Goal: Complete application form

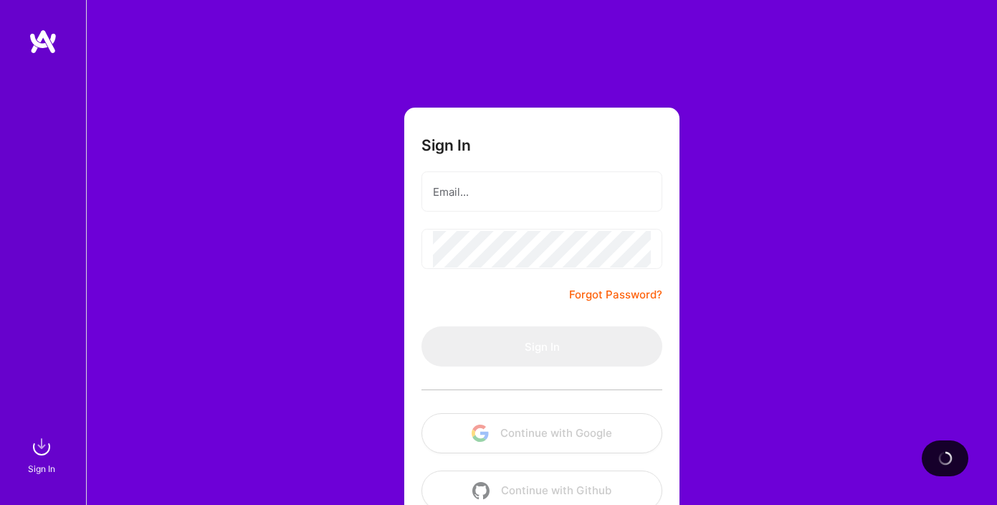
click at [457, 148] on h3 "Sign In" at bounding box center [445, 145] width 49 height 18
click at [515, 437] on button "Continue with Google" at bounding box center [541, 433] width 241 height 40
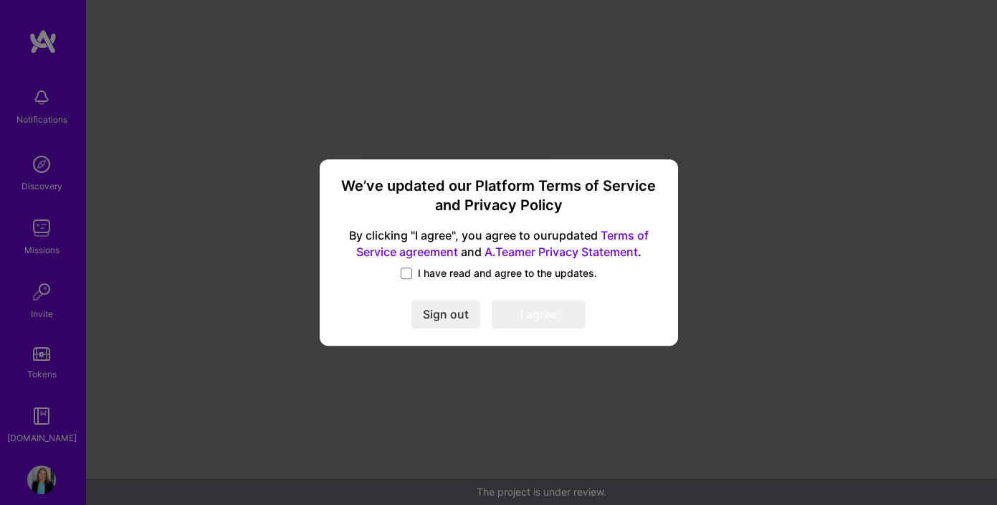
click at [412, 263] on div "We’ve updated our Platform Terms of Service and Privacy Policy By clicking "I a…" at bounding box center [498, 252] width 347 height 175
click at [407, 273] on span at bounding box center [406, 272] width 11 height 11
click at [0, 0] on input "I have read and agree to the updates." at bounding box center [0, 0] width 0 height 0
click at [545, 322] on button "I agree" at bounding box center [539, 314] width 94 height 29
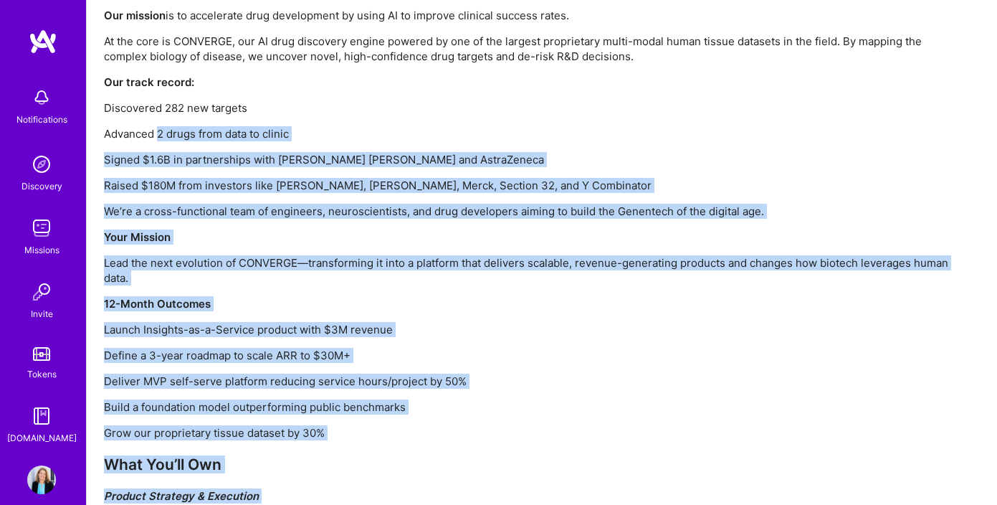
scroll to position [1073, 0]
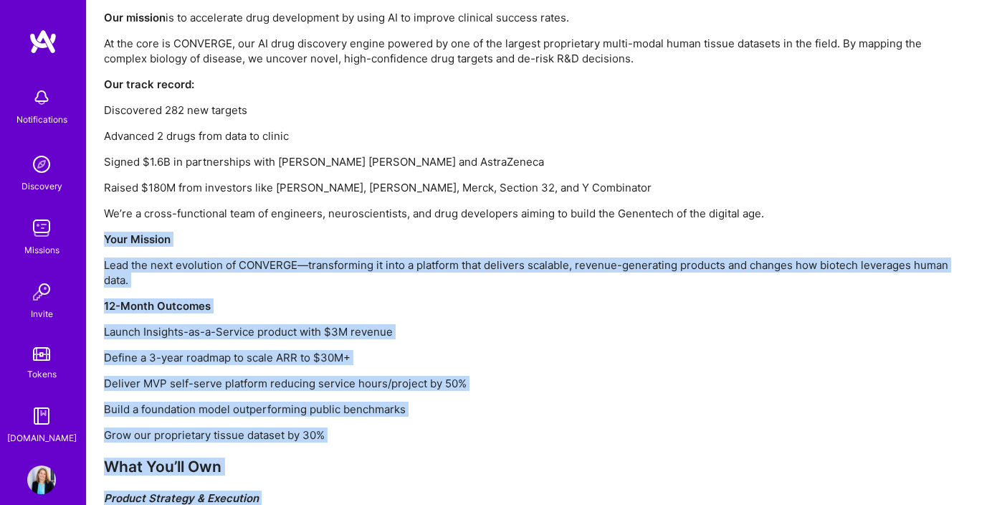
drag, startPoint x: 406, startPoint y: 457, endPoint x: 105, endPoint y: 241, distance: 370.8
copy div "Lore Ipsumdo Sita con adip elitseddo ei TEMPORIN—utlaboreetdo ma aliq e adminim…"
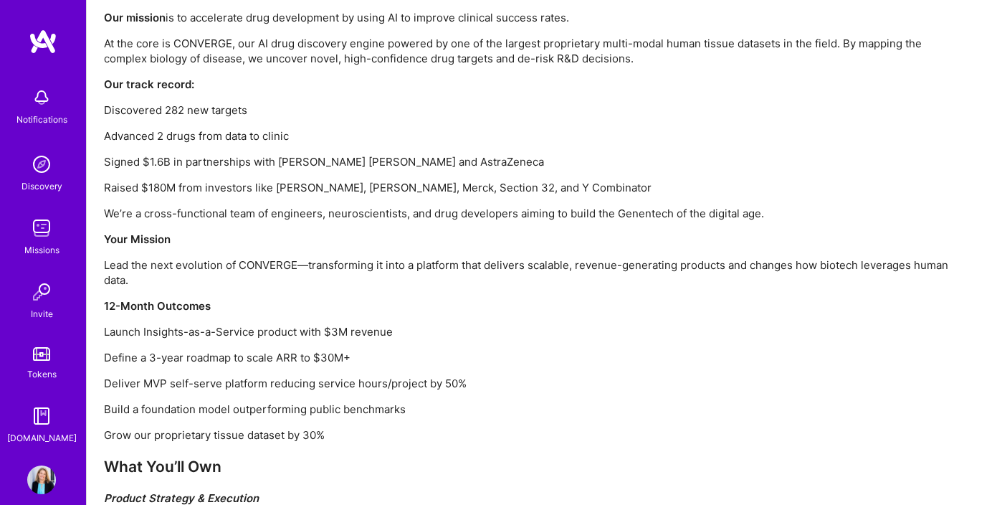
click at [198, 211] on p "We’re a cross-functional team of engineers, neuroscientists, and drug developer…" at bounding box center [534, 213] width 860 height 15
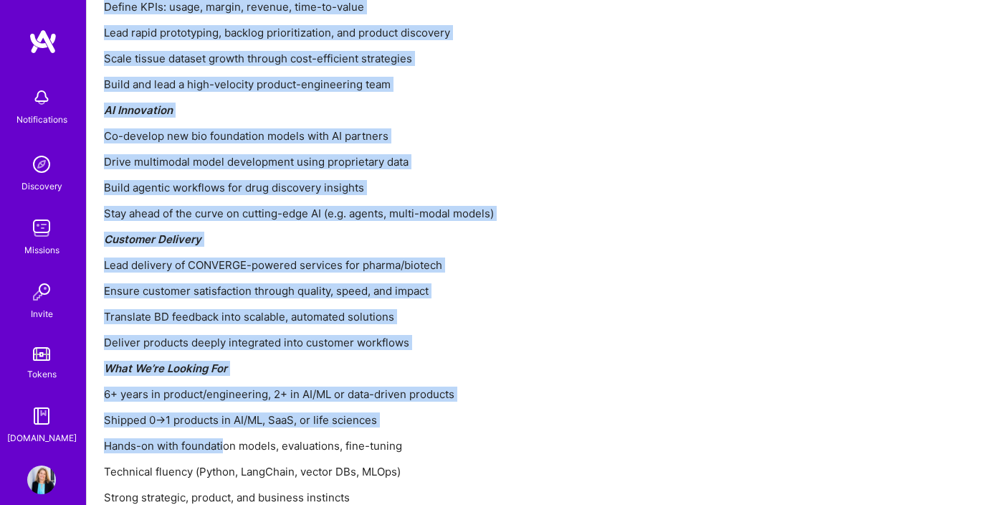
scroll to position [1764, 0]
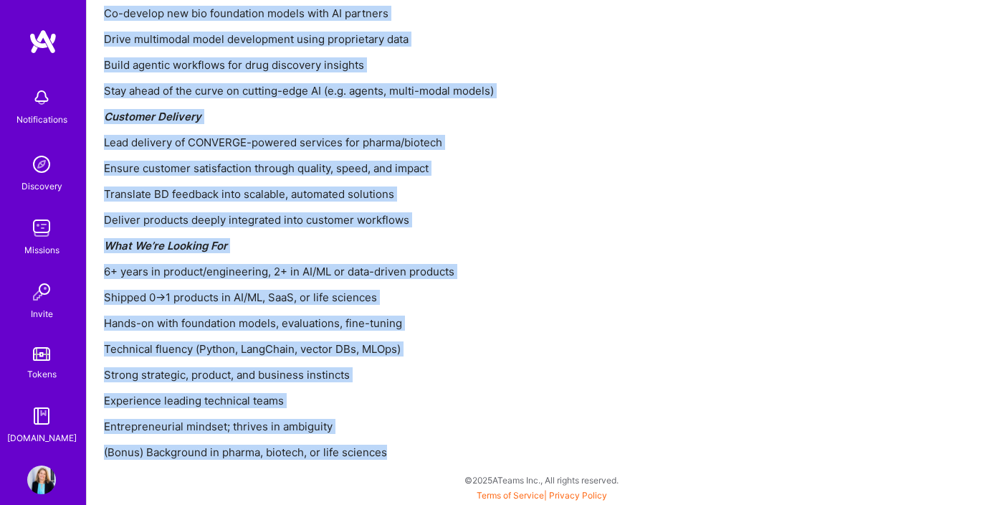
drag, startPoint x: 105, startPoint y: 237, endPoint x: 397, endPoint y: 461, distance: 368.6
copy div "Lore Ipsumdo Sita con adip elitseddo ei TEMPORIN—utlaboreetdo ma aliq e adminim…"
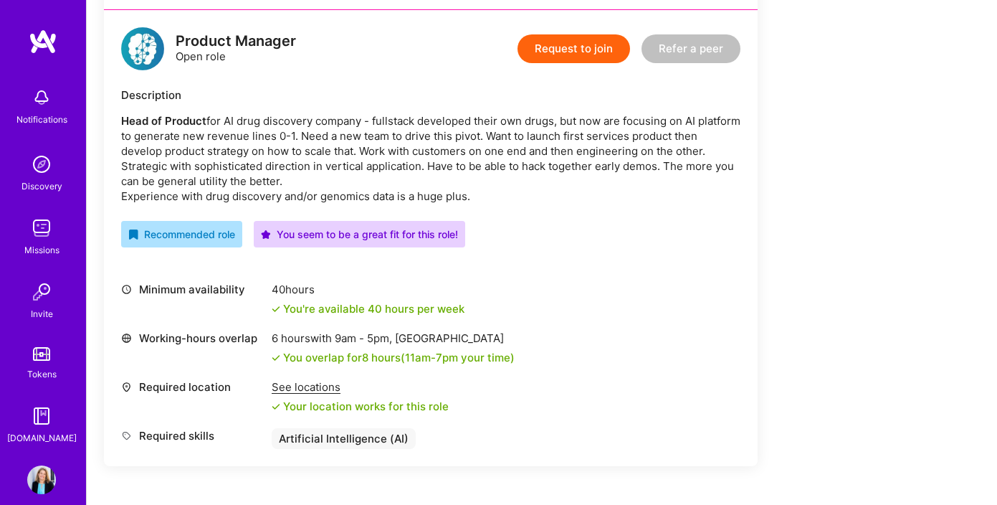
scroll to position [338, 0]
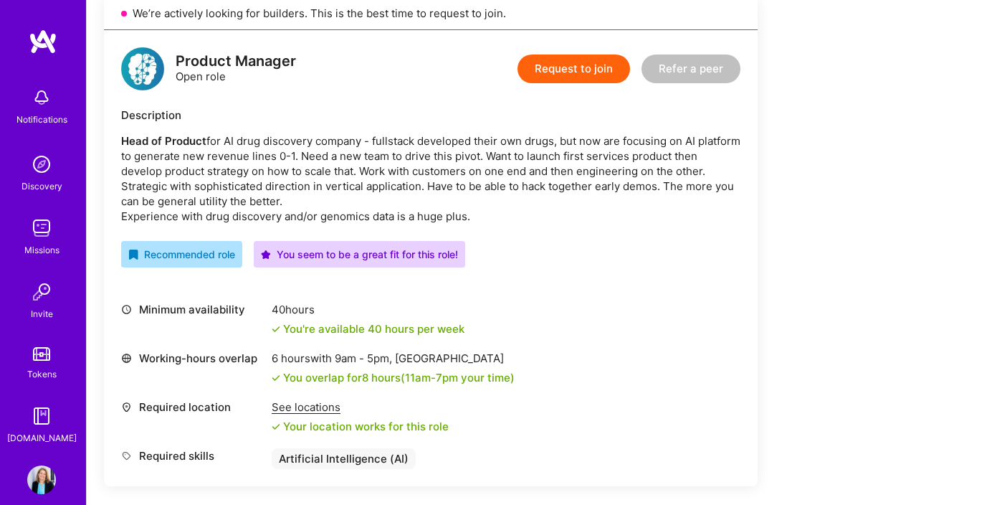
click at [556, 65] on button "Request to join" at bounding box center [574, 68] width 113 height 29
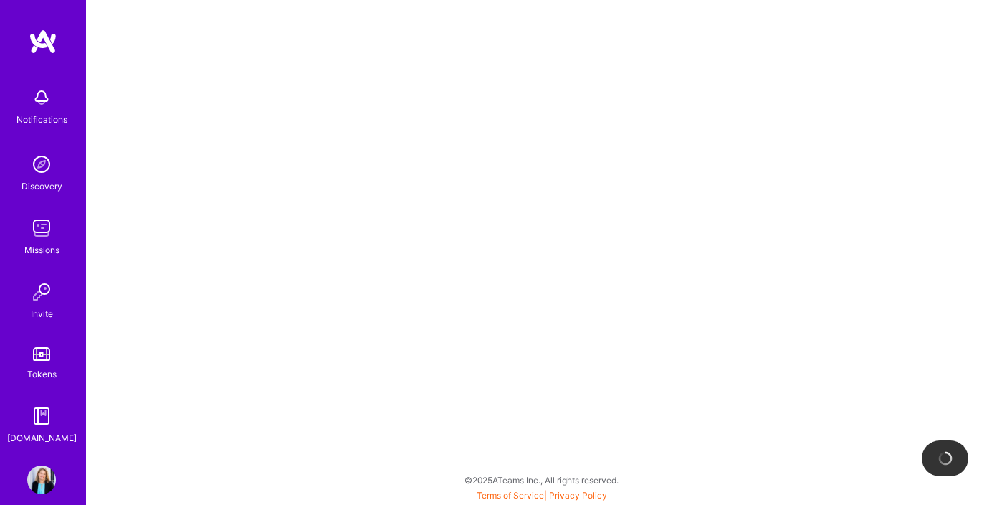
select select "US"
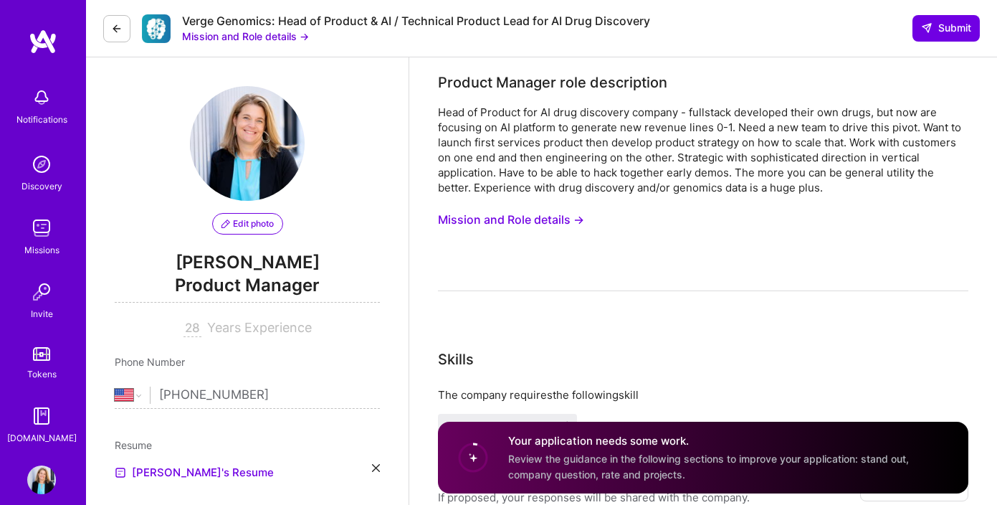
click at [246, 176] on img at bounding box center [247, 143] width 115 height 115
click at [244, 226] on span "Edit photo" at bounding box center [247, 223] width 52 height 13
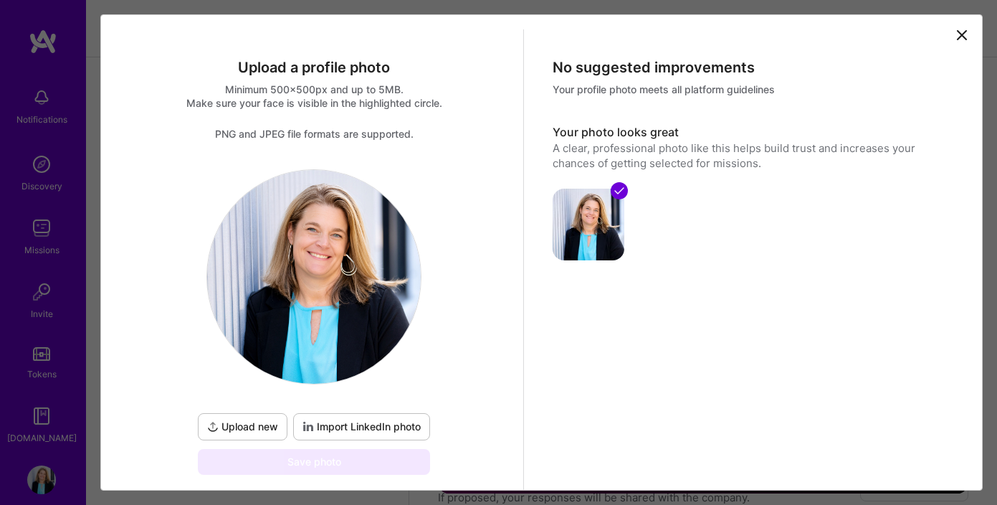
click at [238, 422] on span "Upload new" at bounding box center [242, 426] width 71 height 14
click at [368, 424] on span "Import LinkedIn photo" at bounding box center [362, 426] width 118 height 14
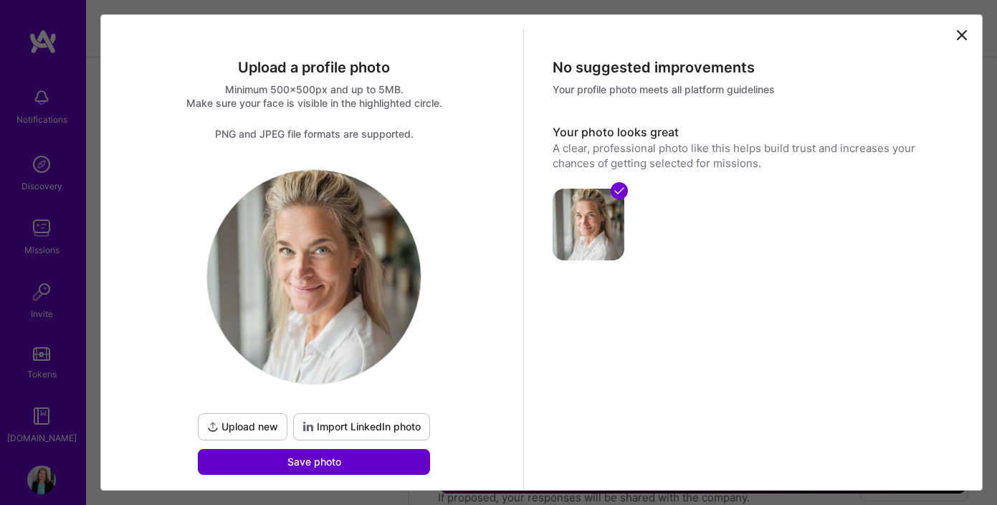
click at [380, 461] on button "Save photo" at bounding box center [314, 462] width 232 height 26
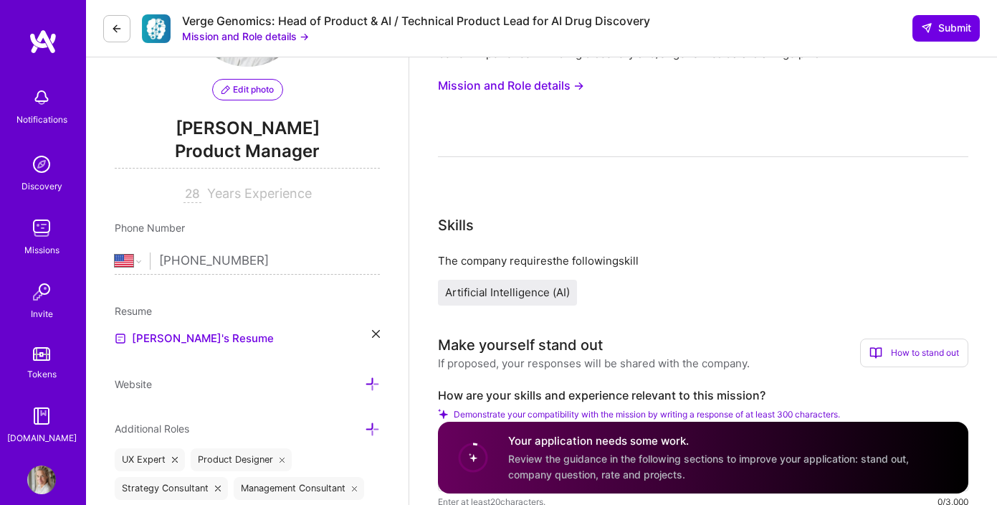
scroll to position [136, 0]
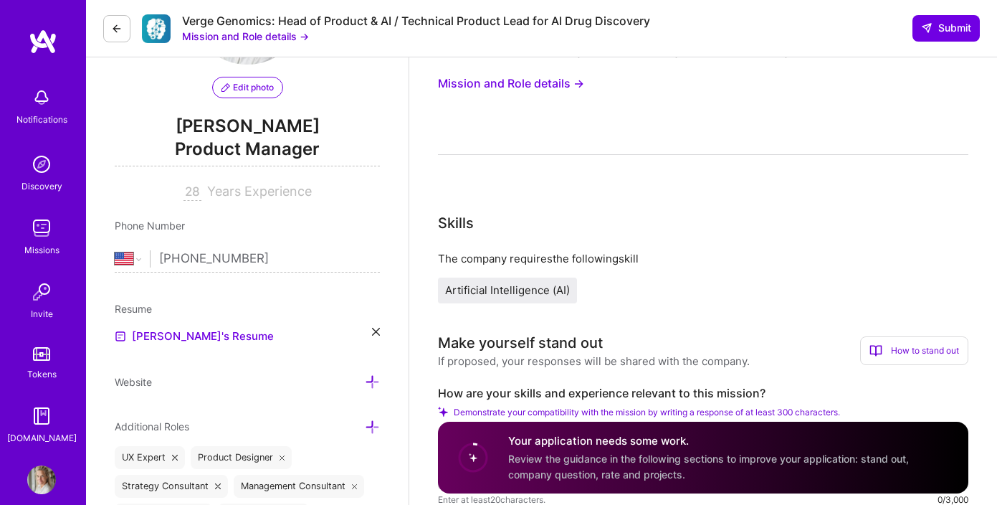
click at [376, 331] on icon at bounding box center [376, 332] width 8 height 8
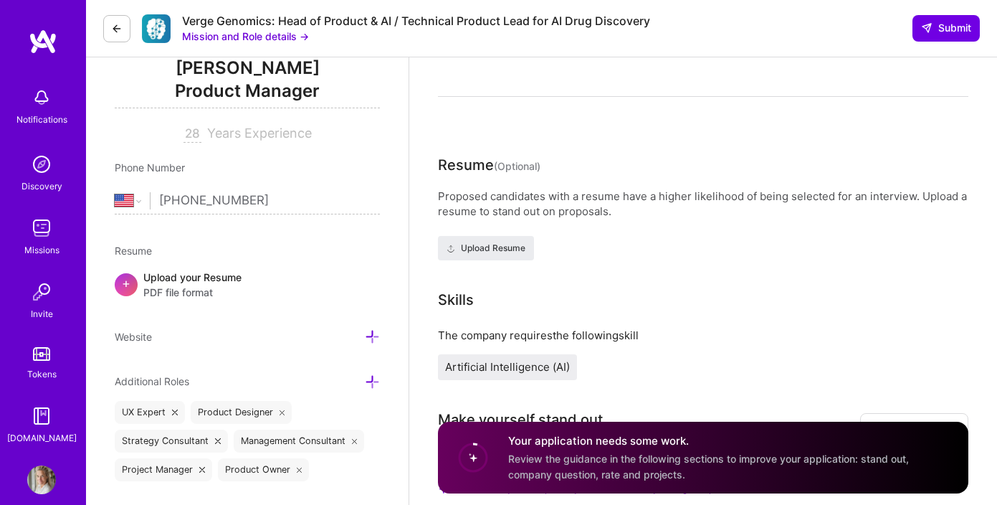
scroll to position [195, 0]
click at [218, 282] on div "Upload your Resume PDF file format" at bounding box center [192, 284] width 98 height 30
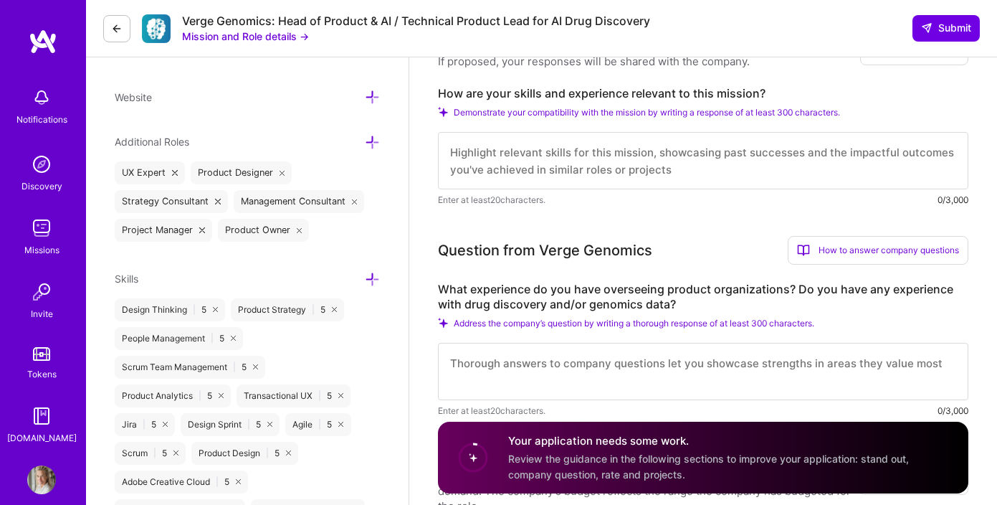
scroll to position [454, 0]
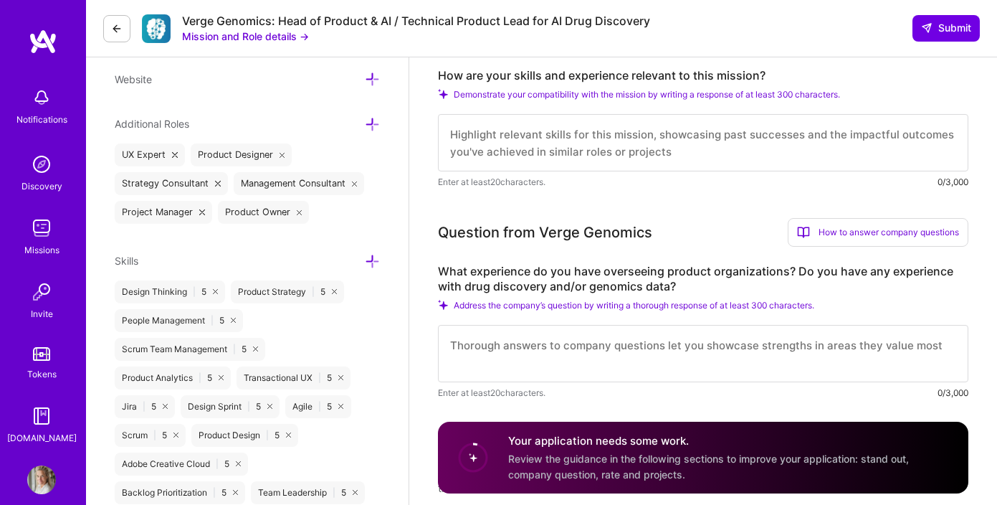
click at [627, 466] on div "Your application needs some work. Review the guidance in the following sections…" at bounding box center [729, 458] width 443 height 48
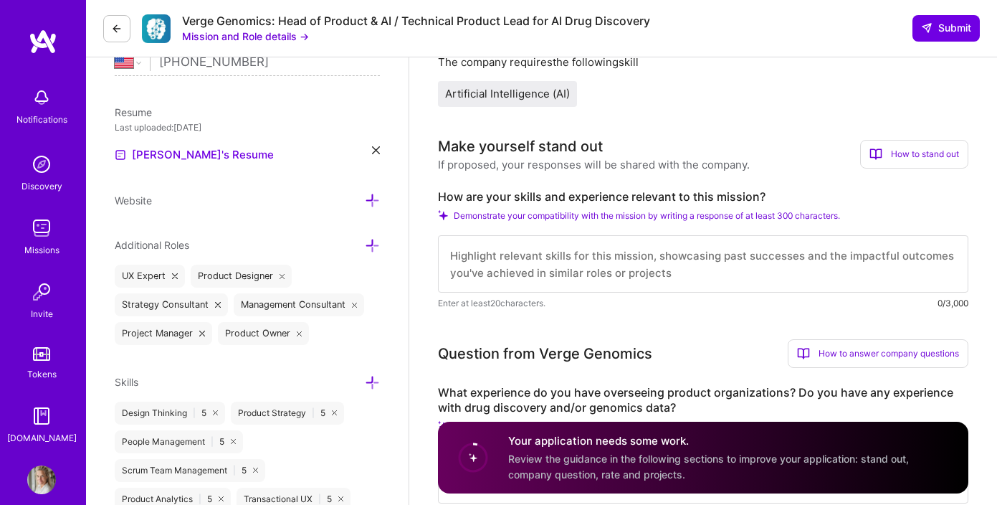
scroll to position [328, 0]
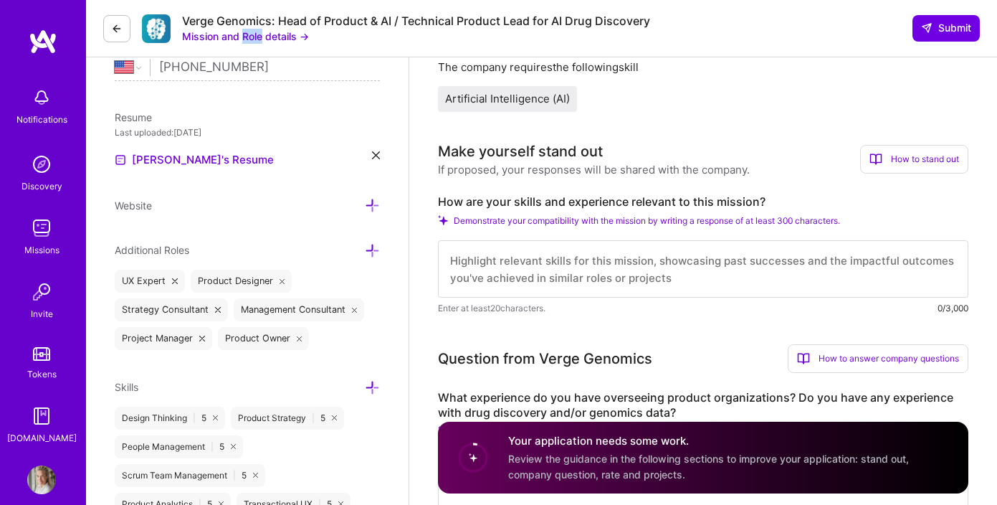
click at [304, 34] on button "Mission and Role details →" at bounding box center [245, 36] width 127 height 15
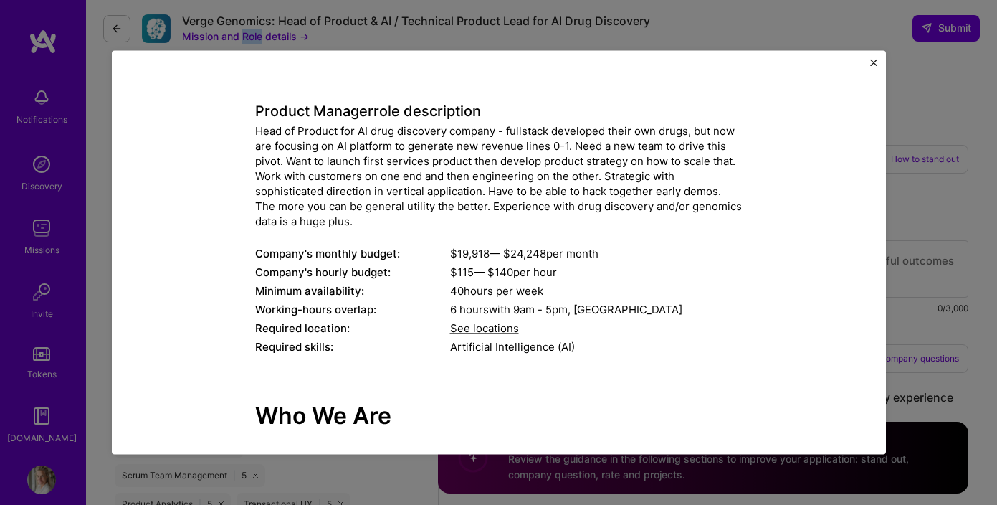
scroll to position [52, 0]
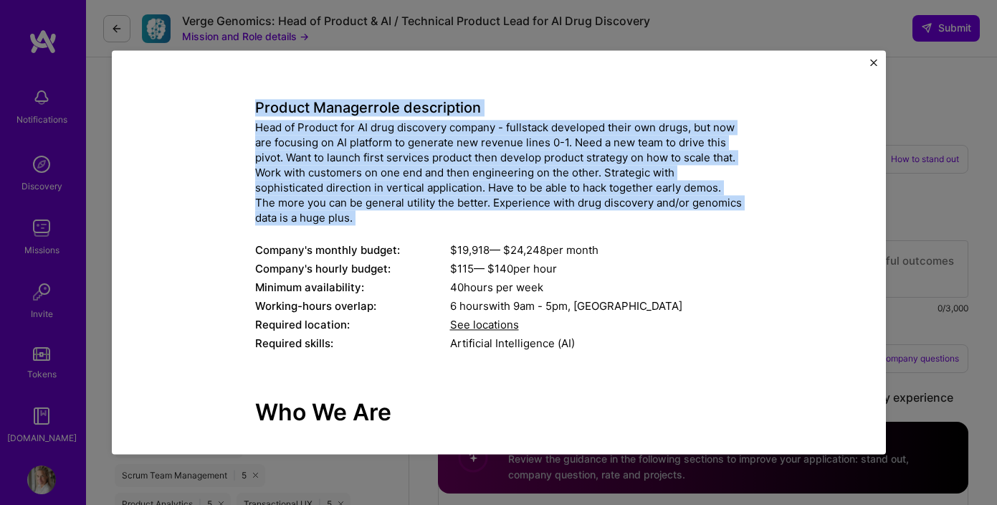
drag, startPoint x: 254, startPoint y: 105, endPoint x: 312, endPoint y: 234, distance: 140.5
click at [312, 234] on div "Product Manager role description Head of Product for AI drug discovery company …" at bounding box center [498, 217] width 487 height 275
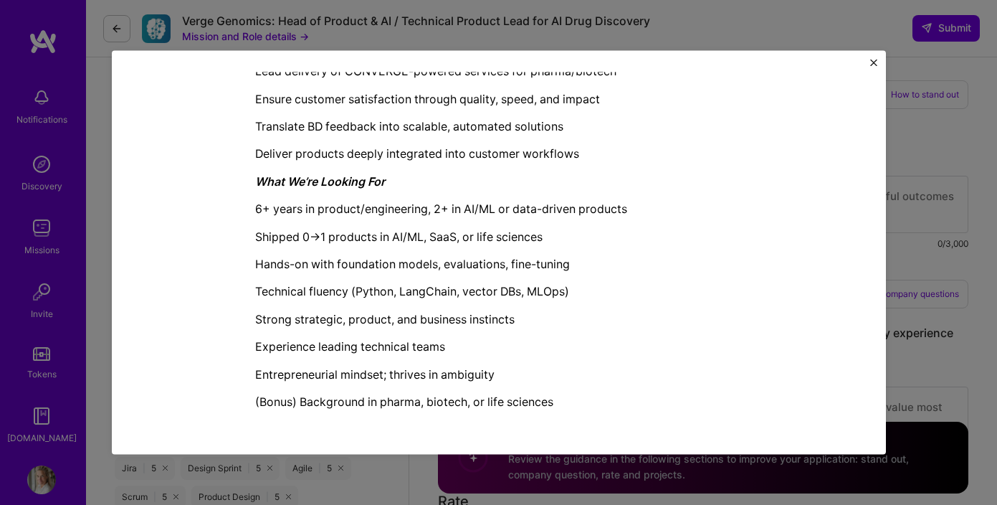
scroll to position [411, 0]
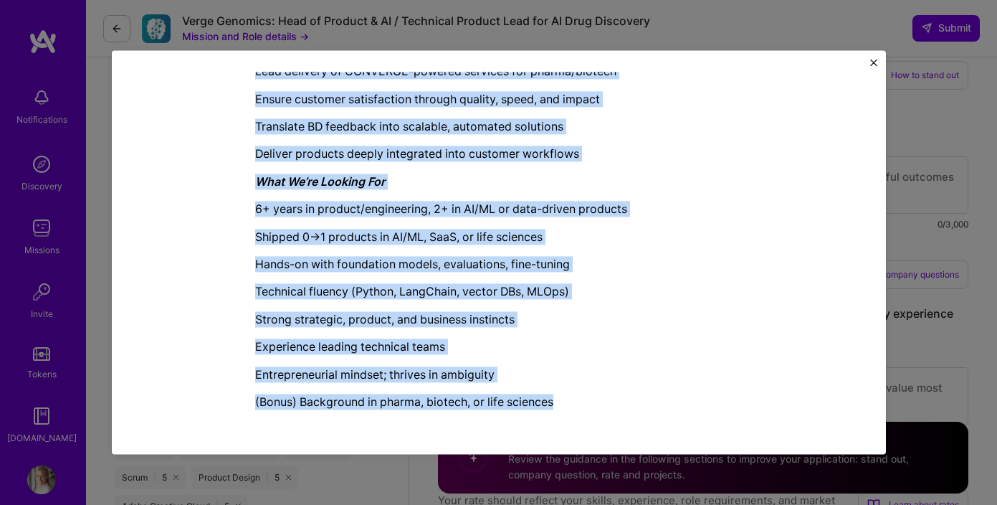
click at [563, 408] on p "(Bonus) Background in pharma, biotech, or life sciences" at bounding box center [498, 402] width 487 height 16
copy div "Loremip Dolorsi amet consectetur Adip el Seddoei tem IN utla etdolorem aliquae …"
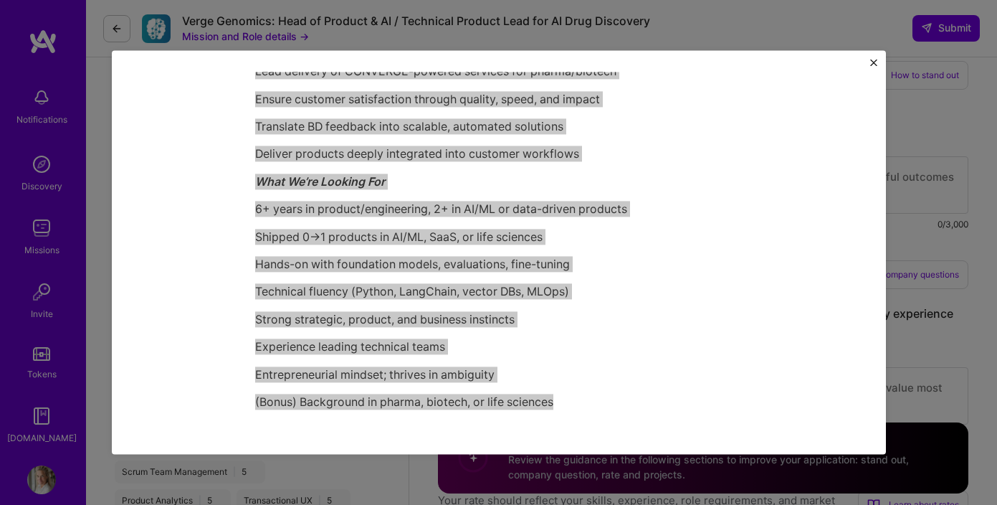
scroll to position [380, 0]
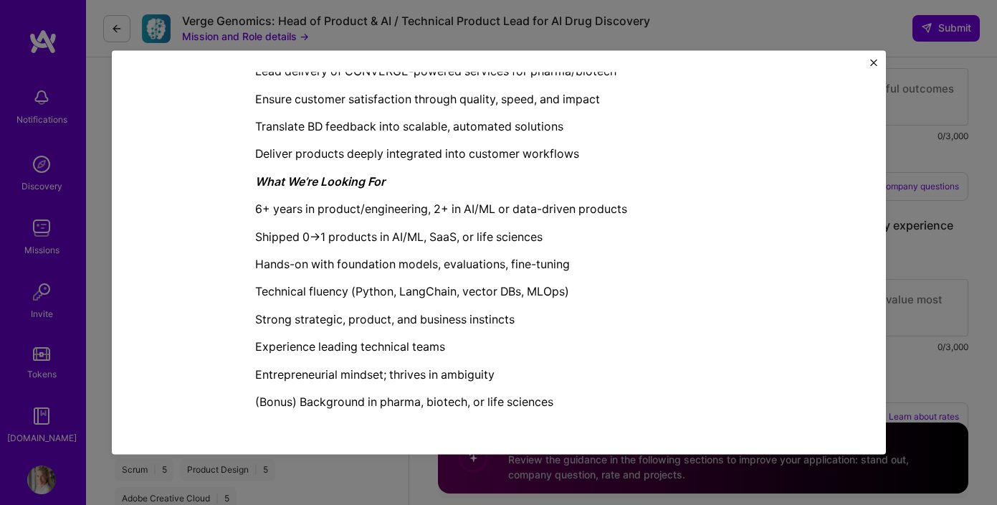
click at [875, 61] on img "Close" at bounding box center [873, 62] width 7 height 7
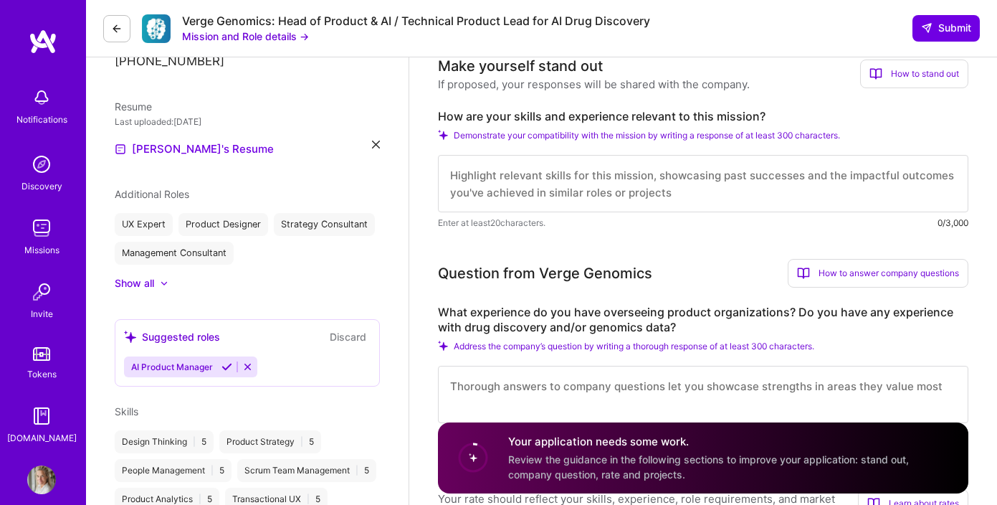
scroll to position [287, 0]
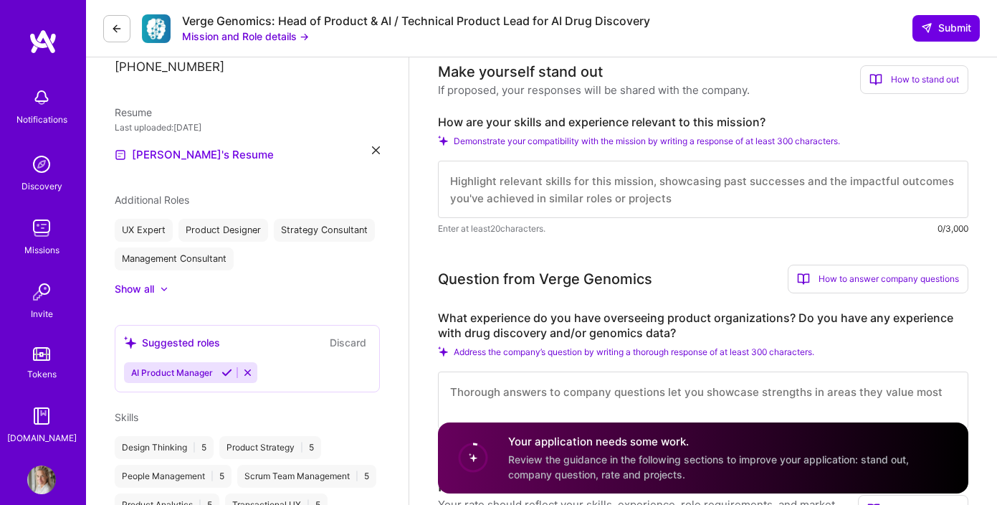
click at [518, 196] on textarea at bounding box center [703, 189] width 530 height 57
paste textarea "My 25+ years in product strategy includes leading 0→1 AI/ML healthcare products…"
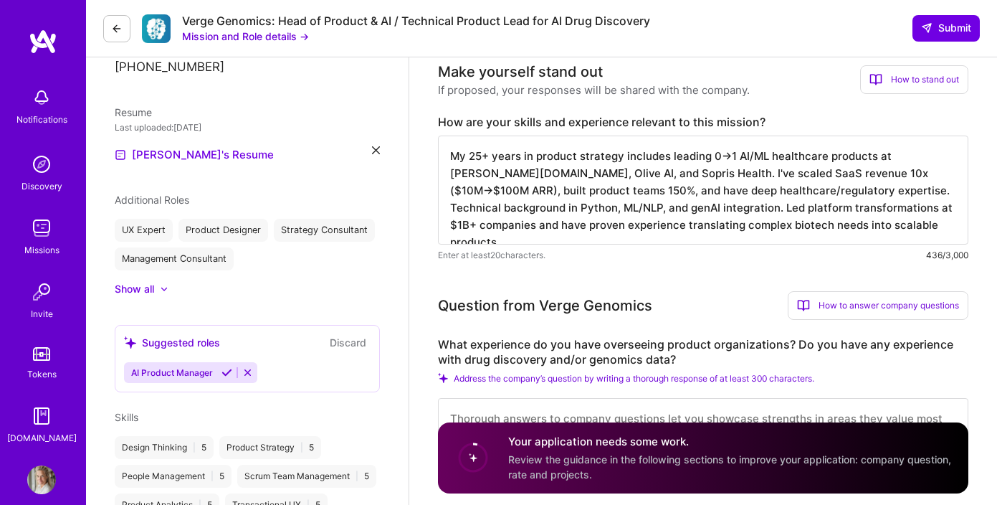
drag, startPoint x: 615, startPoint y: 223, endPoint x: 651, endPoint y: 221, distance: 35.9
click at [651, 221] on textarea "My 25+ years in product strategy includes leading 0→1 AI/ML healthcare products…" at bounding box center [703, 189] width 530 height 109
click at [765, 211] on textarea "My 25+ years in product strategy includes leading 0→1 AI/ML healthcare products…" at bounding box center [703, 189] width 530 height 109
drag, startPoint x: 567, startPoint y: 206, endPoint x: 733, endPoint y: 189, distance: 167.2
click at [733, 189] on textarea "My 25+ years in product strategy includes leading 0→1 AI/ML healthcare products…" at bounding box center [703, 189] width 530 height 109
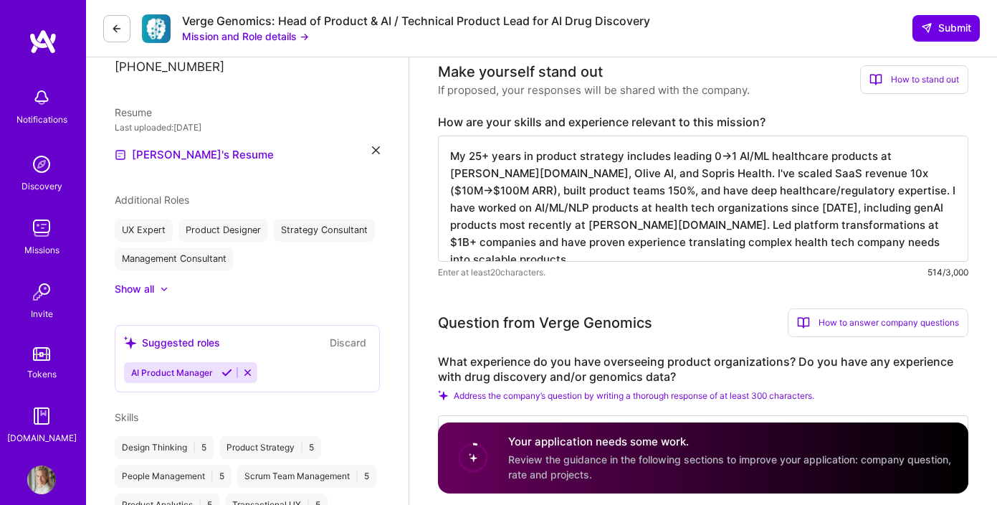
drag, startPoint x: 771, startPoint y: 191, endPoint x: 730, endPoint y: 192, distance: 40.2
click at [730, 192] on textarea "My 25+ years in product strategy includes leading 0→1 AI/ML healthcare products…" at bounding box center [703, 198] width 530 height 126
click at [814, 219] on textarea "My 25+ years in product strategy includes leading 0→1 AI/ML healthcare products…" at bounding box center [703, 198] width 530 height 126
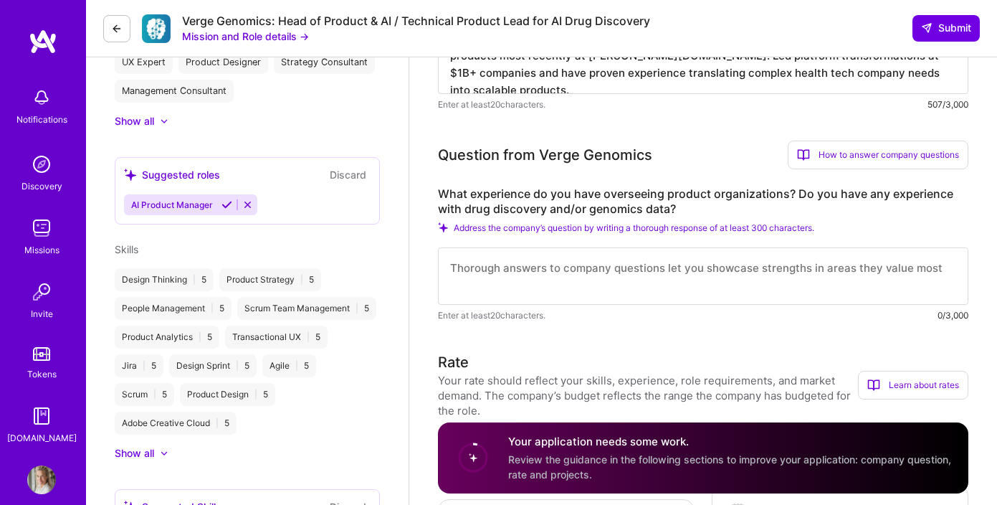
scroll to position [470, 0]
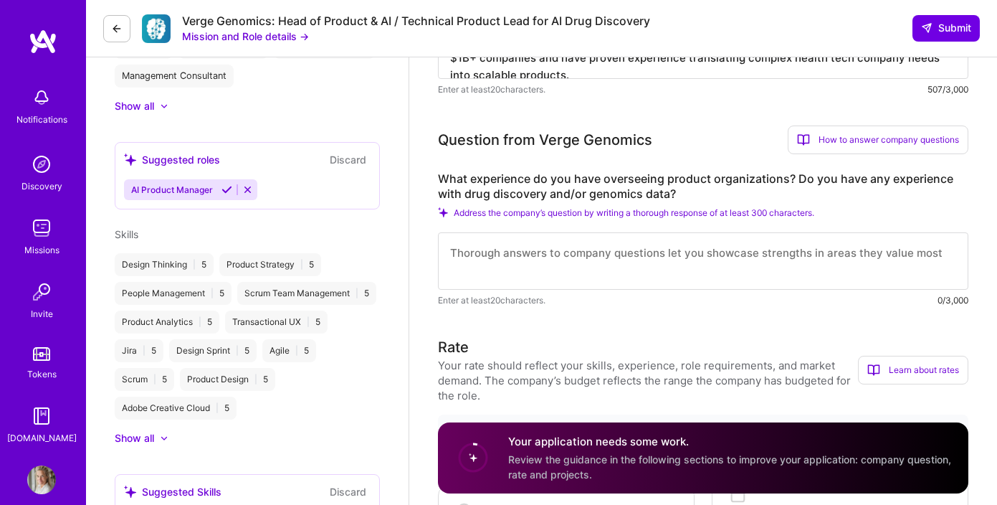
type textarea "My 25+ years in product strategy includes leading 0→1 AI/ML healthcare products…"
click at [678, 258] on textarea at bounding box center [703, 260] width 530 height 57
paste textarea "Since [DATE], I have led product organizations across health tech companies, fr…"
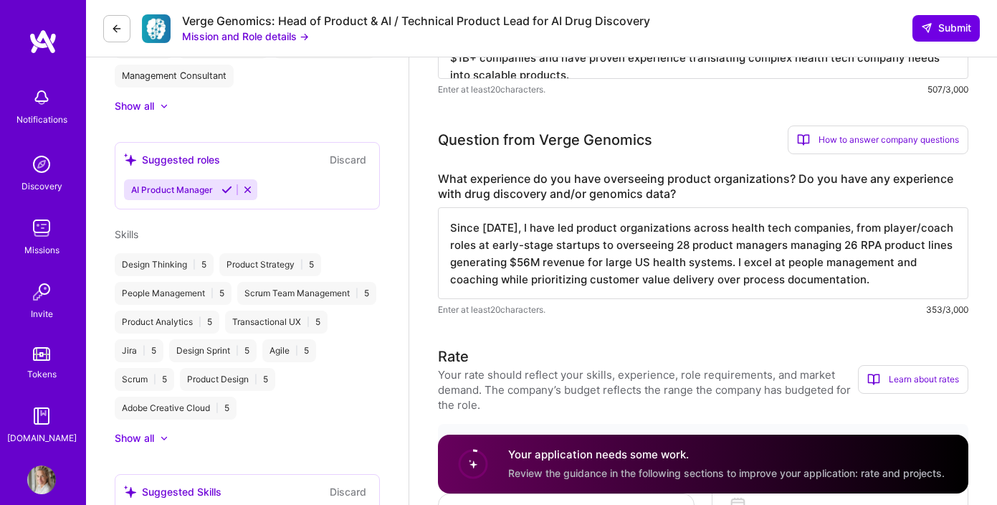
paste textarea "I hold a B.S. in Biology with undergraduate genomics research experience, thoug…"
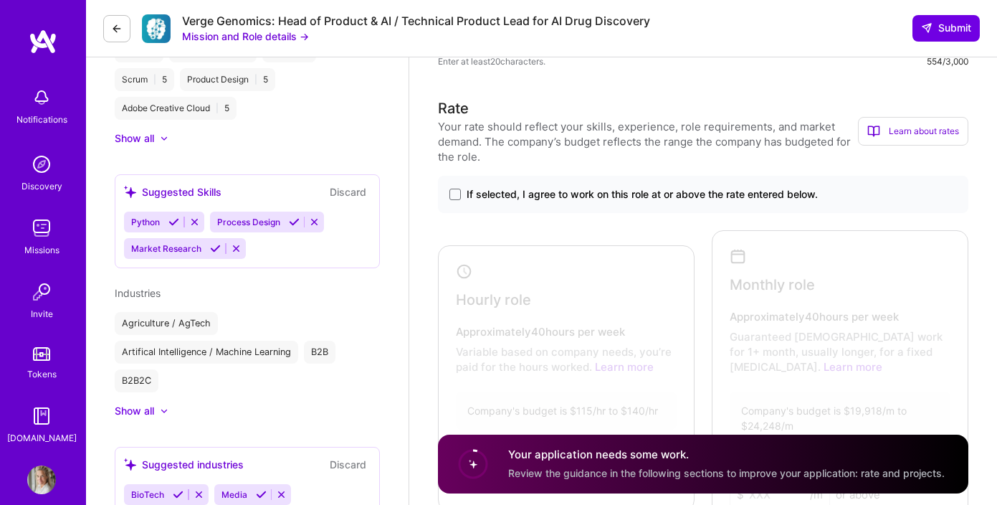
scroll to position [775, 0]
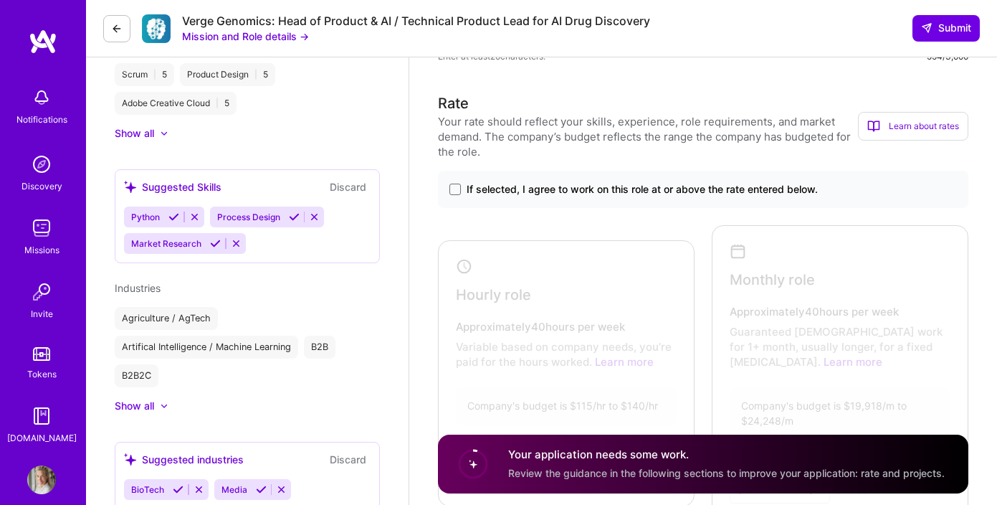
type textarea "Since [DATE], I have led product organizations across health tech companies, fr…"
drag, startPoint x: 474, startPoint y: 203, endPoint x: 466, endPoint y: 201, distance: 8.2
click at [466, 201] on div "If selected, I agree to work on this role at or above the rate entered below." at bounding box center [703, 189] width 530 height 37
click at [454, 187] on span at bounding box center [454, 189] width 11 height 11
click at [0, 0] on input "If selected, I agree to work on this role at or above the rate entered below." at bounding box center [0, 0] width 0 height 0
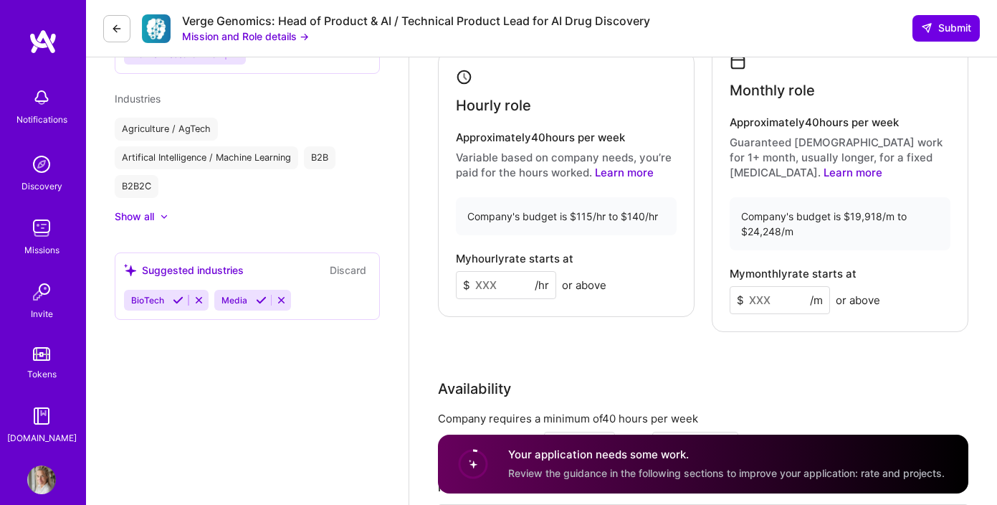
scroll to position [959, 0]
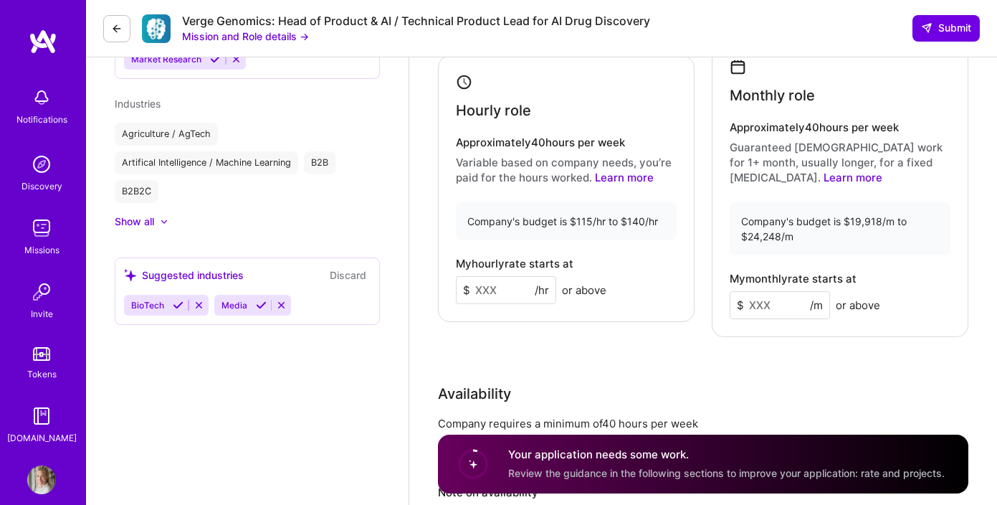
drag, startPoint x: 502, startPoint y: 280, endPoint x: 501, endPoint y: 289, distance: 8.6
click at [501, 287] on input at bounding box center [506, 290] width 100 height 28
type input "120"
click at [599, 363] on div "Rate Your rate should reflect your skills, experience, role requirements, and m…" at bounding box center [703, 246] width 530 height 677
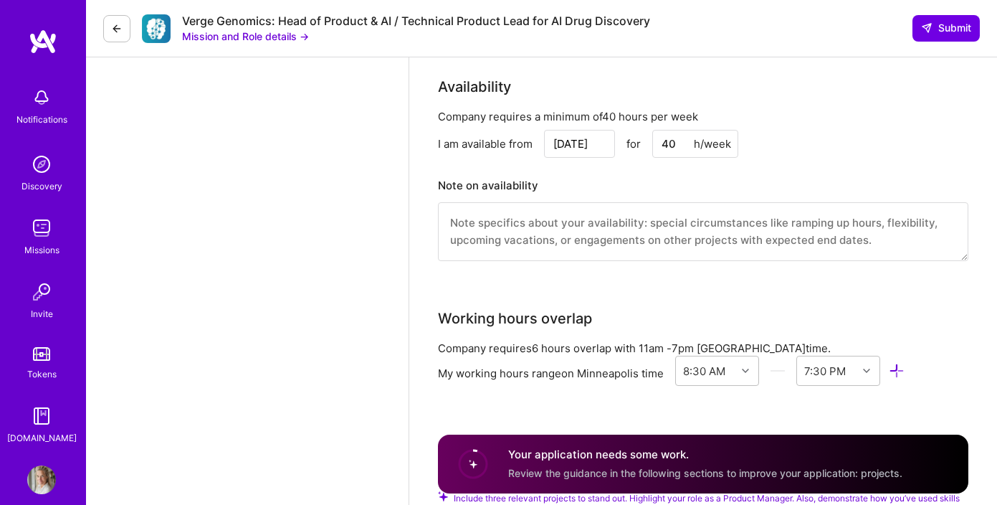
scroll to position [1264, 0]
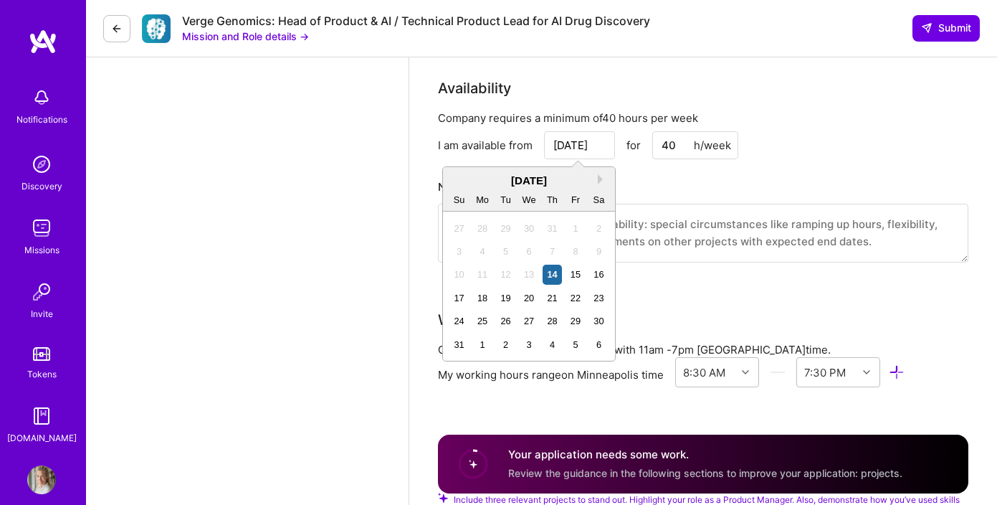
click at [581, 150] on input "[DATE]" at bounding box center [579, 145] width 71 height 28
click at [485, 297] on div "18" at bounding box center [482, 297] width 19 height 19
type input "[DATE]"
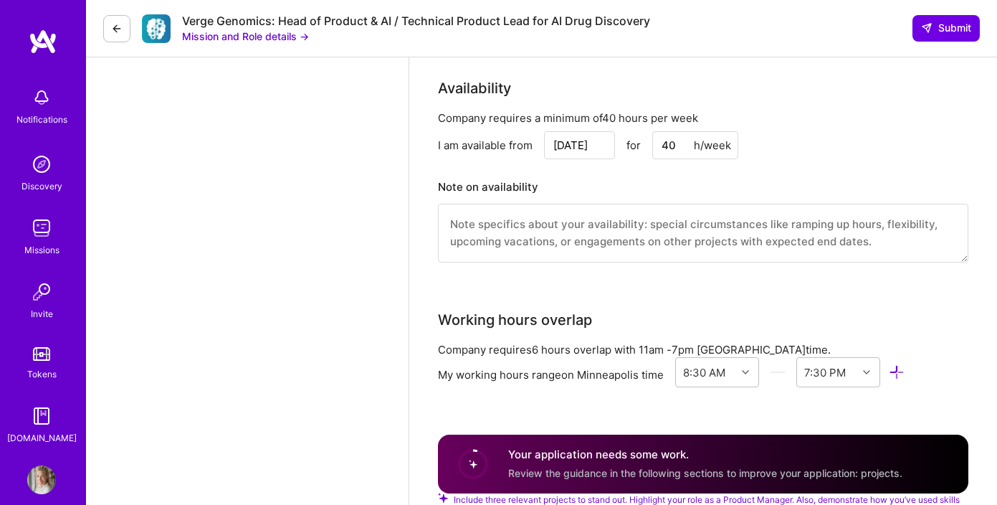
click at [591, 239] on textarea at bounding box center [703, 233] width 530 height 59
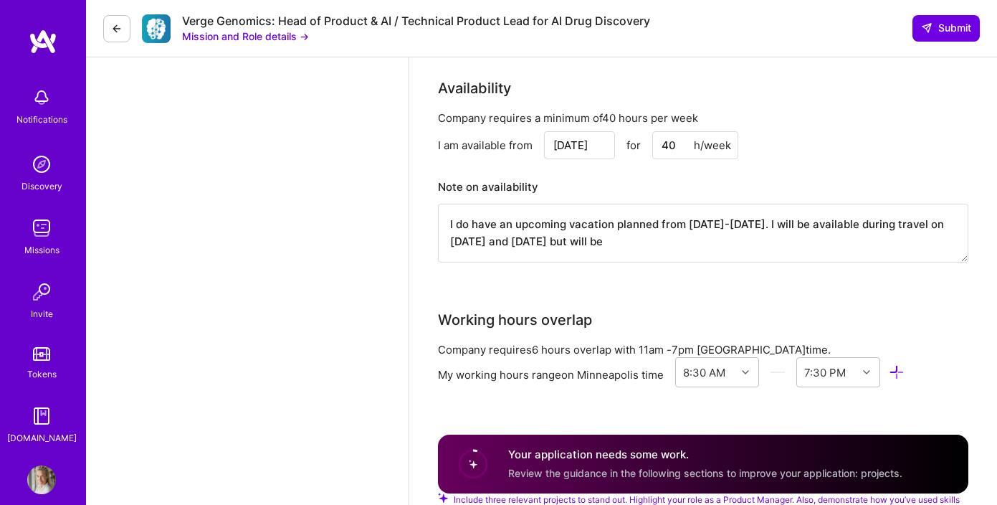
drag, startPoint x: 610, startPoint y: 243, endPoint x: 441, endPoint y: 225, distance: 170.1
click at [441, 225] on textarea "I do have an upcoming vacation planned from [DATE]-[DATE]. I will be available …" at bounding box center [703, 233] width 530 height 59
click at [530, 242] on textarea "I do have an upcoming vacation planned that would make me unavailable on [DATE]…" at bounding box center [703, 233] width 530 height 59
click at [603, 241] on textarea "I do have an upcoming vacation planned that would make me unavailable on [DATE]…" at bounding box center [703, 233] width 530 height 59
drag, startPoint x: 598, startPoint y: 240, endPoint x: 652, endPoint y: 243, distance: 53.8
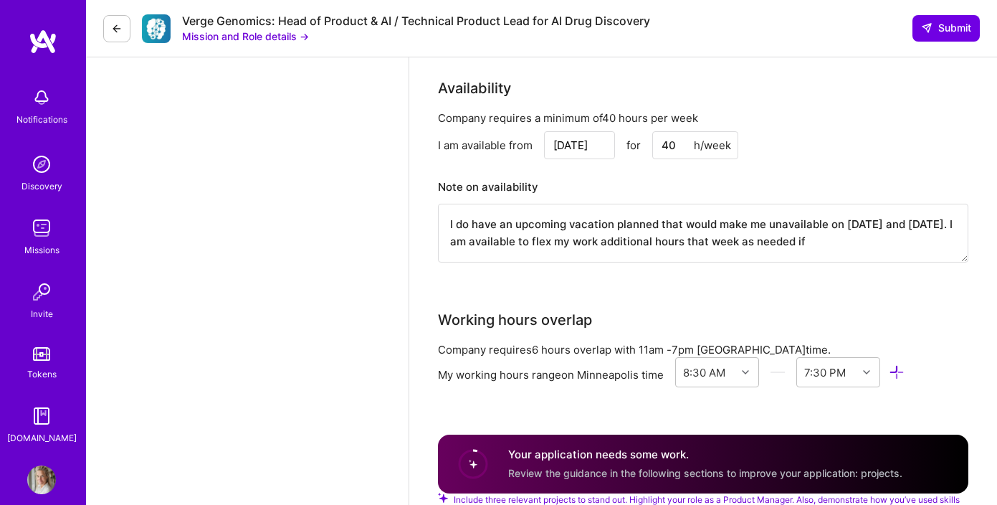
click at [652, 243] on textarea "I do have an upcoming vacation planned that would make me unavailable on [DATE]…" at bounding box center [703, 233] width 530 height 59
click at [765, 245] on textarea "I do have an upcoming vacation planned that would make me unavailable on [DATE]…" at bounding box center [703, 233] width 530 height 59
drag, startPoint x: 511, startPoint y: 244, endPoint x: 469, endPoint y: 244, distance: 42.3
click at [469, 244] on textarea "I do have an upcoming vacation planned that would make me unavailable on [DATE]…" at bounding box center [703, 233] width 530 height 59
click at [668, 245] on textarea "I do have an upcoming vacation planned that would make me unavailable on [DATE]…" at bounding box center [703, 233] width 530 height 59
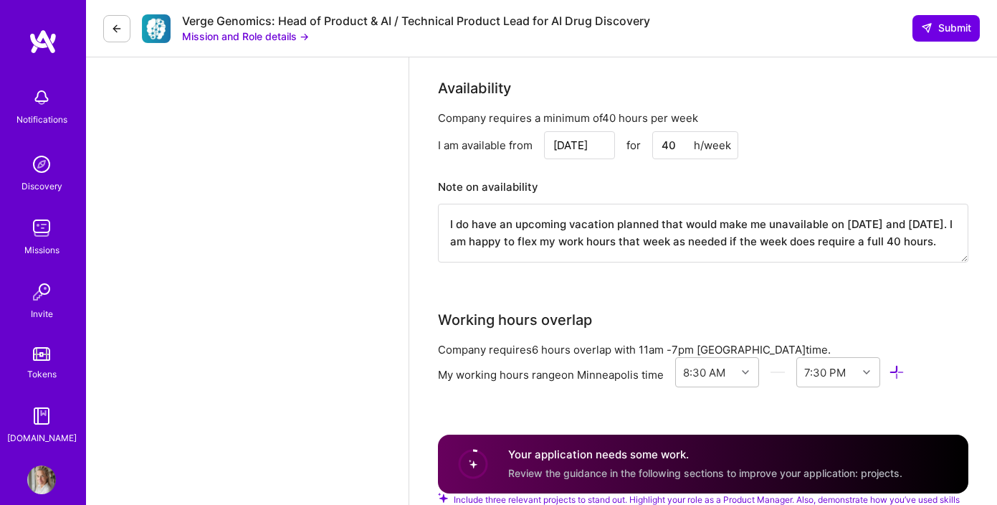
drag, startPoint x: 753, startPoint y: 243, endPoint x: 934, endPoint y: 241, distance: 181.4
click at [934, 241] on textarea "I do have an upcoming vacation planned that would make me unavailable on [DATE]…" at bounding box center [703, 233] width 530 height 59
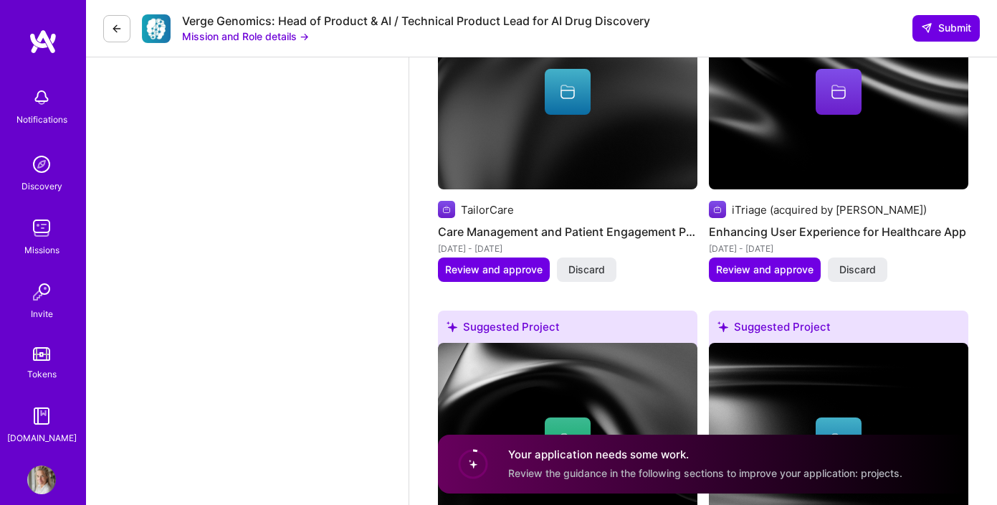
scroll to position [1839, 0]
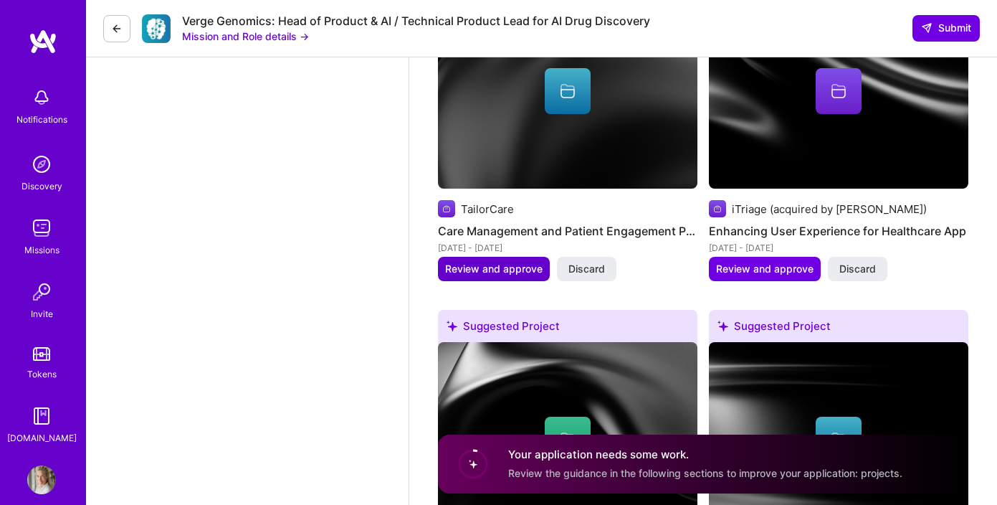
type textarea "I do have an upcoming vacation planned that would make me unavailable on [DATE]…"
click at [502, 277] on button "Review and approve" at bounding box center [494, 269] width 112 height 24
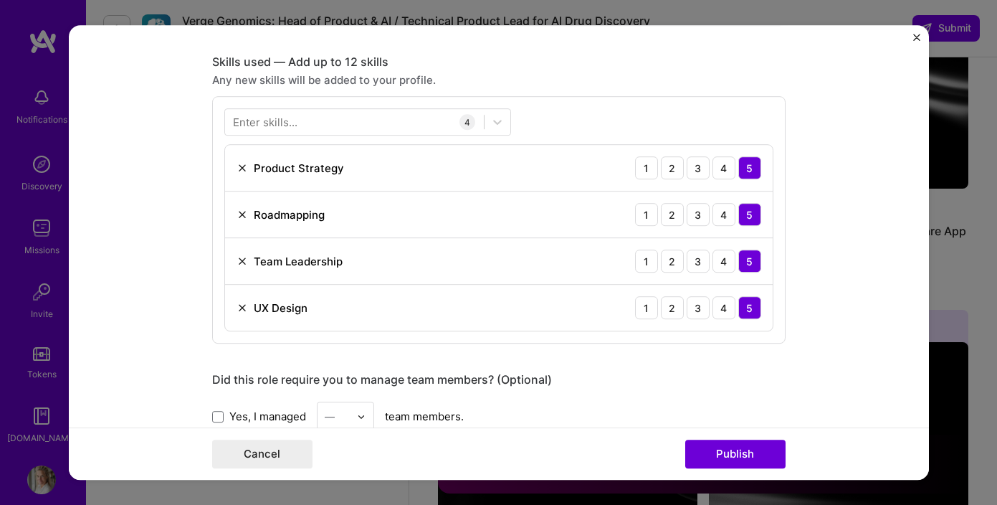
scroll to position [708, 0]
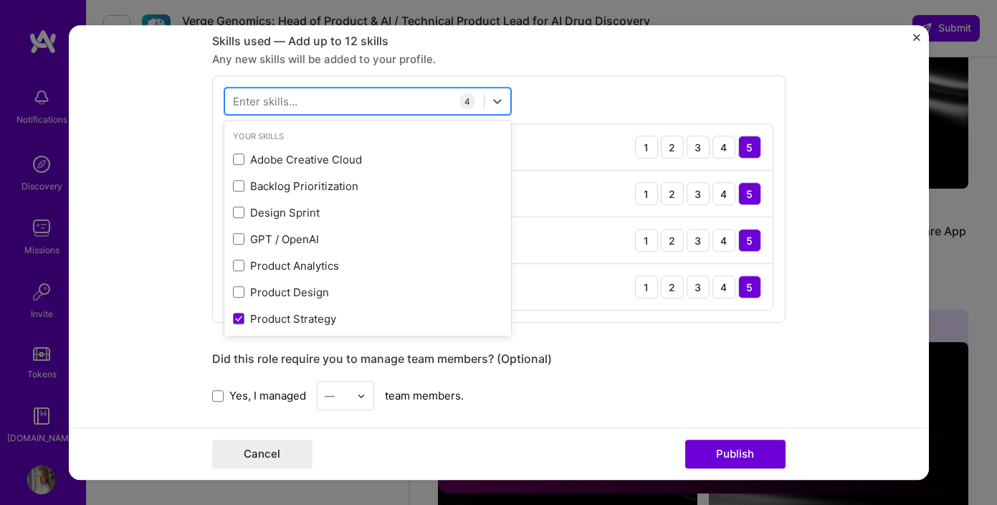
click at [416, 105] on div at bounding box center [354, 102] width 259 height 24
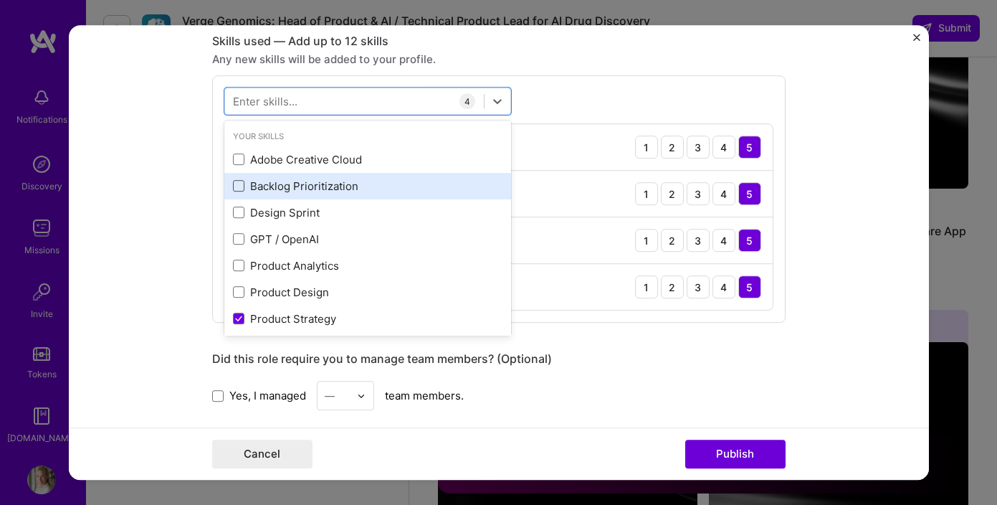
click at [236, 185] on span at bounding box center [238, 186] width 11 height 11
click at [0, 0] on input "checkbox" at bounding box center [0, 0] width 0 height 0
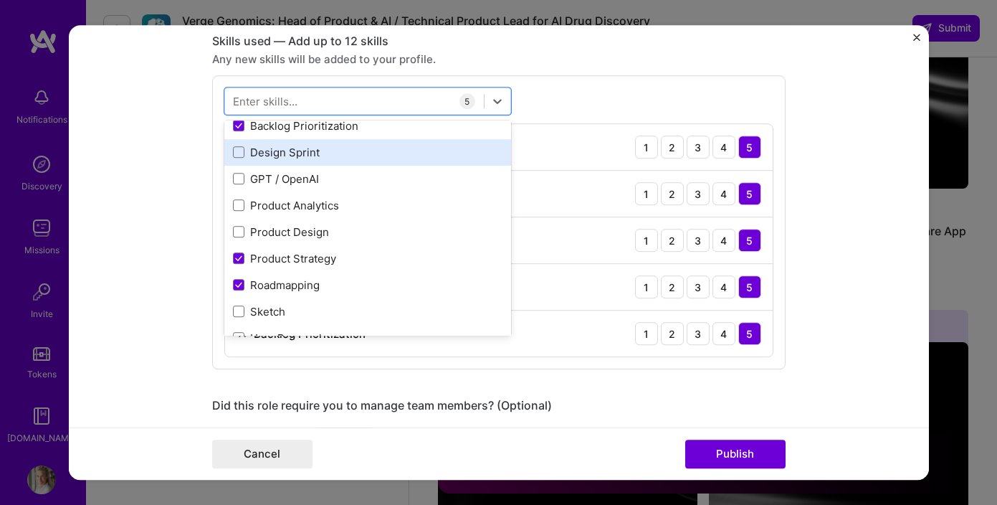
scroll to position [66, 0]
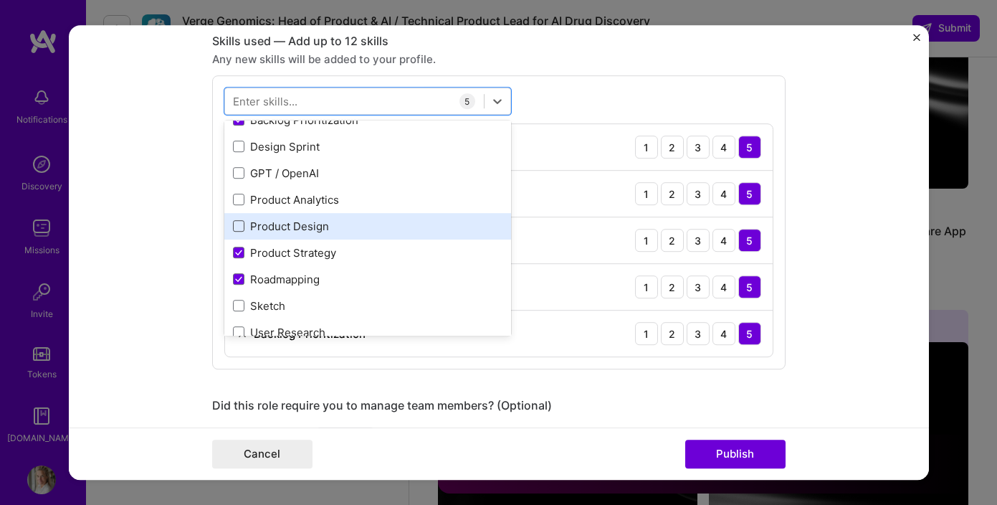
click at [237, 224] on span at bounding box center [238, 226] width 11 height 11
click at [0, 0] on input "checkbox" at bounding box center [0, 0] width 0 height 0
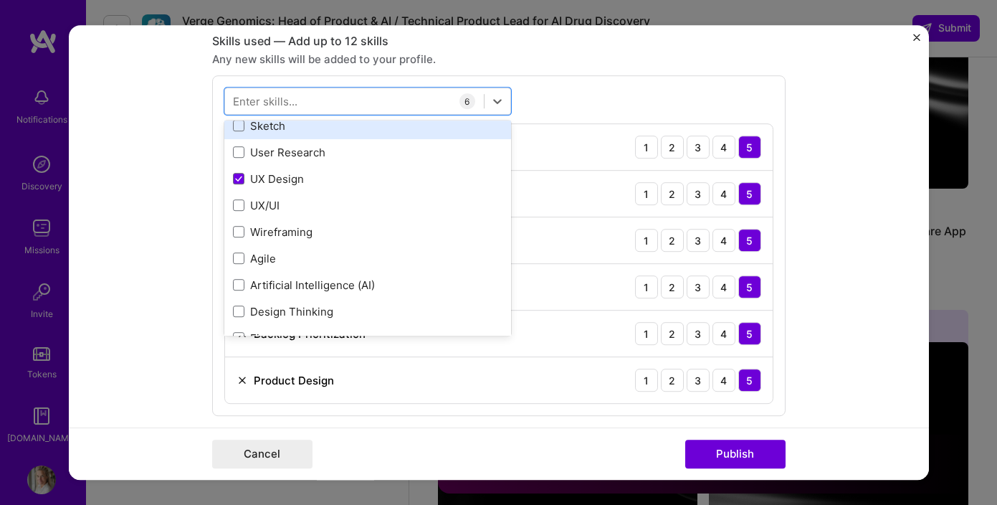
scroll to position [247, 0]
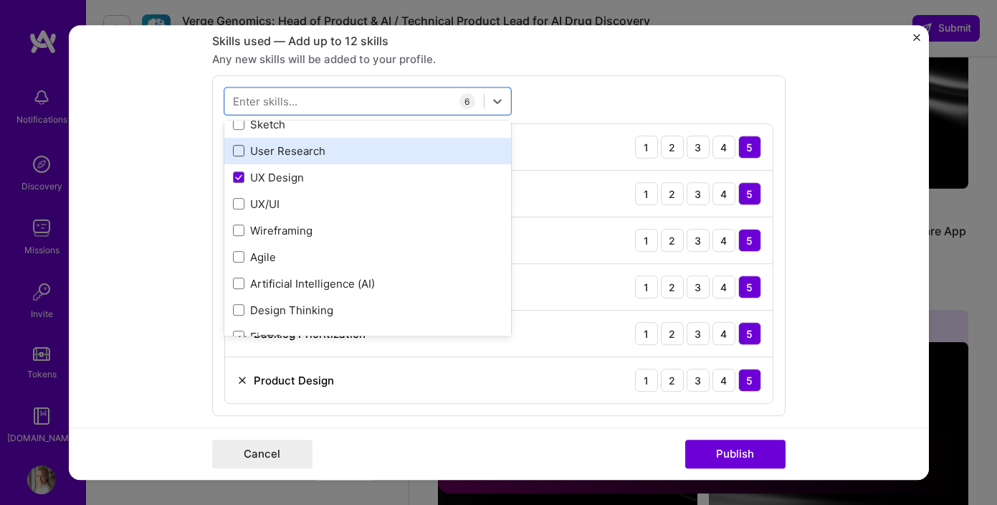
click at [241, 154] on span at bounding box center [238, 151] width 11 height 11
click at [0, 0] on input "checkbox" at bounding box center [0, 0] width 0 height 0
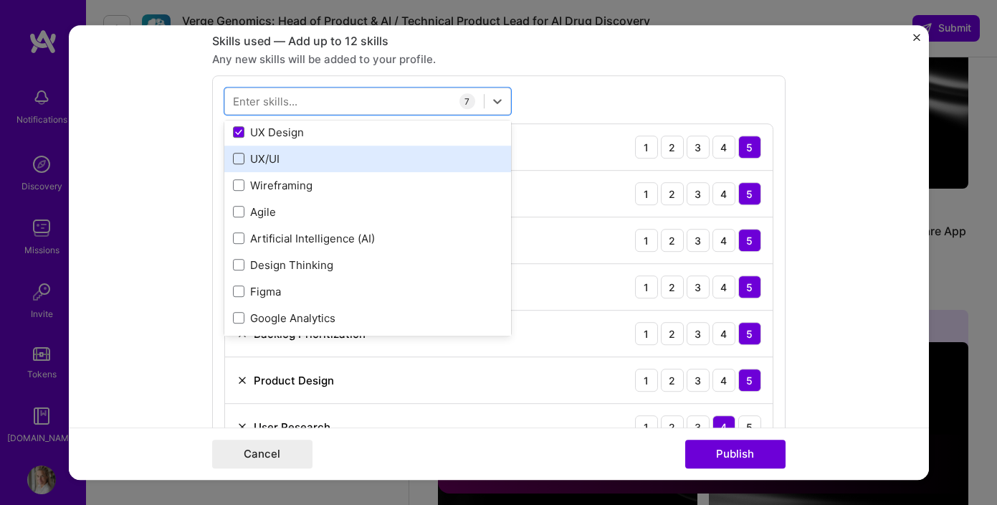
scroll to position [294, 0]
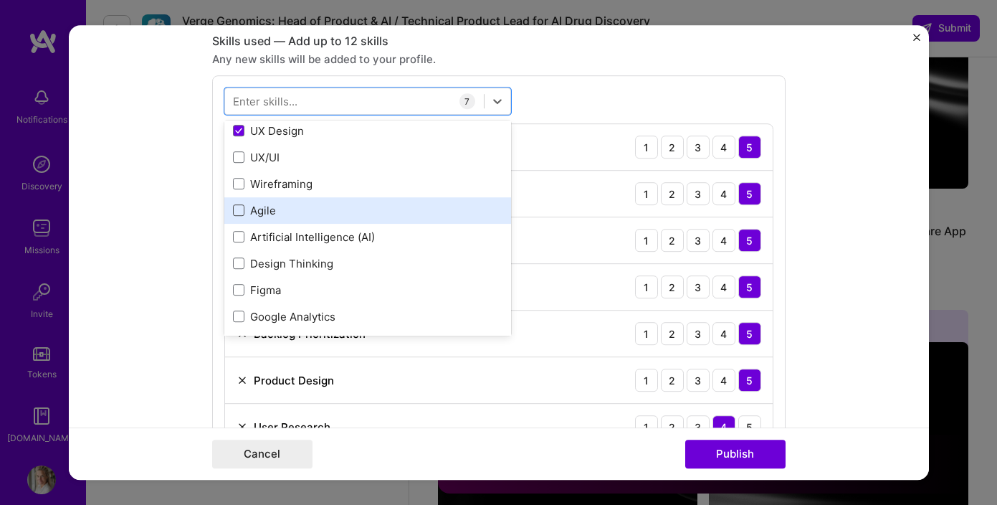
click at [237, 210] on span at bounding box center [238, 210] width 11 height 11
click at [0, 0] on input "checkbox" at bounding box center [0, 0] width 0 height 0
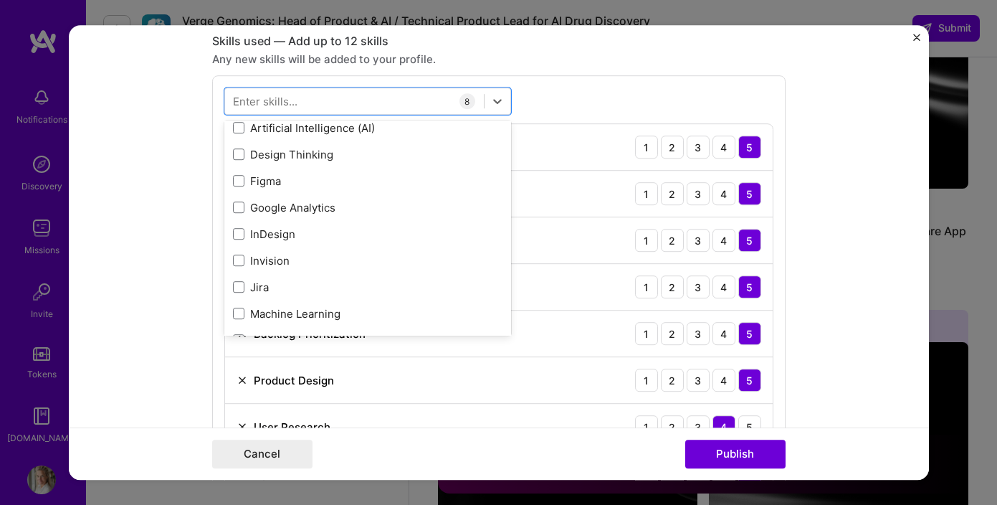
scroll to position [406, 0]
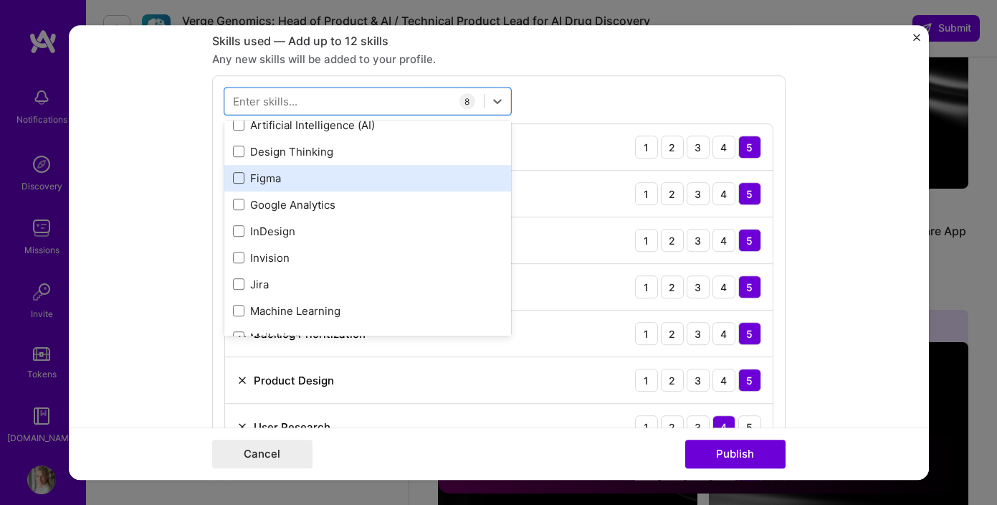
click at [237, 182] on span at bounding box center [238, 178] width 11 height 11
click at [0, 0] on input "checkbox" at bounding box center [0, 0] width 0 height 0
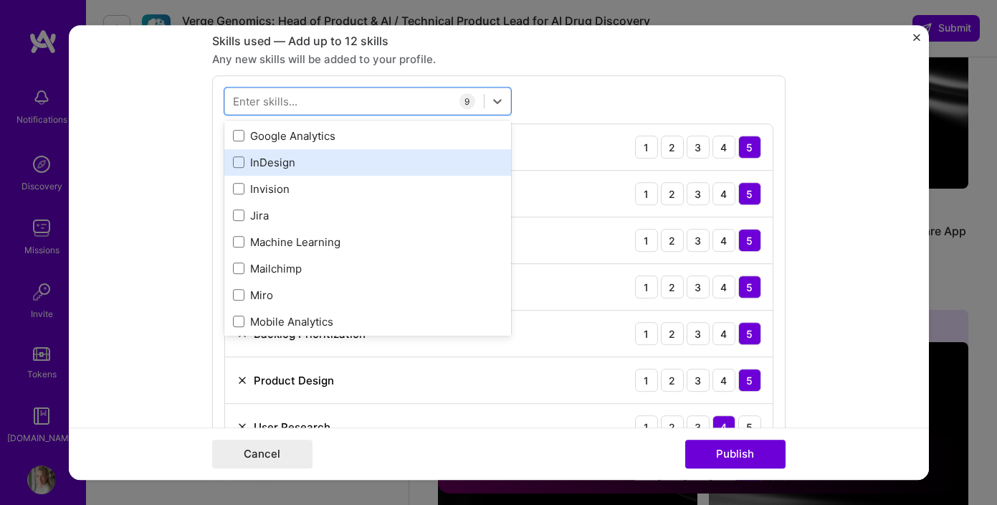
scroll to position [480, 0]
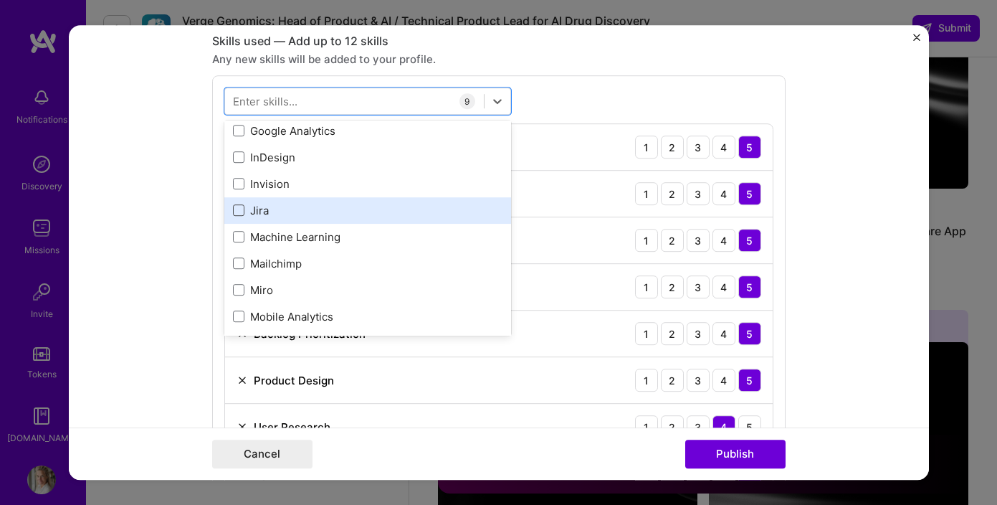
click at [237, 208] on span at bounding box center [238, 210] width 11 height 11
click at [0, 0] on input "checkbox" at bounding box center [0, 0] width 0 height 0
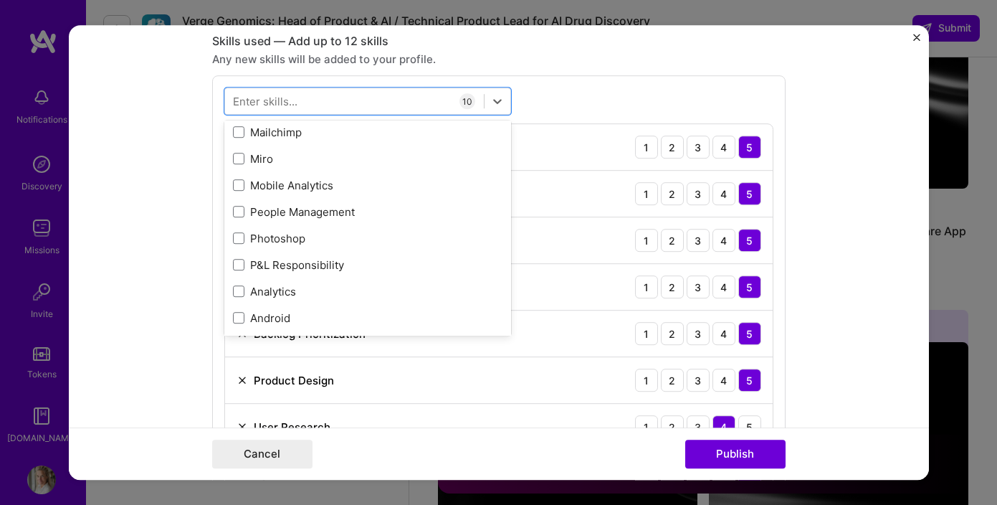
scroll to position [614, 0]
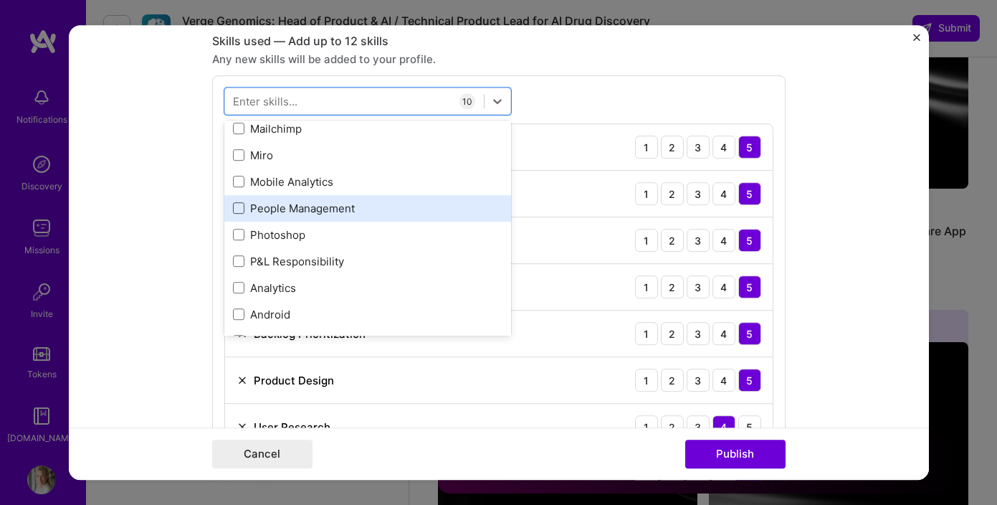
click at [239, 211] on span at bounding box center [238, 208] width 11 height 11
click at [0, 0] on input "checkbox" at bounding box center [0, 0] width 0 height 0
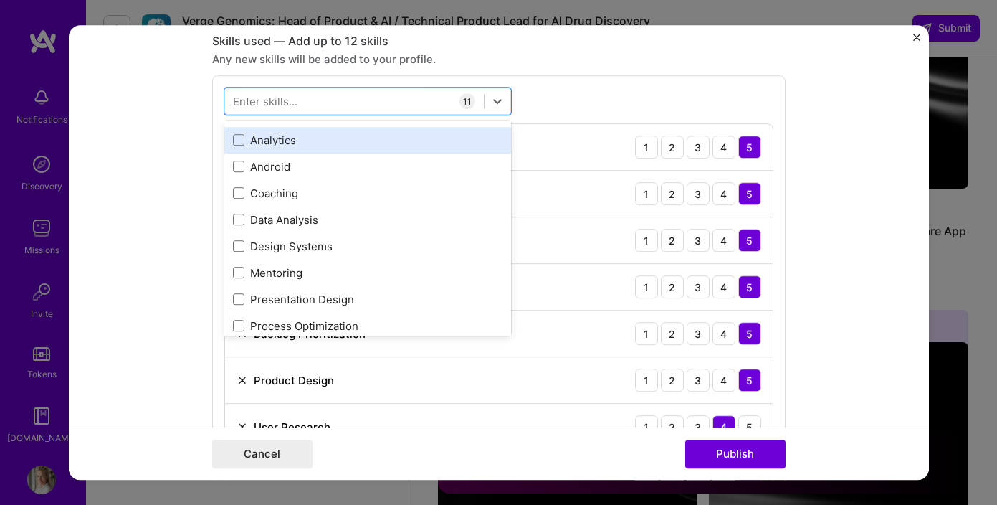
scroll to position [764, 0]
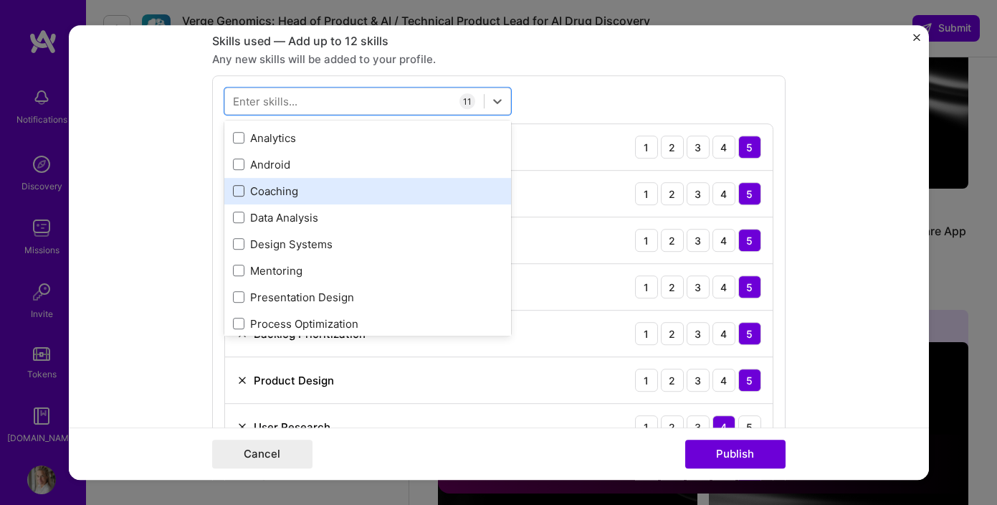
click at [243, 194] on div "Coaching" at bounding box center [368, 191] width 270 height 15
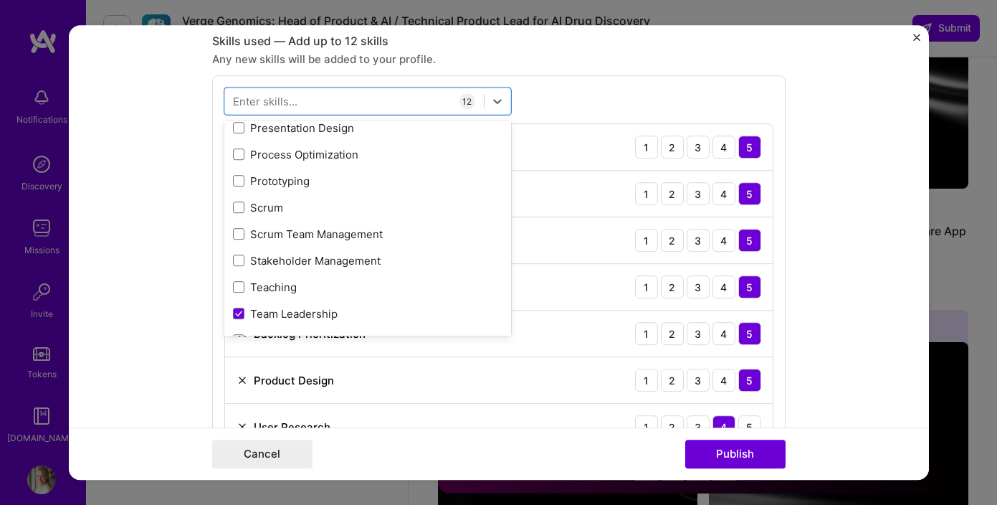
scroll to position [938, 0]
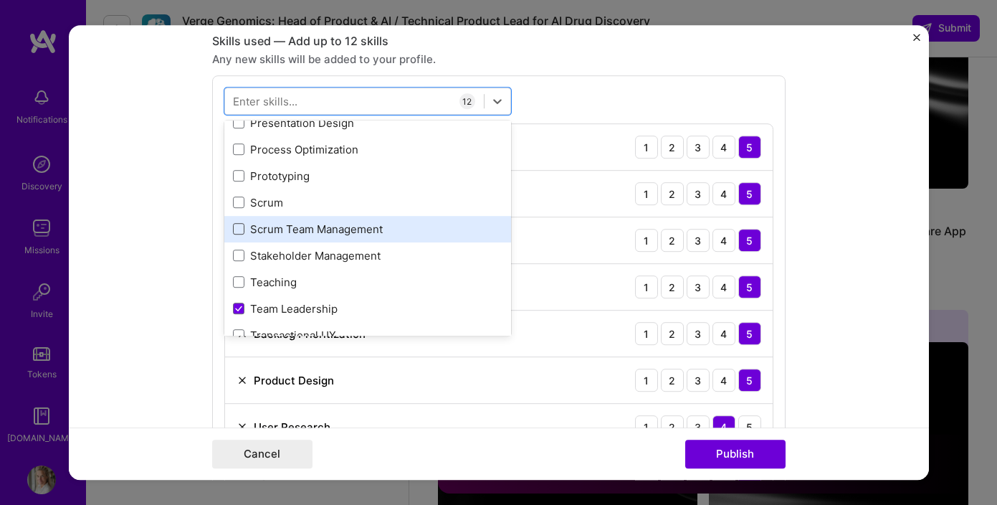
click at [239, 227] on span at bounding box center [238, 229] width 11 height 11
click at [0, 0] on input "checkbox" at bounding box center [0, 0] width 0 height 0
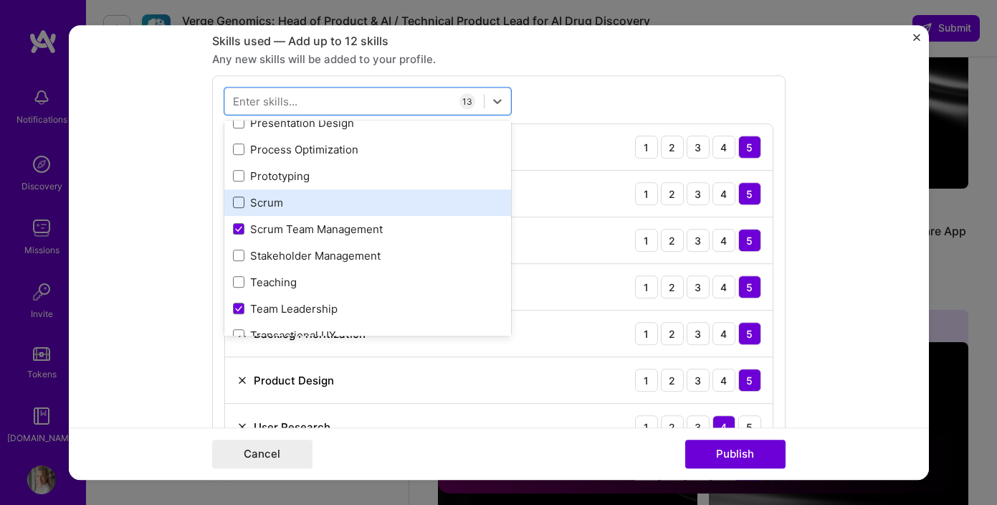
click at [237, 207] on span at bounding box center [238, 202] width 11 height 11
click at [0, 0] on input "checkbox" at bounding box center [0, 0] width 0 height 0
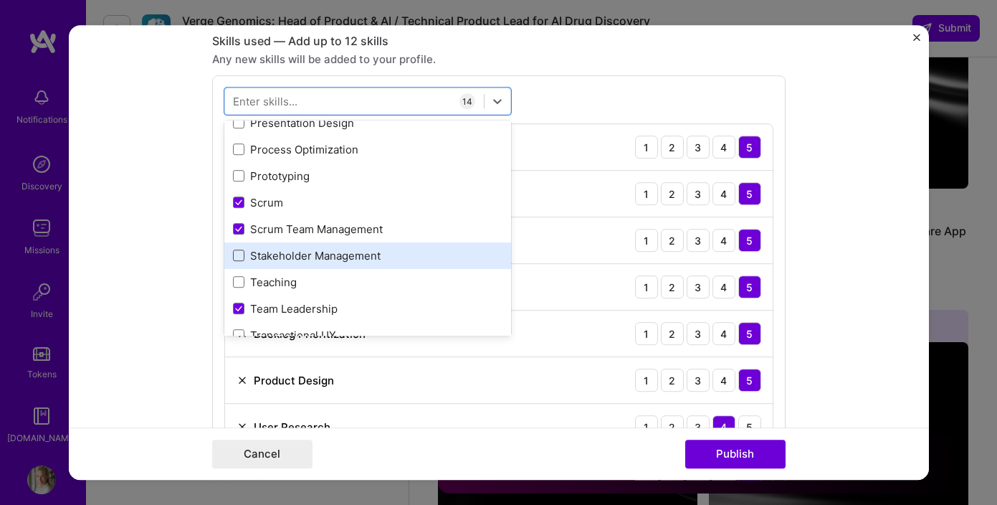
click at [242, 257] on span at bounding box center [238, 255] width 11 height 11
click at [0, 0] on input "checkbox" at bounding box center [0, 0] width 0 height 0
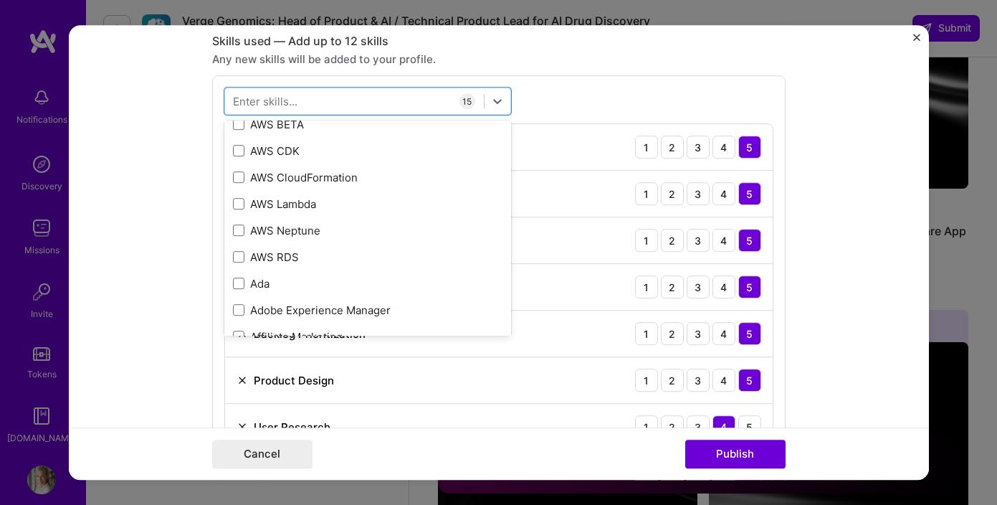
scroll to position [1587, 0]
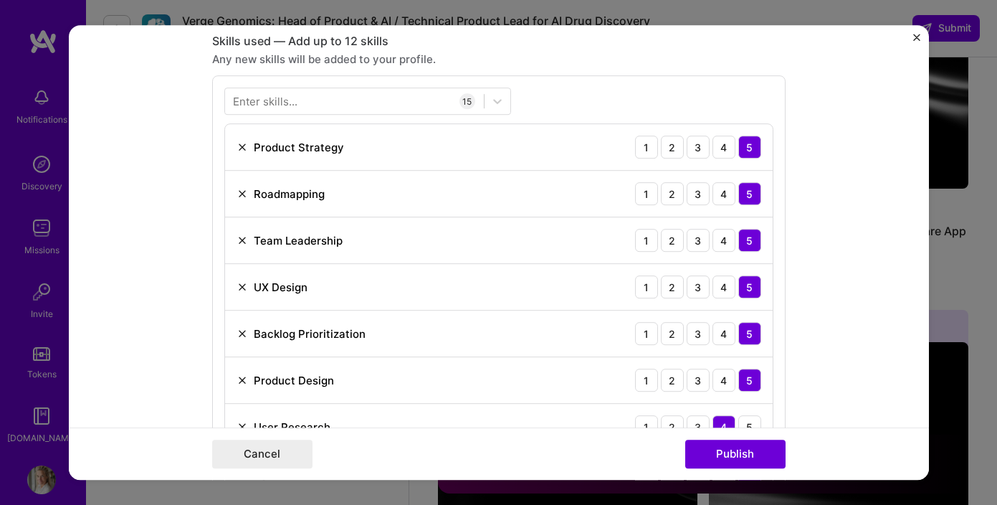
click at [596, 92] on div "Enter skills... 15 Product Strategy 1 2 3 4 5 Roadmapping 1 2 3 4 5 Team Leader…" at bounding box center [498, 455] width 573 height 760
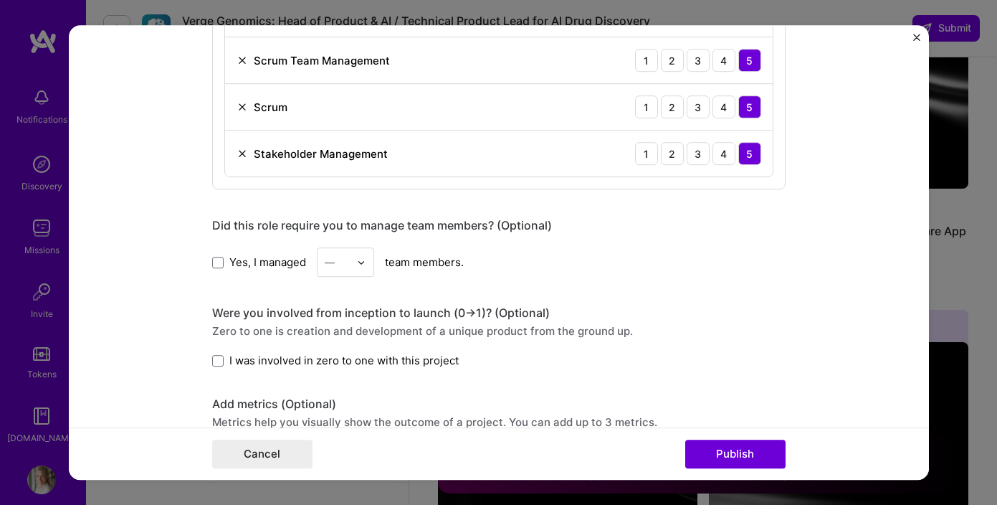
scroll to position [1357, 0]
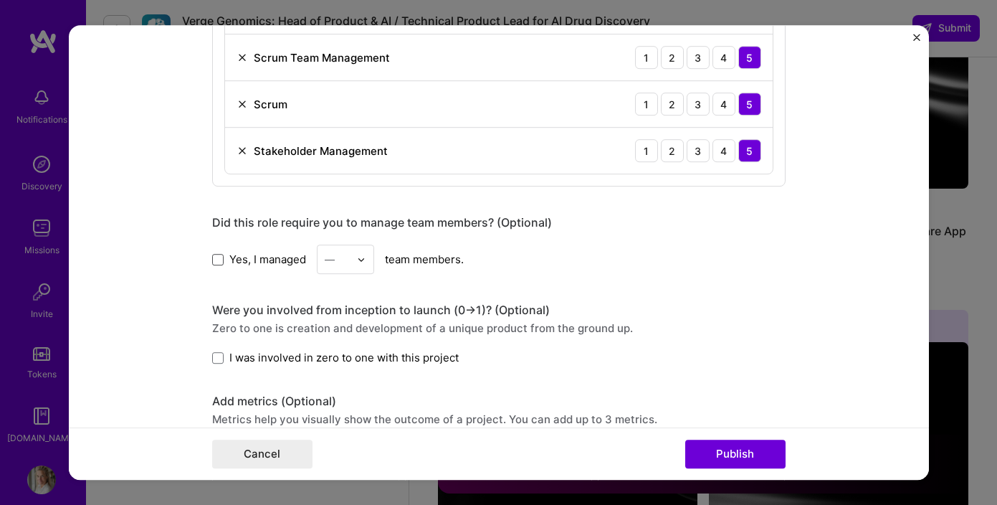
click at [217, 257] on span at bounding box center [217, 259] width 11 height 11
click at [0, 0] on input "Yes, I managed" at bounding box center [0, 0] width 0 height 0
click at [366, 264] on div at bounding box center [365, 259] width 16 height 28
click at [348, 400] on div "5" at bounding box center [345, 403] width 49 height 27
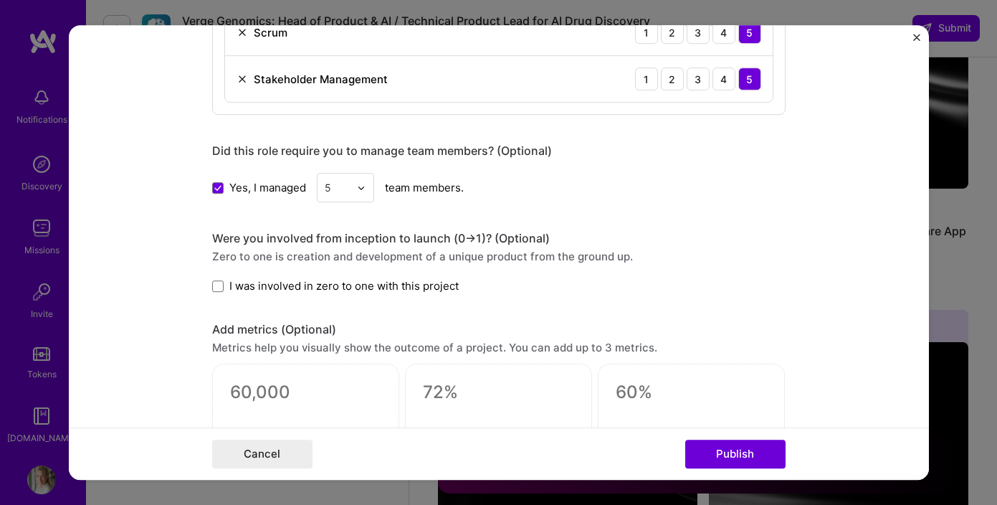
scroll to position [1431, 0]
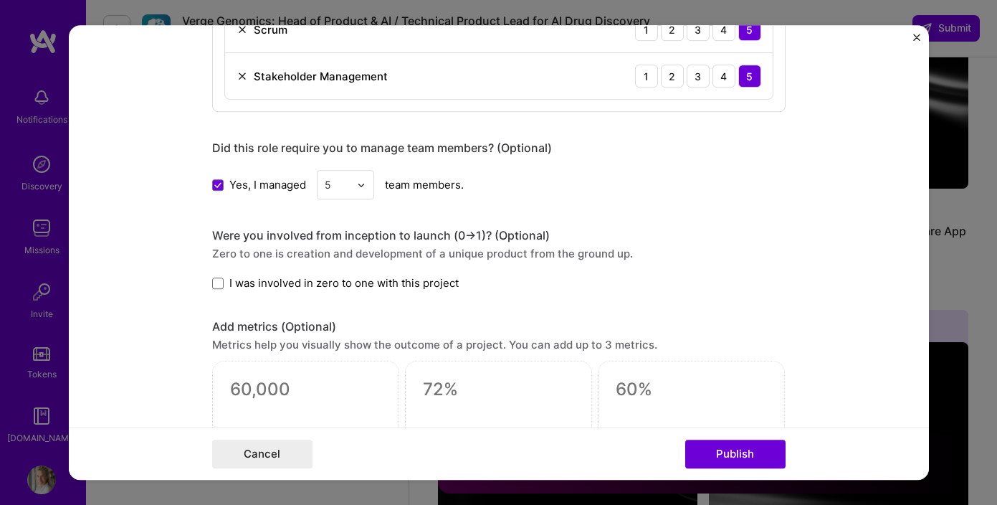
click at [209, 279] on form "Editing suggested project This project is suggested based on your LinkedIn, res…" at bounding box center [499, 252] width 860 height 454
click at [218, 285] on span at bounding box center [217, 282] width 11 height 11
click at [0, 0] on input "I was involved in zero to one with this project" at bounding box center [0, 0] width 0 height 0
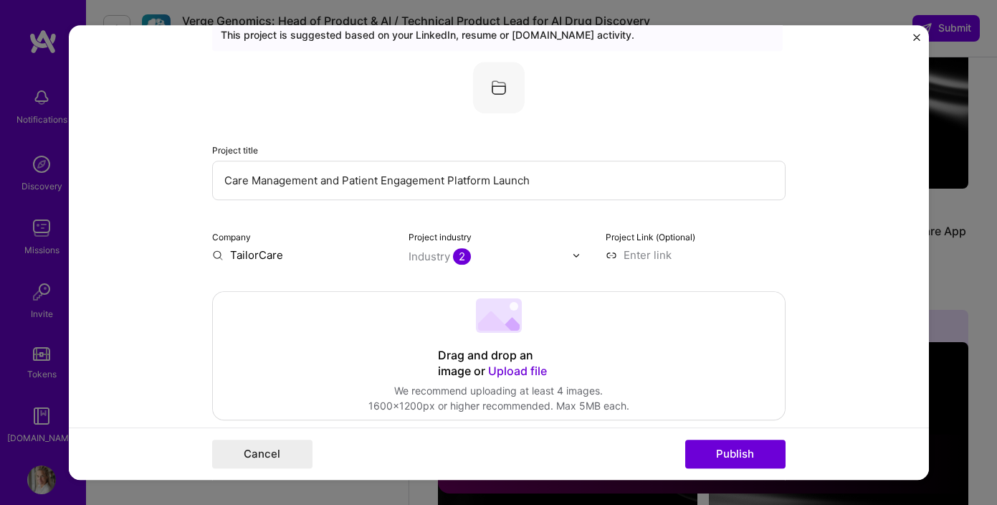
scroll to position [0, 0]
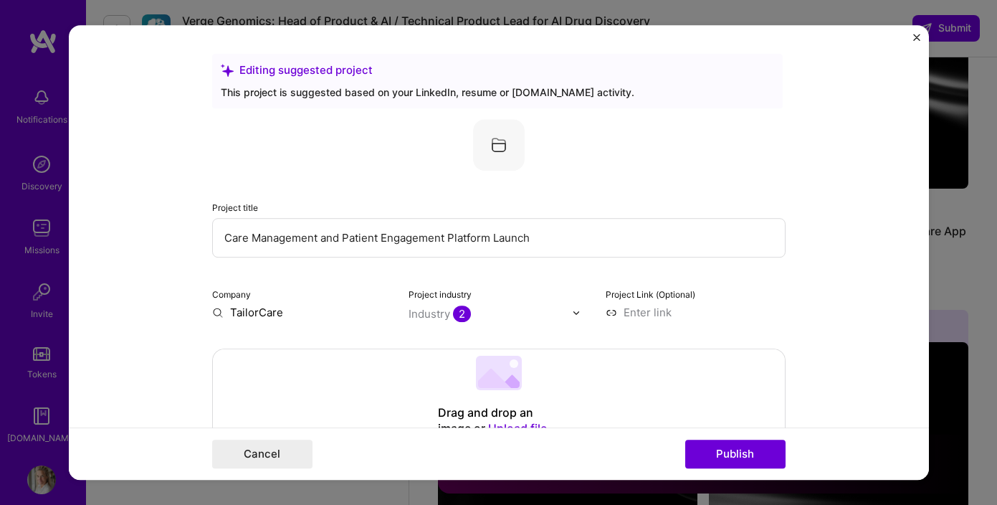
click at [563, 154] on div at bounding box center [498, 145] width 573 height 52
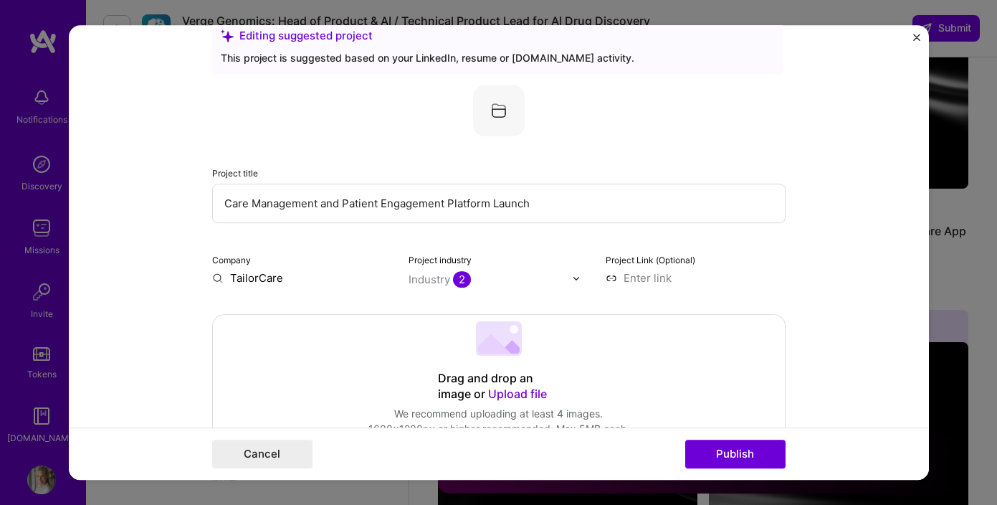
scroll to position [35, 0]
click at [492, 202] on input "Care Management and Patient Engagement Platform Launch" at bounding box center [498, 202] width 573 height 39
drag, startPoint x: 494, startPoint y: 201, endPoint x: 543, endPoint y: 200, distance: 48.8
click at [543, 200] on input "Care Management and Patient Engagement Platform Launch" at bounding box center [498, 202] width 573 height 39
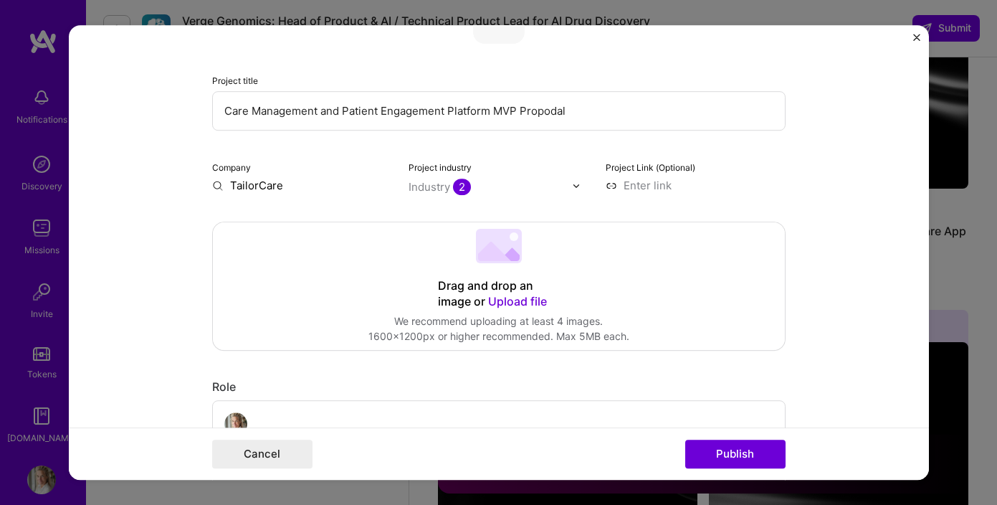
scroll to position [128, 0]
drag, startPoint x: 517, startPoint y: 108, endPoint x: 582, endPoint y: 110, distance: 65.2
click at [578, 110] on input "Care Management and Patient Engagement Platform MVP Proposal" at bounding box center [498, 109] width 573 height 39
type input "Care Management and Patient Engagement Platform MVP"
click at [509, 297] on span "Upload file" at bounding box center [517, 299] width 59 height 14
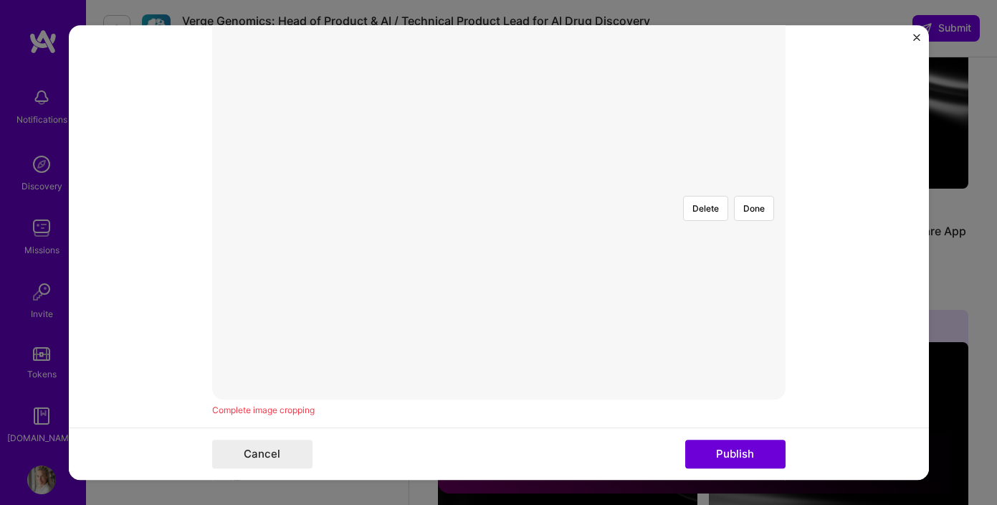
scroll to position [420, 0]
click at [499, 244] on div at bounding box center [713, 304] width 428 height 322
click at [416, 328] on div "Delete Done" at bounding box center [498, 143] width 573 height 430
click at [560, 290] on div at bounding box center [774, 451] width 428 height 322
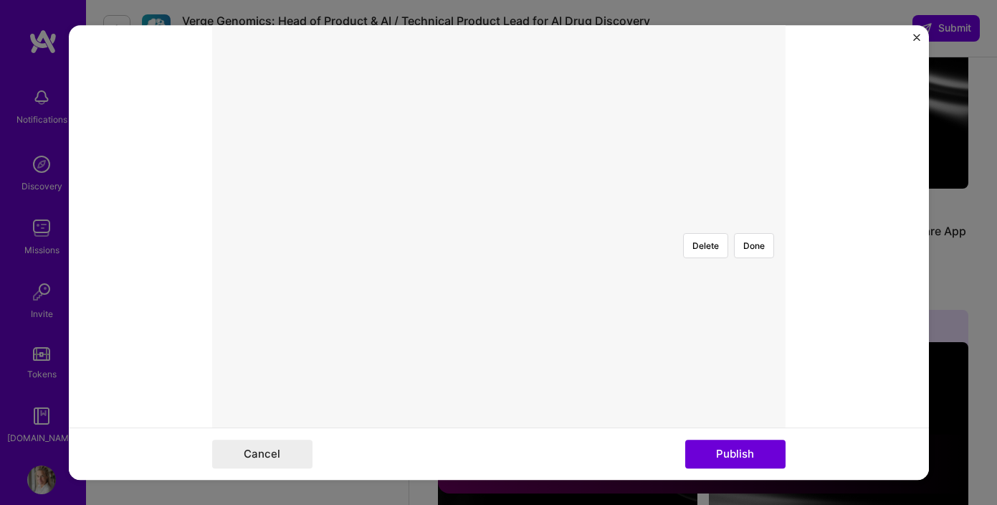
scroll to position [356, 0]
click at [713, 330] on div at bounding box center [788, 369] width 428 height 322
click at [758, 328] on button "Done" at bounding box center [754, 340] width 40 height 25
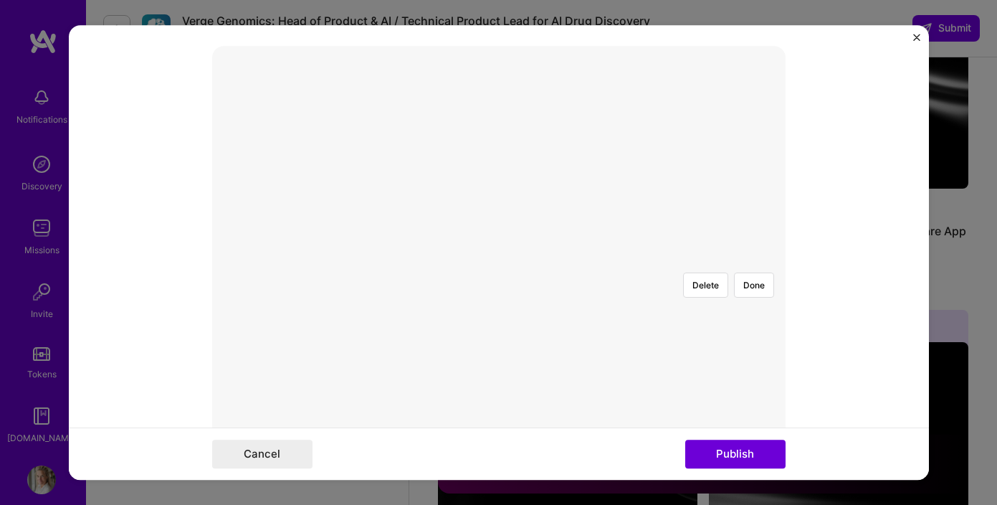
click at [551, 261] on div at bounding box center [764, 421] width 427 height 321
click at [539, 261] on div at bounding box center [726, 421] width 427 height 321
click at [761, 272] on button "Done" at bounding box center [754, 284] width 40 height 25
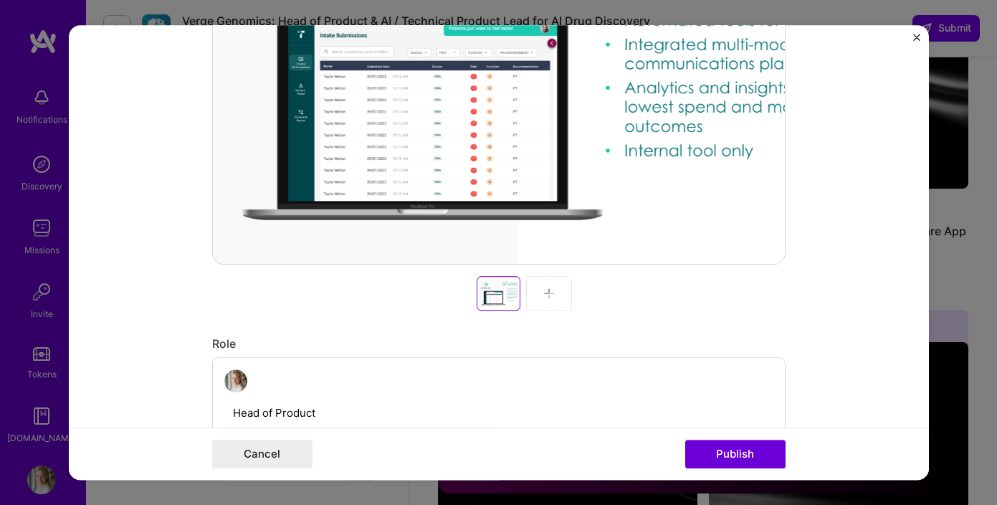
scroll to position [565, 0]
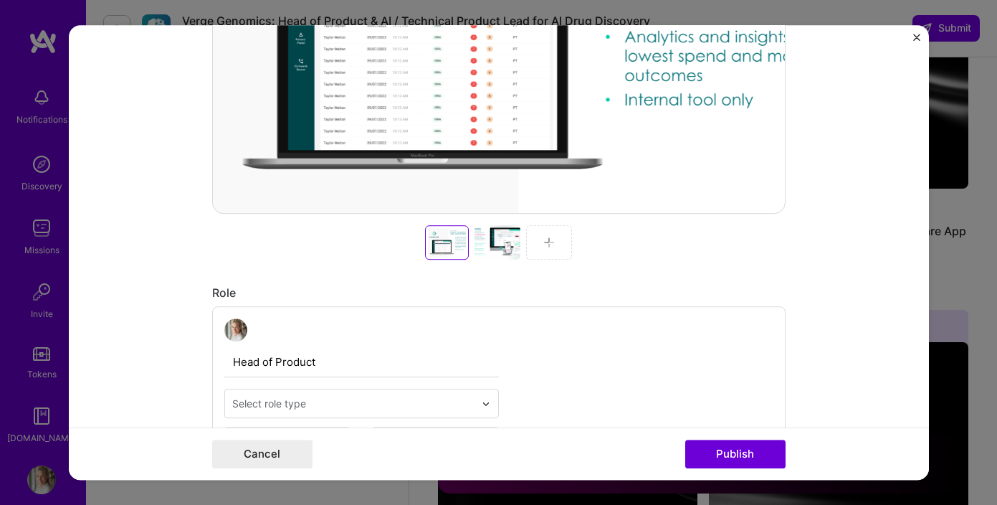
click at [549, 243] on img at bounding box center [548, 242] width 11 height 11
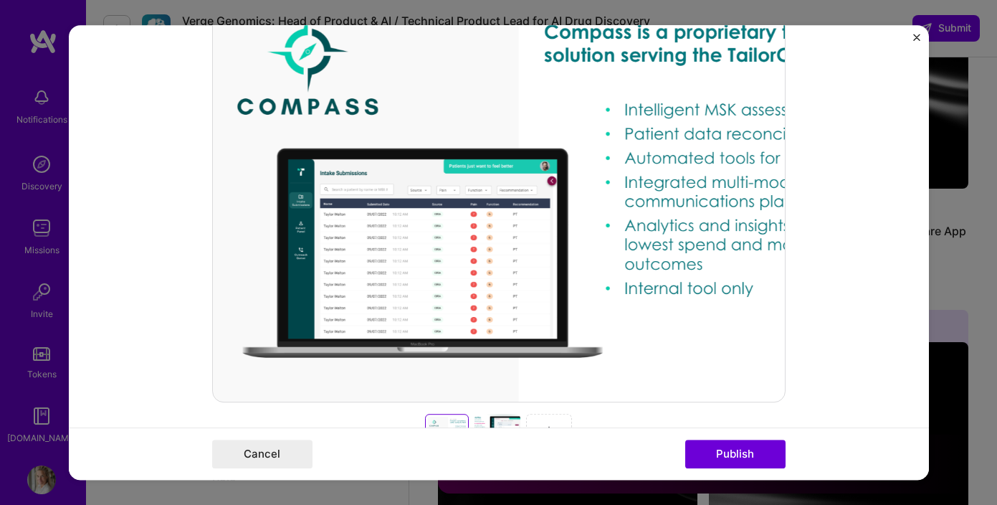
scroll to position [373, 0]
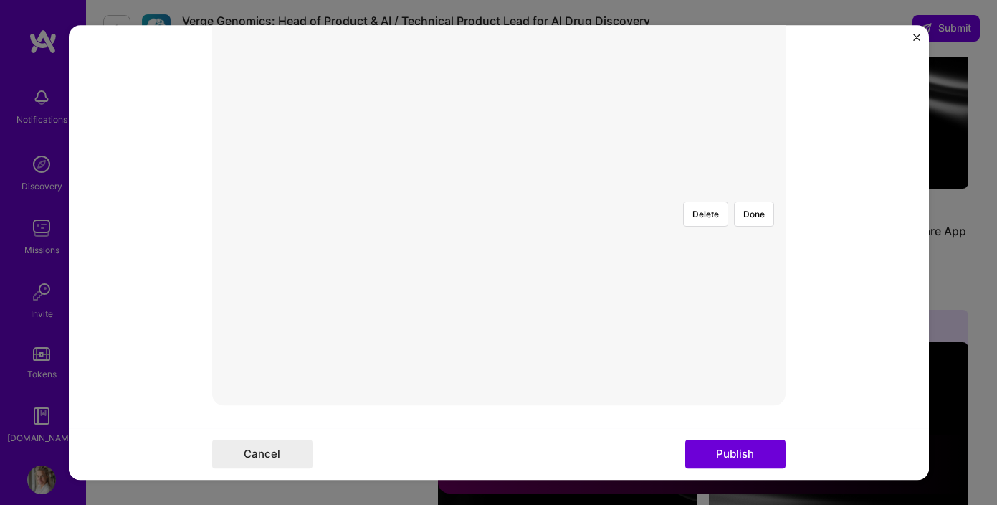
click at [539, 232] on div at bounding box center [753, 351] width 428 height 322
click at [756, 201] on button "Done" at bounding box center [754, 213] width 40 height 25
click at [564, 278] on div at bounding box center [777, 350] width 427 height 321
click at [759, 201] on button "Done" at bounding box center [754, 213] width 40 height 25
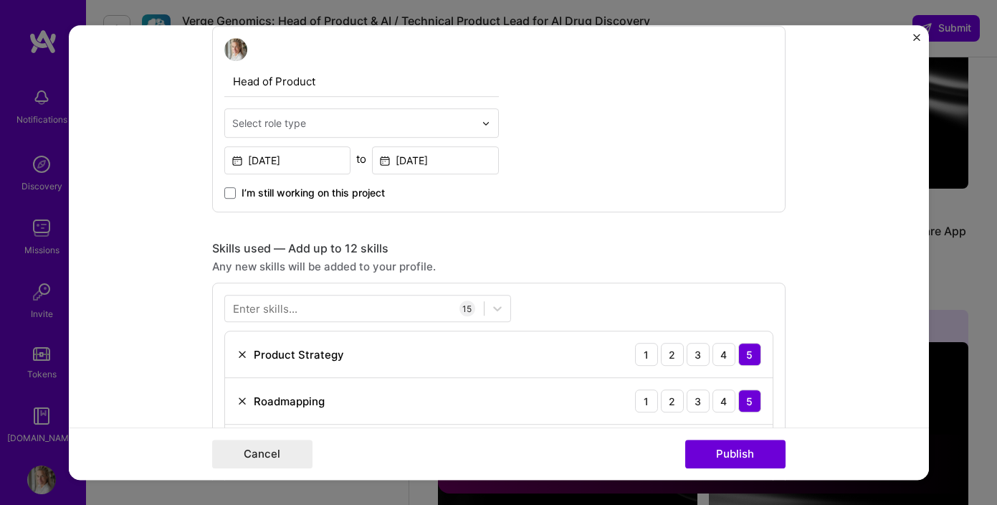
scroll to position [847, 0]
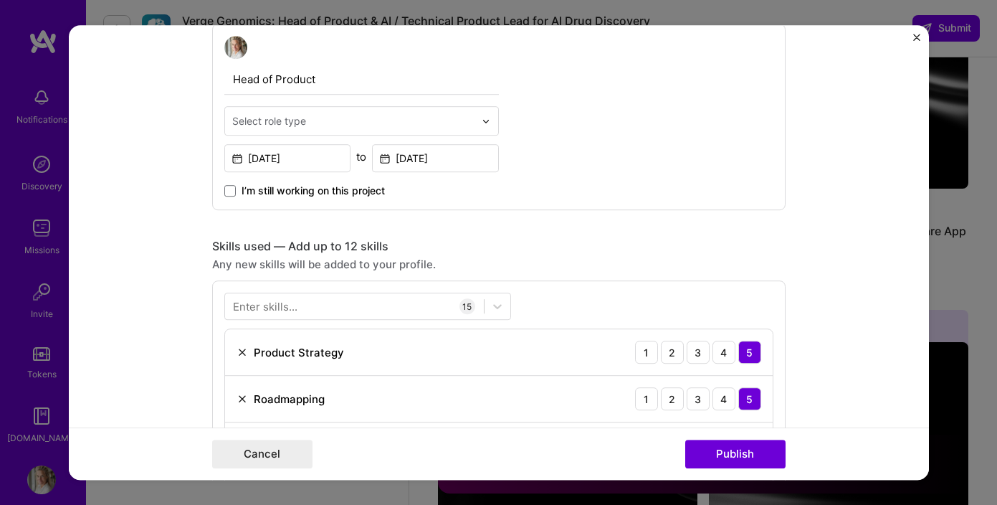
click at [486, 119] on img at bounding box center [486, 121] width 9 height 9
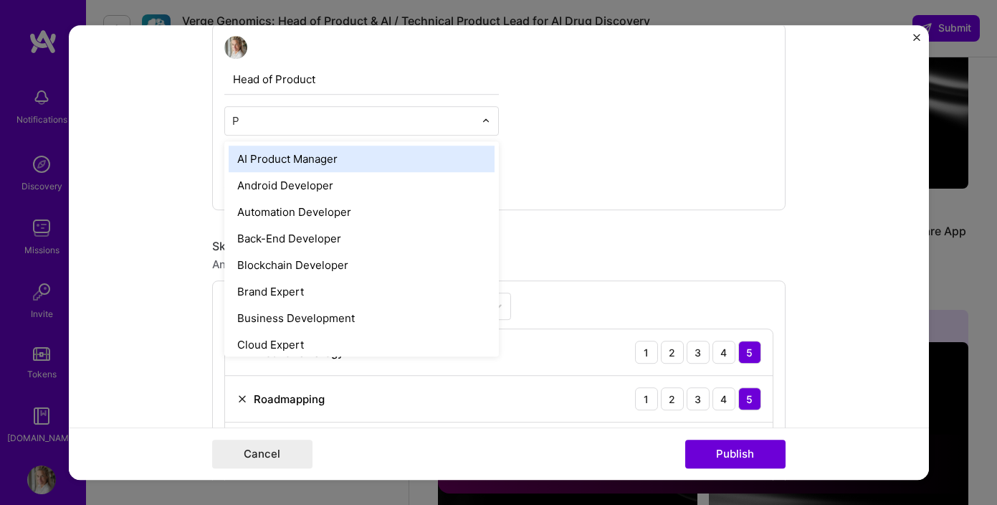
type input "Pr"
click at [352, 158] on div "AI Product Manager" at bounding box center [362, 159] width 266 height 27
click at [349, 119] on input "text" at bounding box center [353, 120] width 242 height 15
drag, startPoint x: 349, startPoint y: 119, endPoint x: 235, endPoint y: 123, distance: 114.0
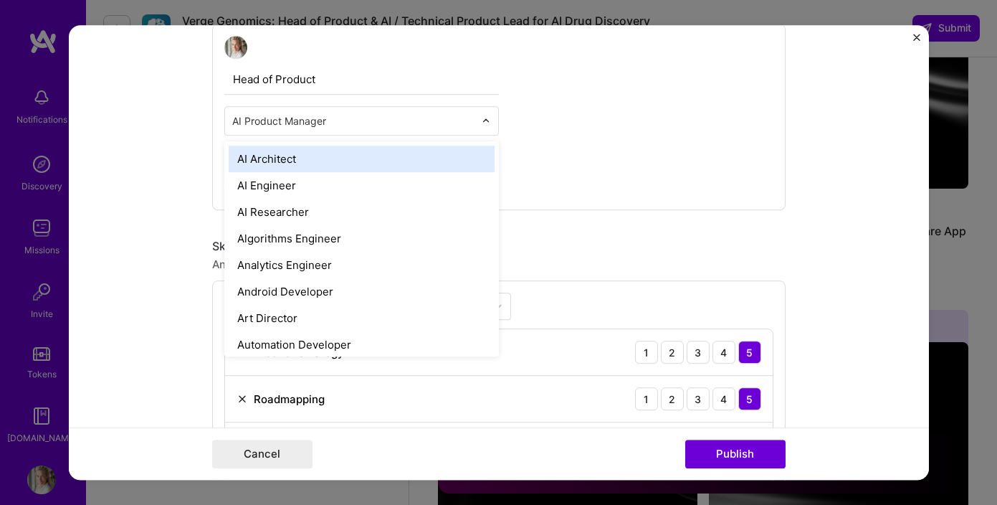
click at [234, 123] on input "text" at bounding box center [353, 120] width 242 height 15
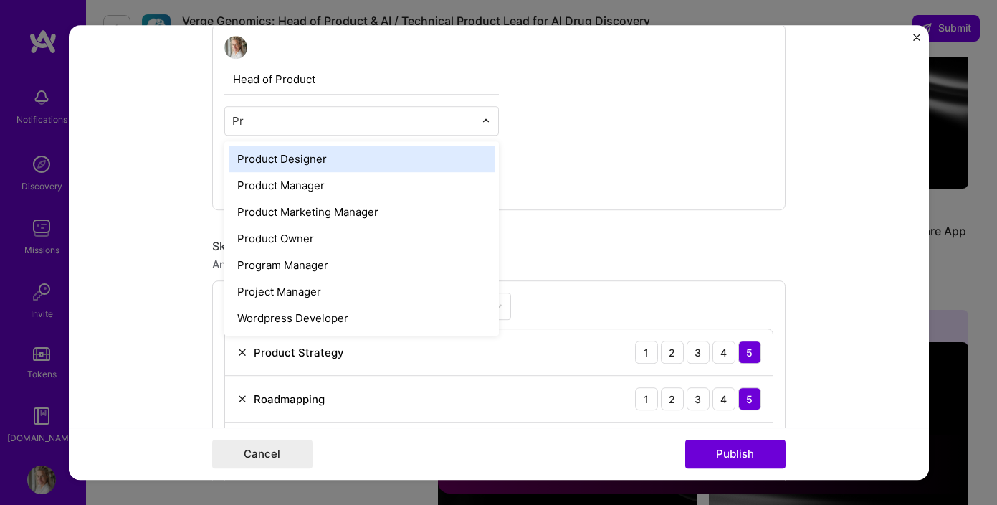
scroll to position [0, 0]
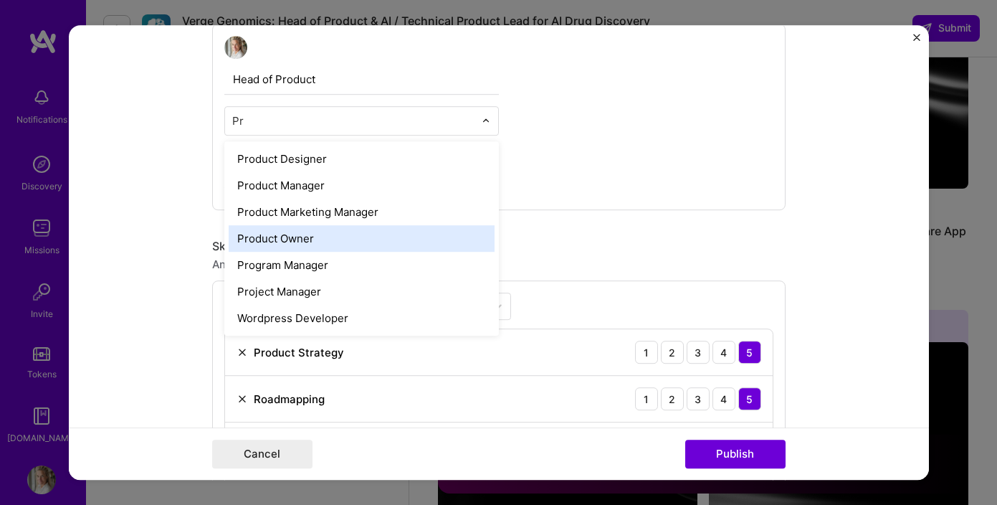
type input "P"
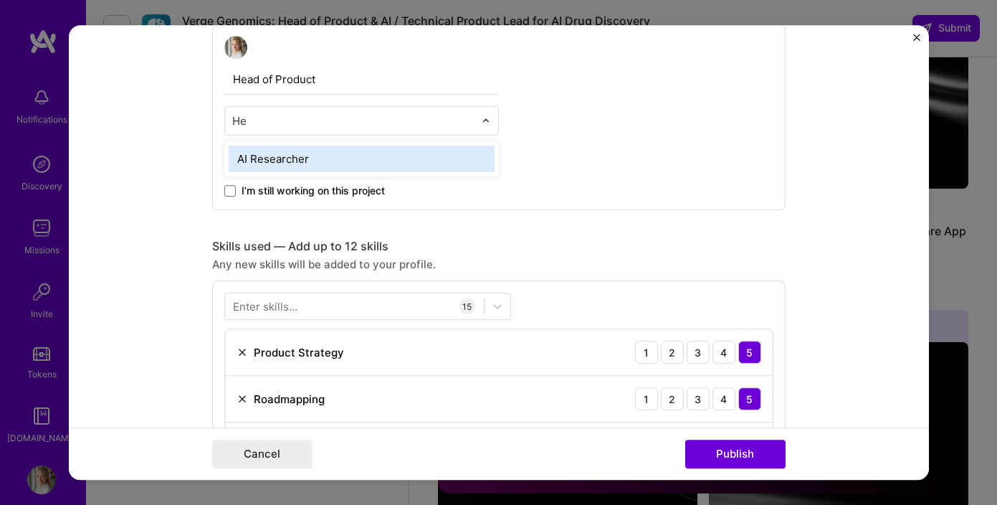
type input "H"
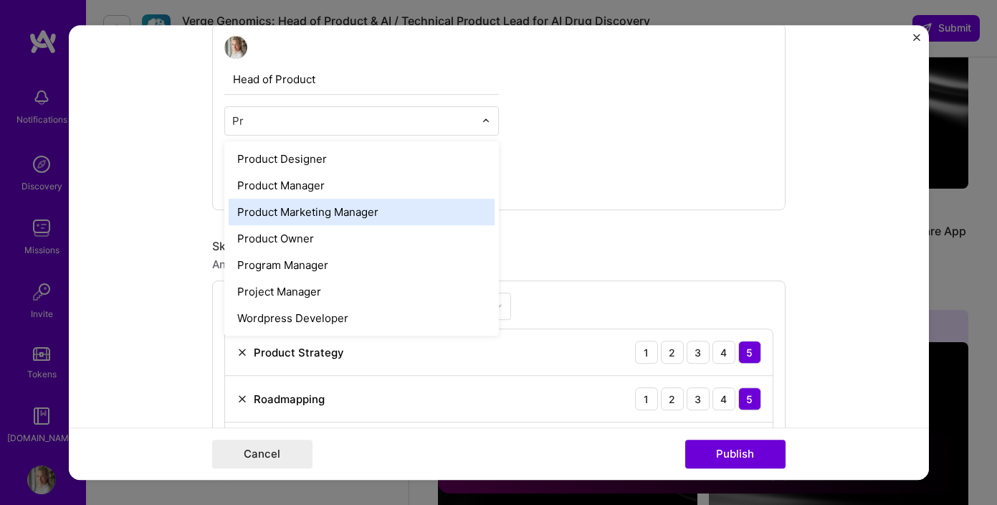
type input "P"
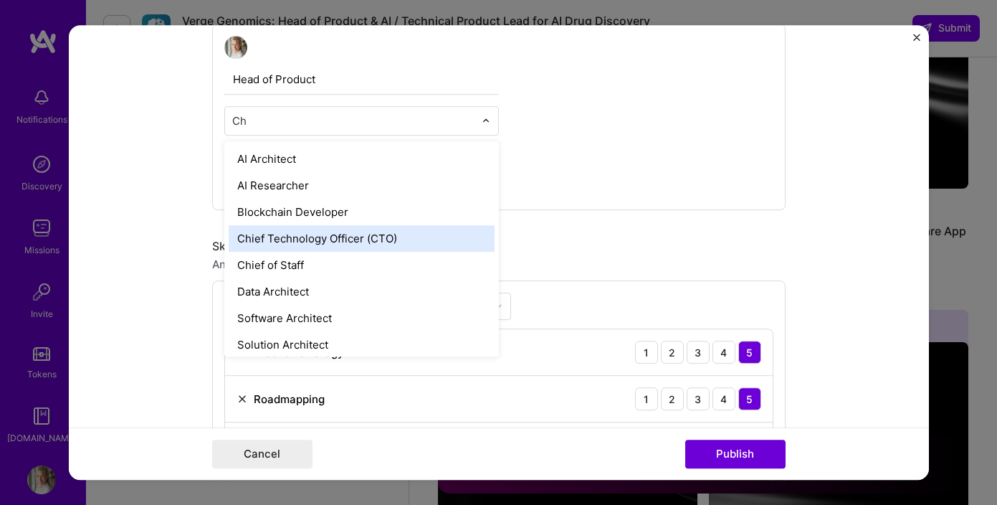
type input "C"
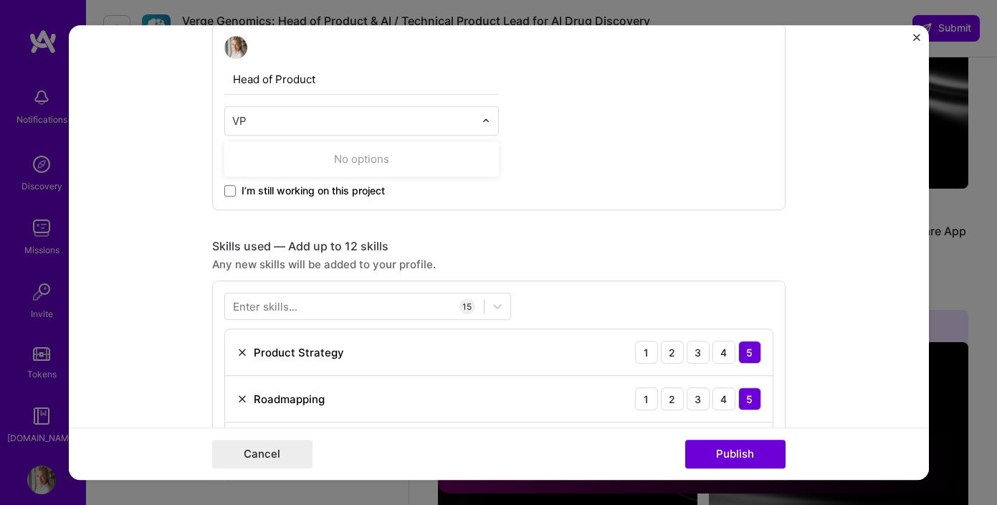
type input "V"
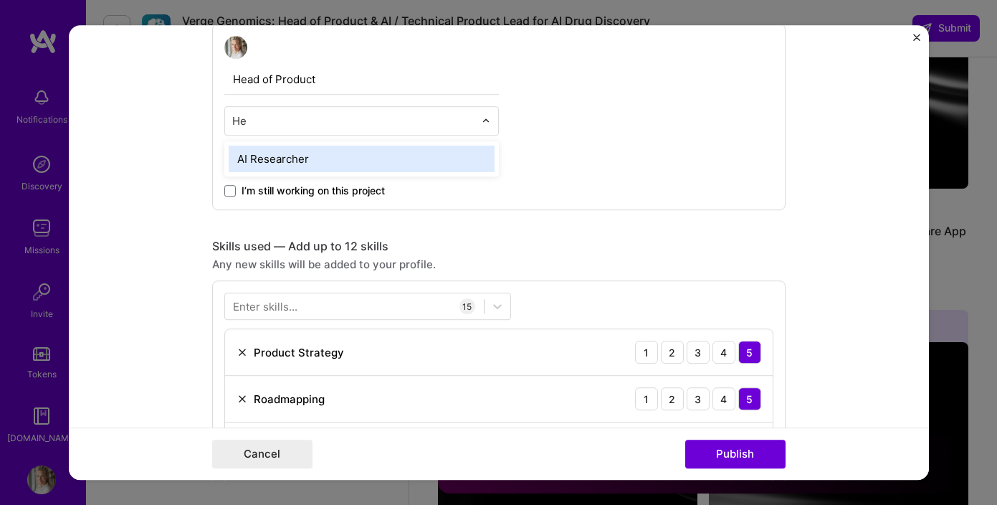
type input "H"
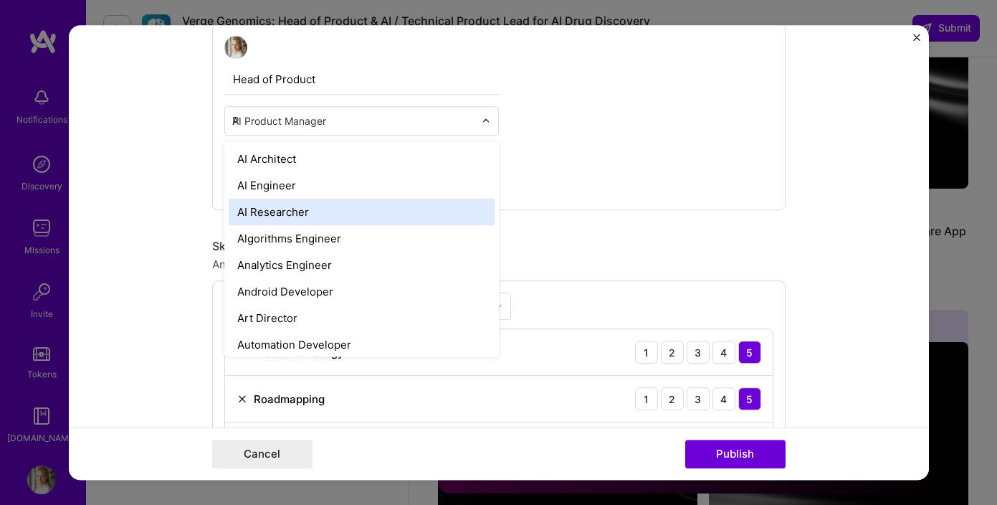
type input "Pr"
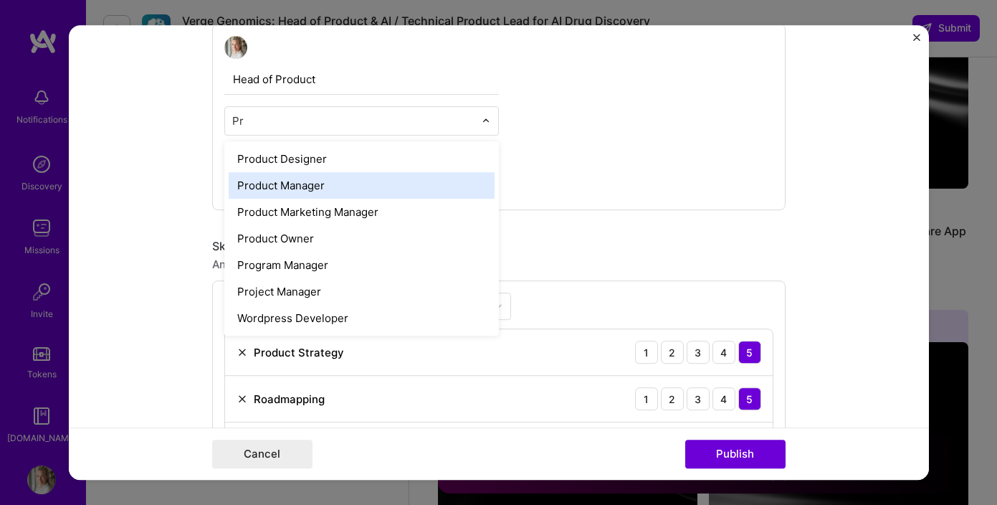
click at [330, 188] on div "Product Manager" at bounding box center [362, 185] width 266 height 27
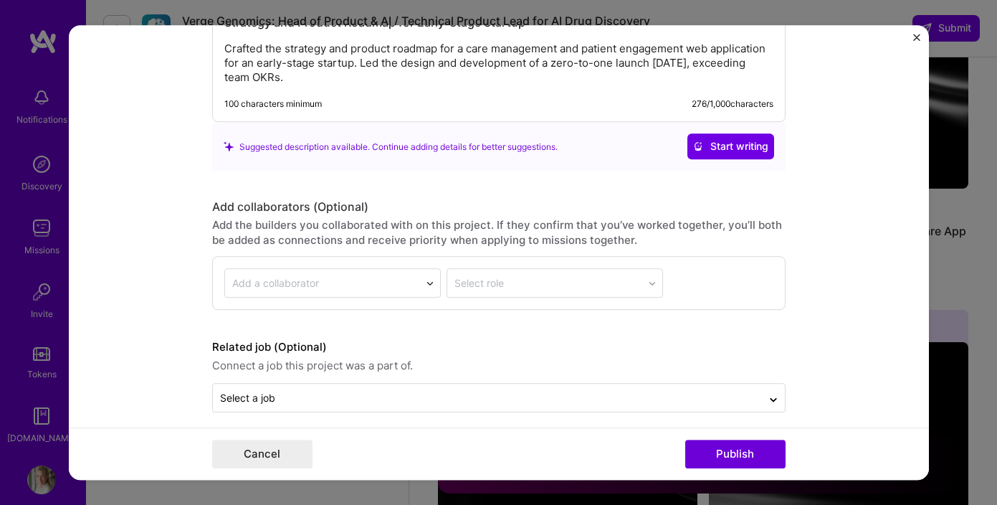
scroll to position [2347, 0]
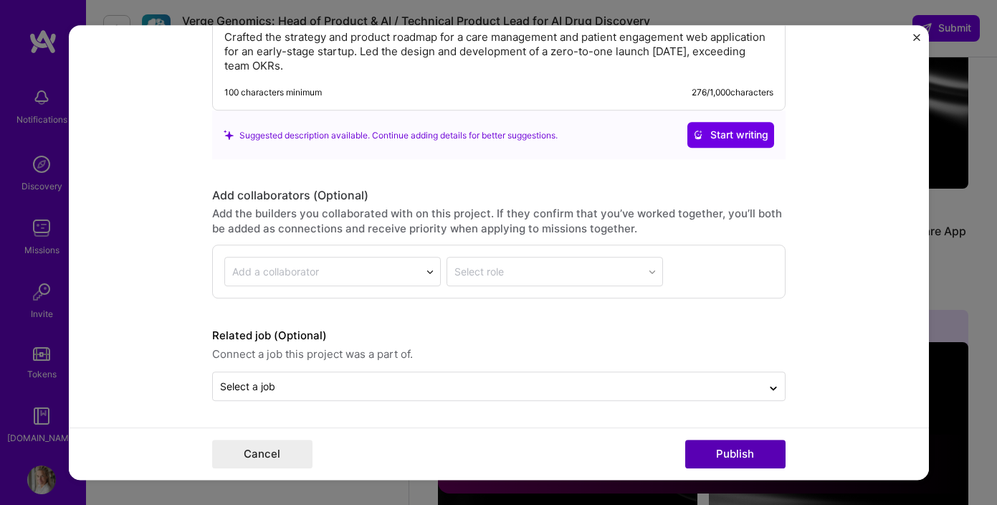
click at [720, 455] on button "Publish" at bounding box center [735, 453] width 100 height 29
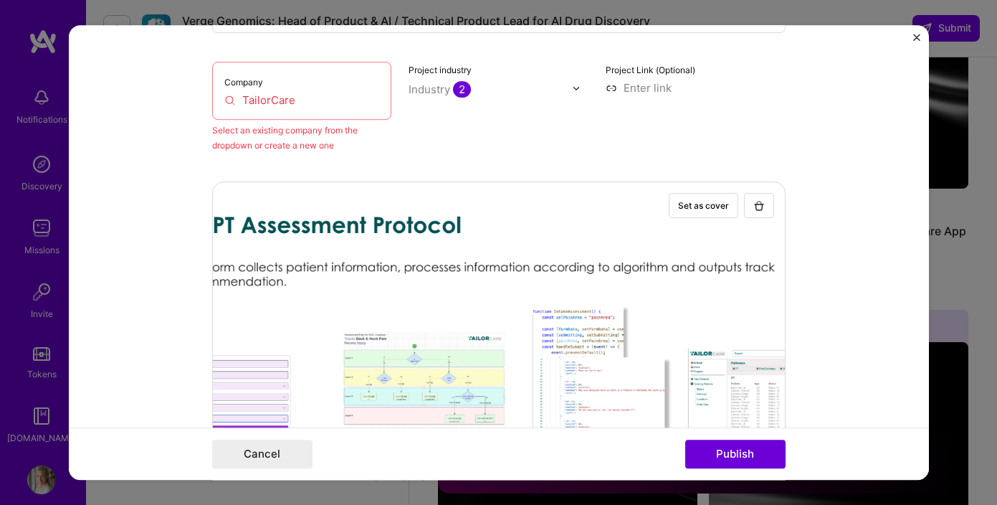
scroll to position [94, 0]
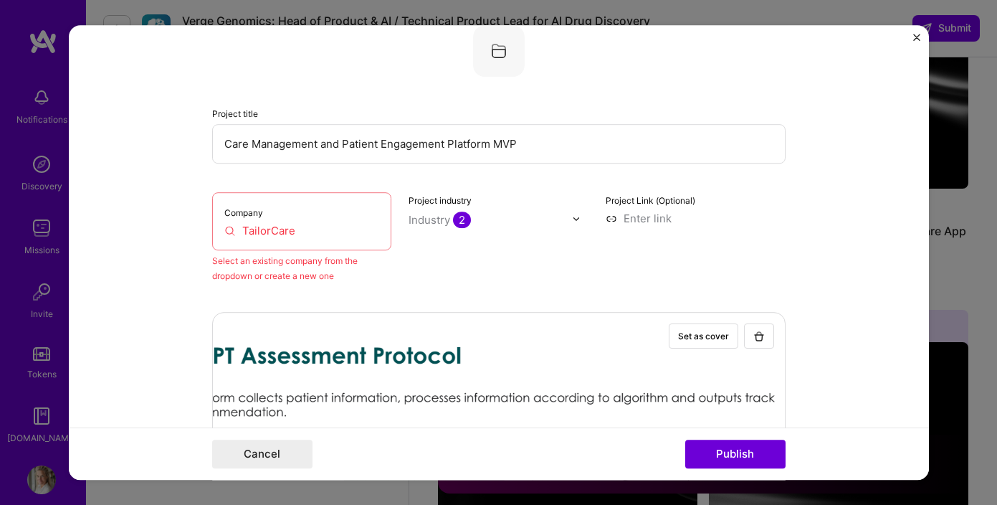
click at [311, 232] on input "TailorCare" at bounding box center [302, 230] width 156 height 15
drag, startPoint x: 311, startPoint y: 232, endPoint x: 240, endPoint y: 229, distance: 71.0
click at [240, 229] on input "TailorCare" at bounding box center [302, 230] width 156 height 15
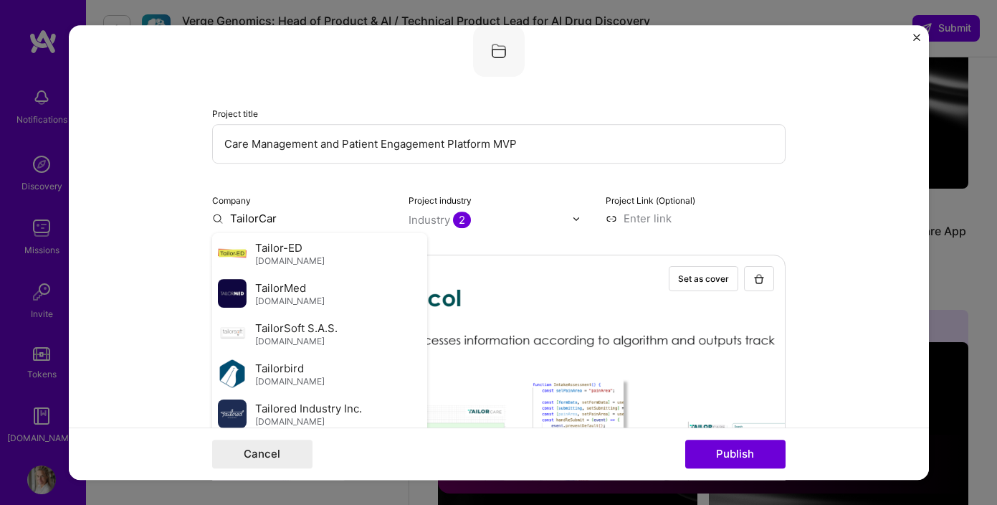
type input "TailorCare"
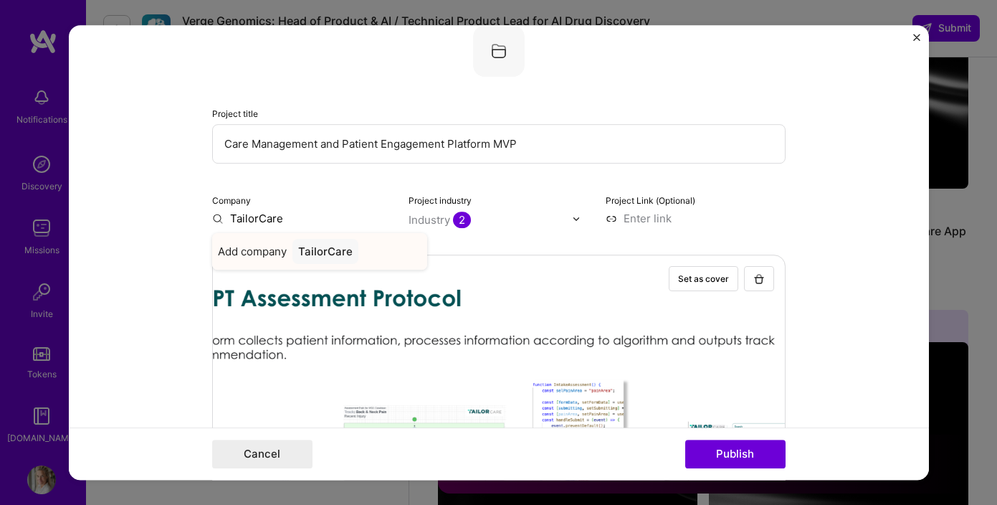
click at [253, 249] on span "Add company" at bounding box center [252, 251] width 69 height 15
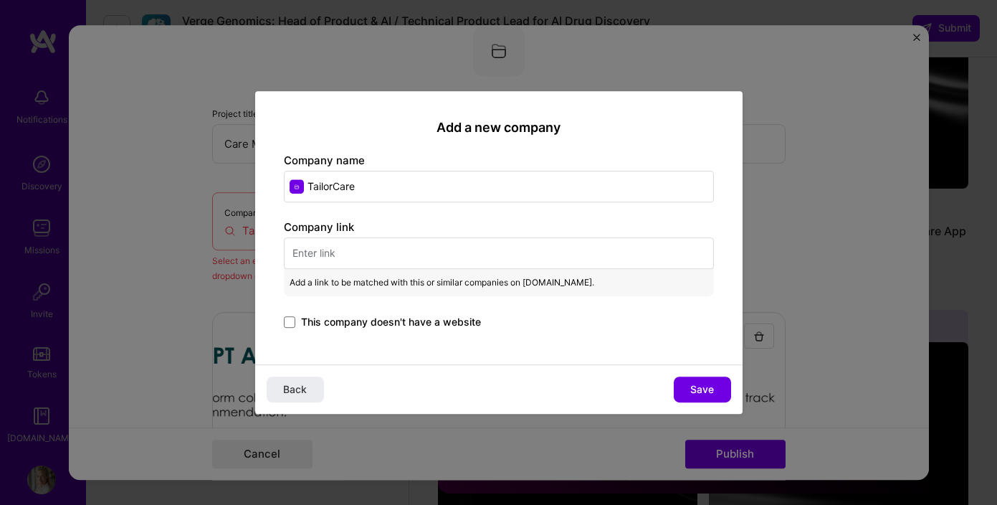
click at [361, 262] on input "text" at bounding box center [499, 253] width 430 height 32
paste input "[URL][DOMAIN_NAME]"
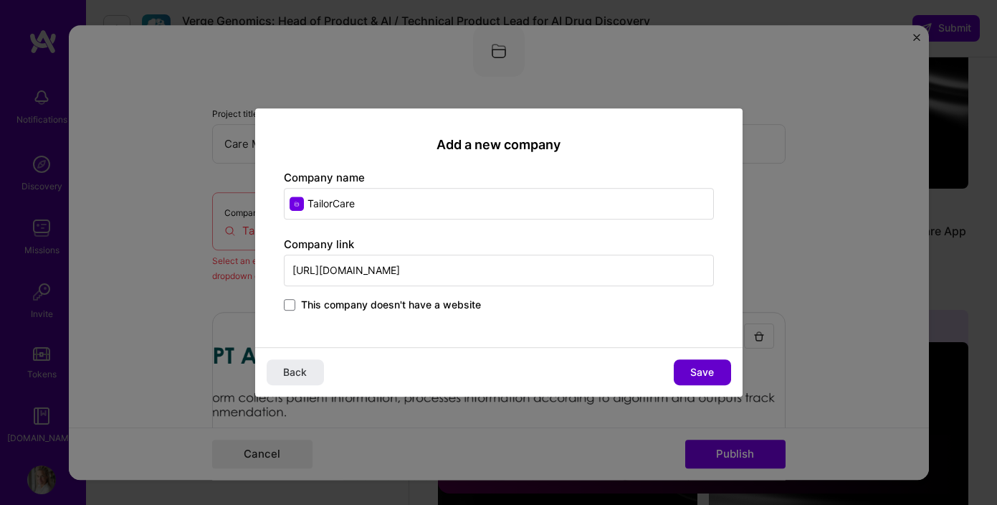
type input "[URL][DOMAIN_NAME]"
click at [717, 363] on button "Save" at bounding box center [702, 372] width 57 height 26
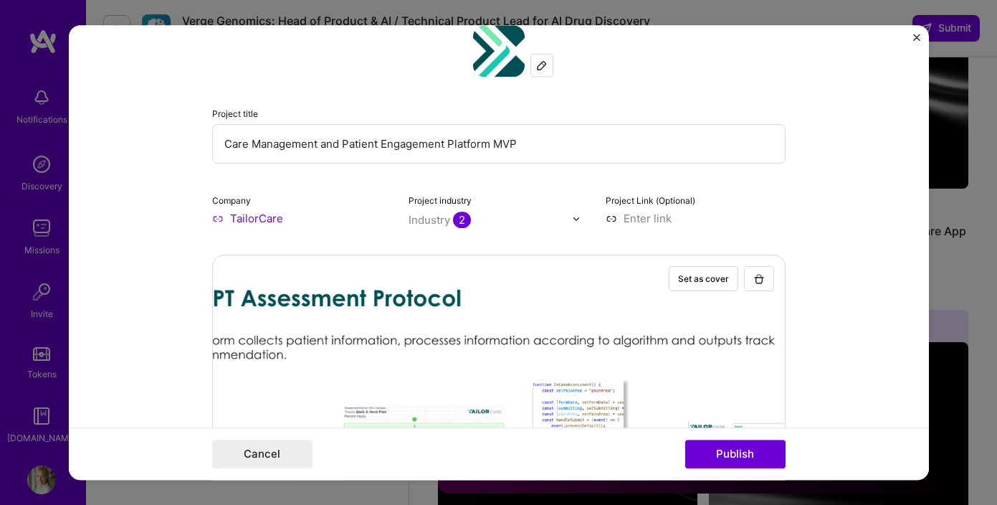
click at [577, 224] on div at bounding box center [580, 218] width 16 height 15
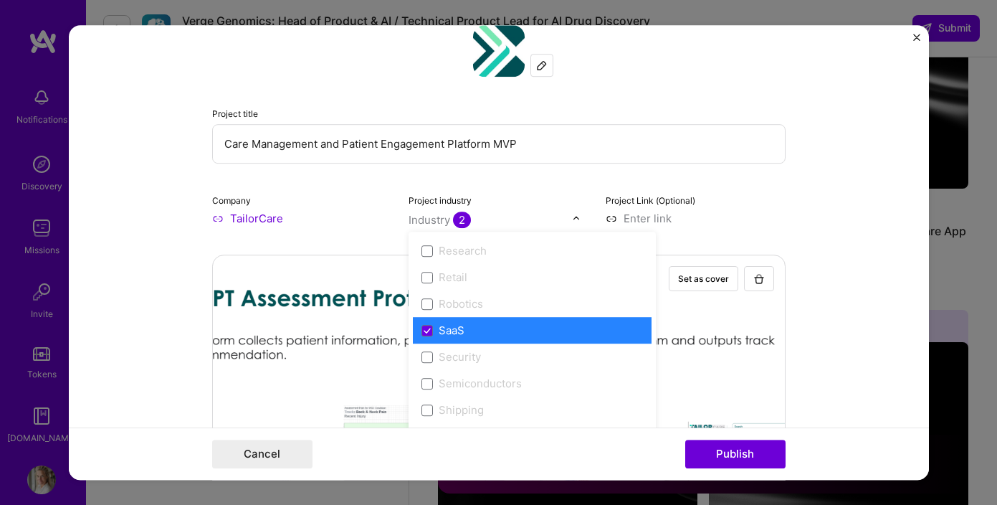
scroll to position [2787, 0]
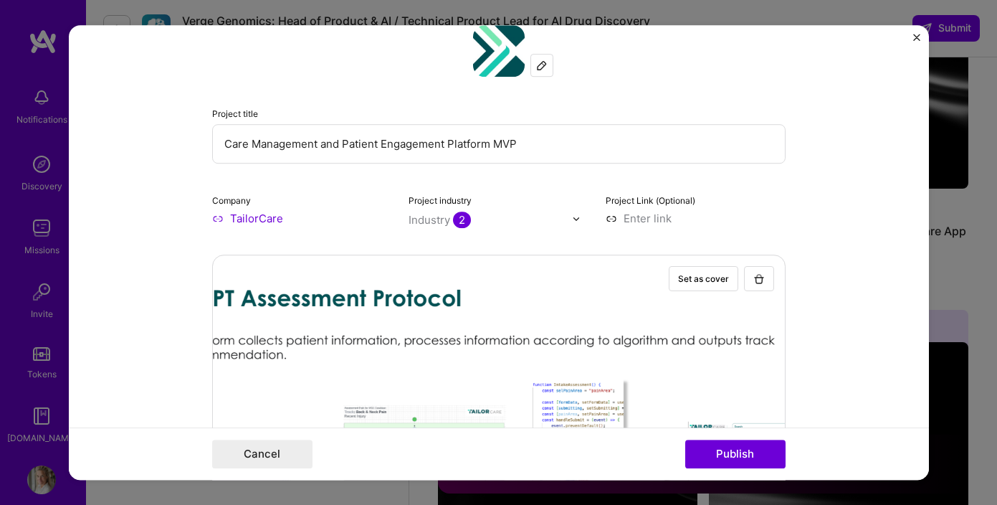
click at [804, 200] on form "Editing suggested project This project is suggested based on your LinkedIn, res…" at bounding box center [499, 252] width 860 height 454
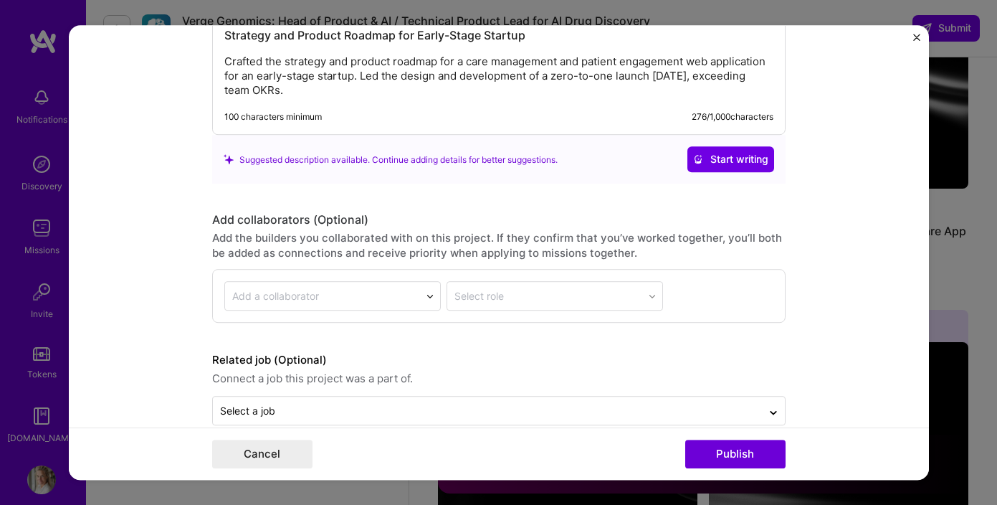
scroll to position [2365, 0]
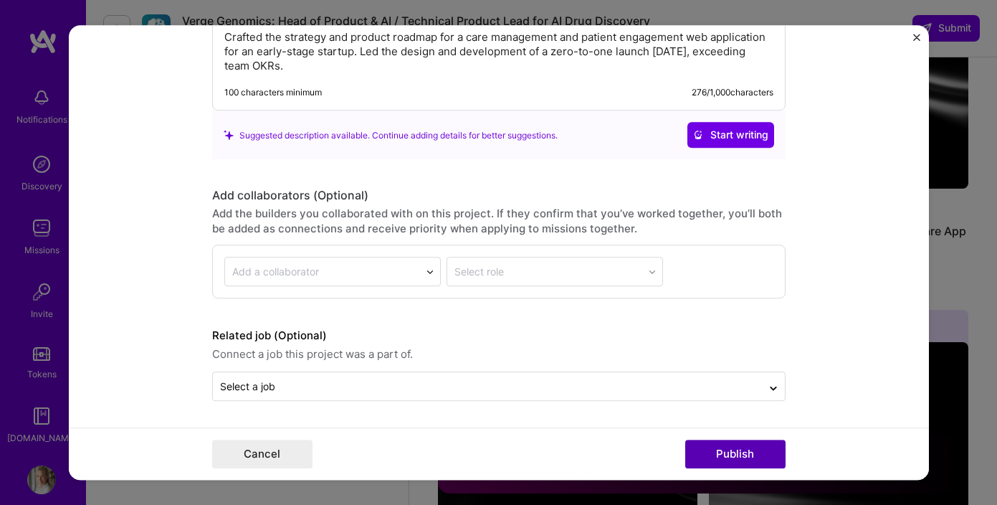
click at [728, 463] on button "Publish" at bounding box center [735, 453] width 100 height 29
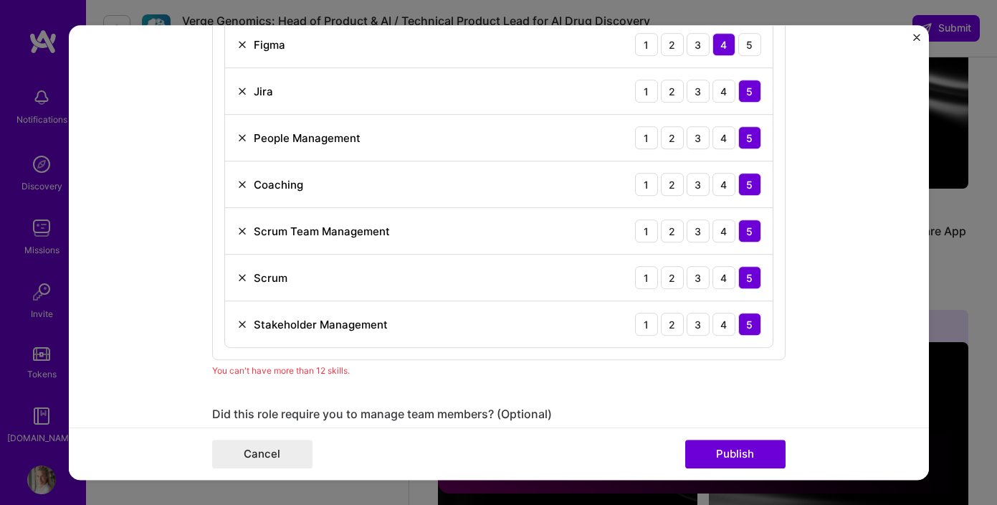
scroll to position [1534, 0]
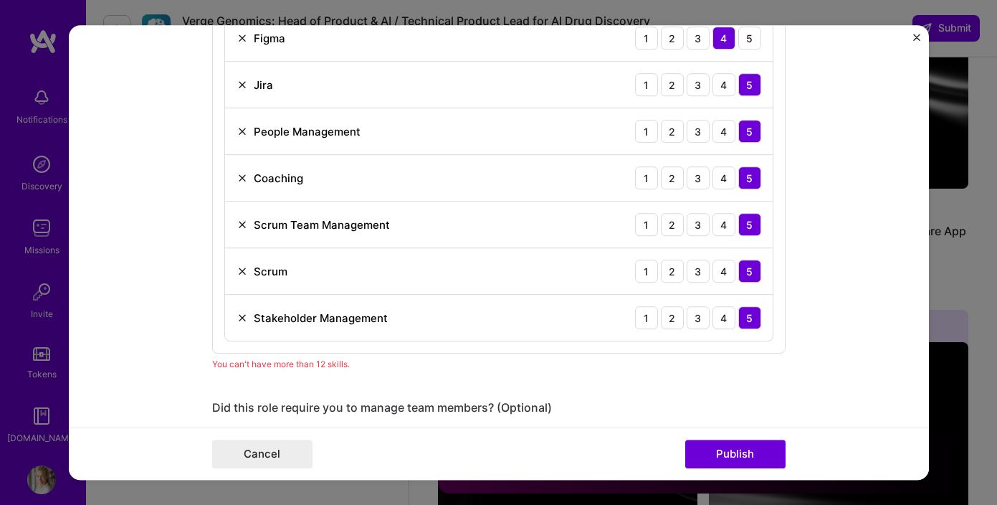
click at [237, 319] on img at bounding box center [242, 317] width 11 height 11
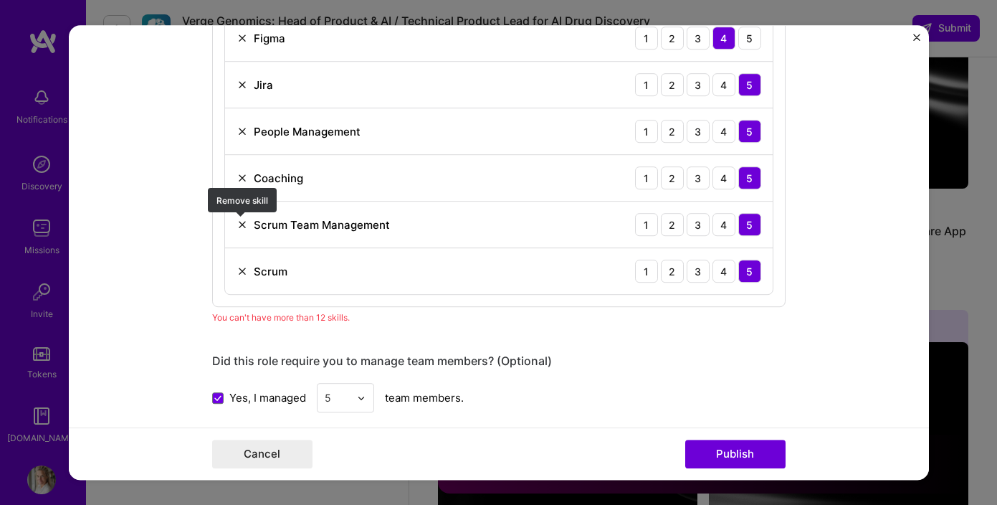
click at [239, 229] on img at bounding box center [242, 224] width 11 height 11
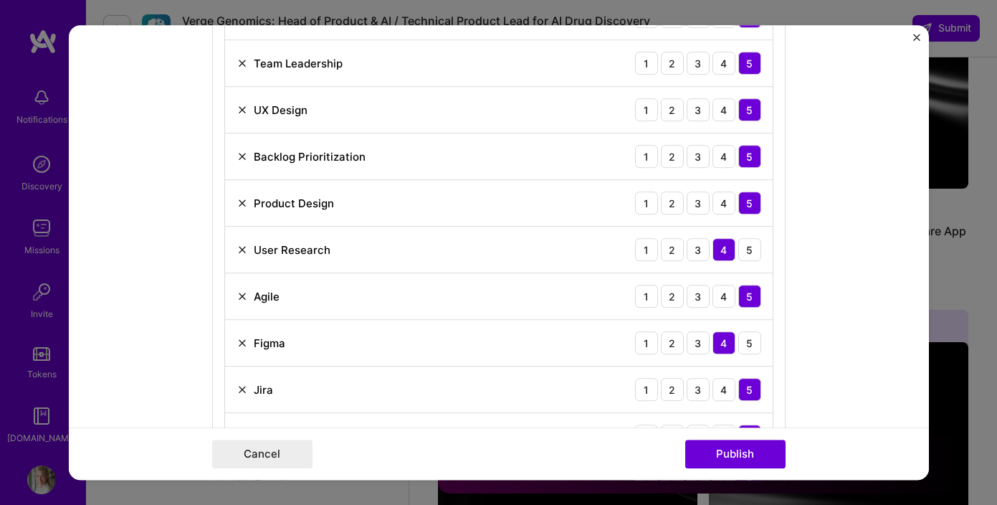
scroll to position [1232, 0]
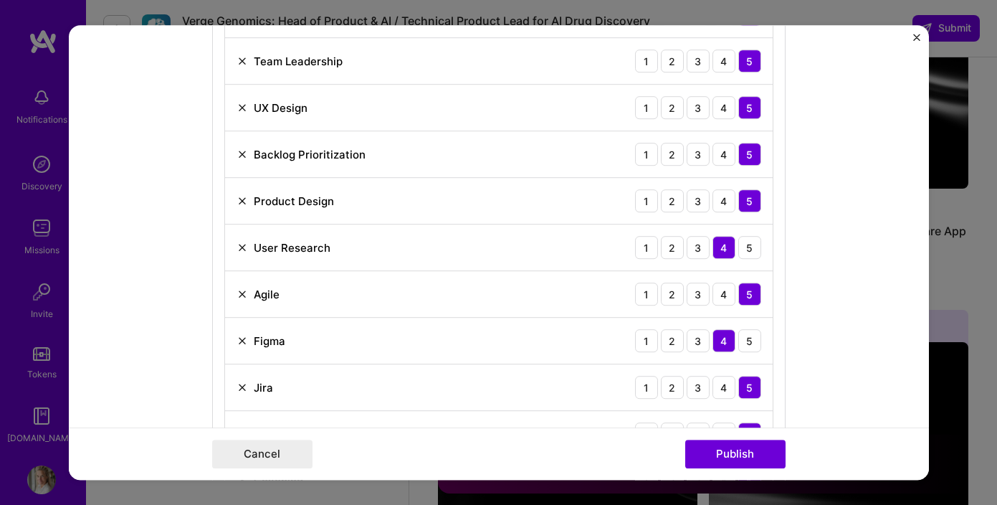
click at [239, 249] on img at bounding box center [242, 247] width 11 height 11
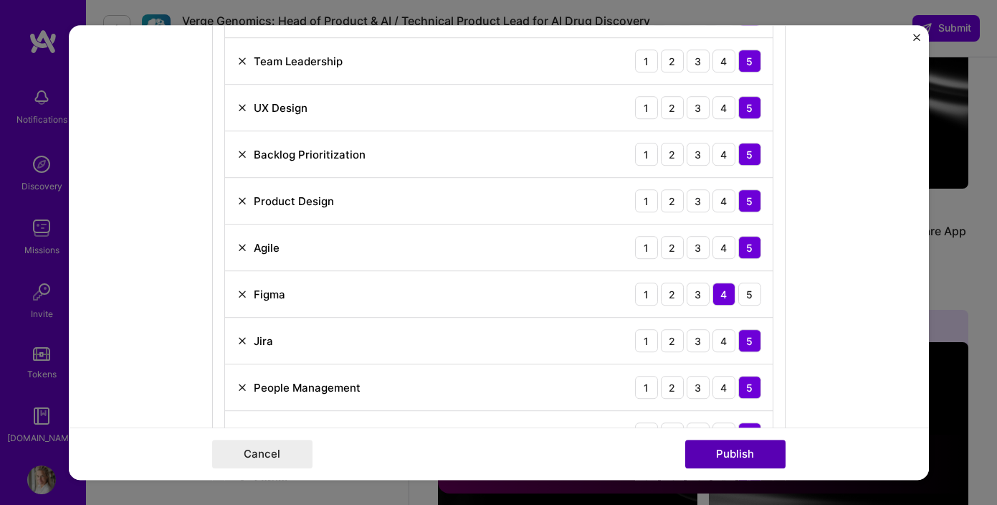
click at [728, 456] on button "Publish" at bounding box center [735, 453] width 100 height 29
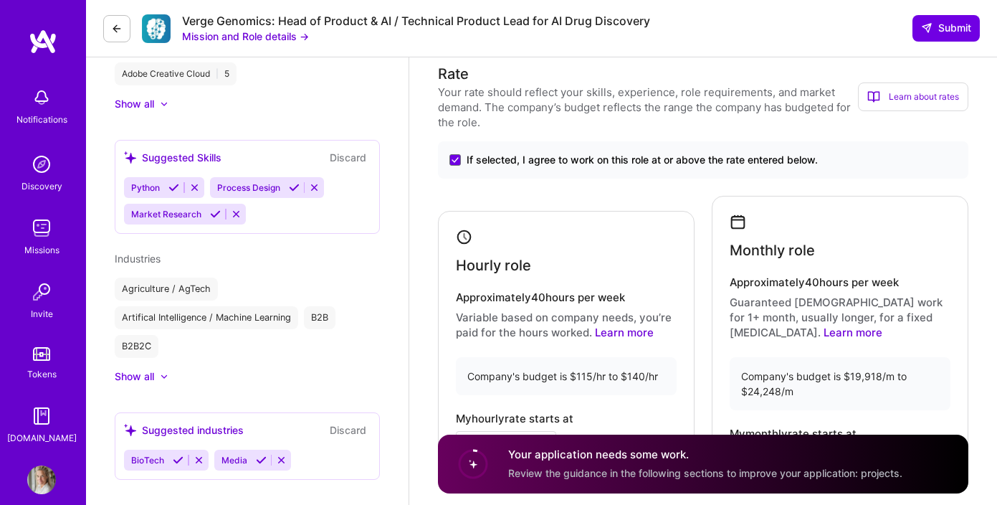
scroll to position [777, 0]
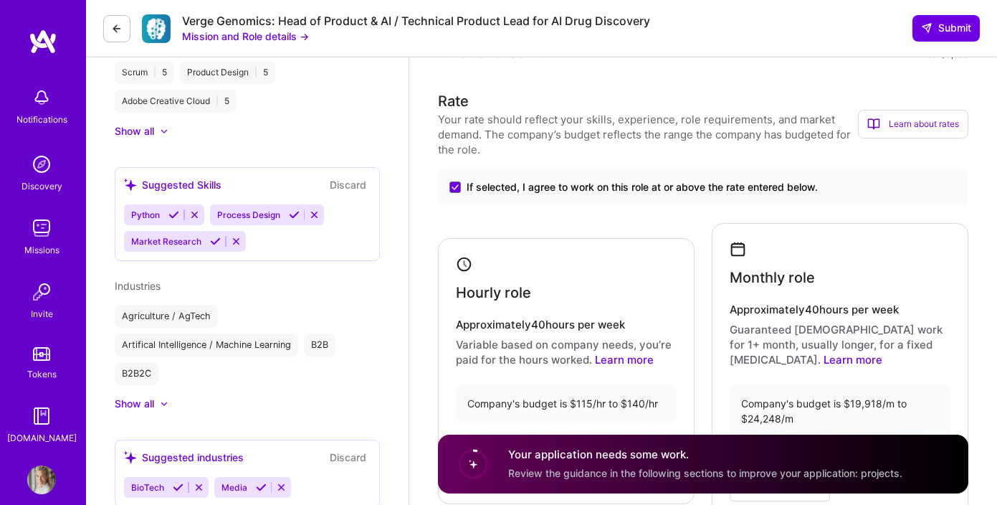
click at [197, 213] on icon at bounding box center [194, 214] width 11 height 11
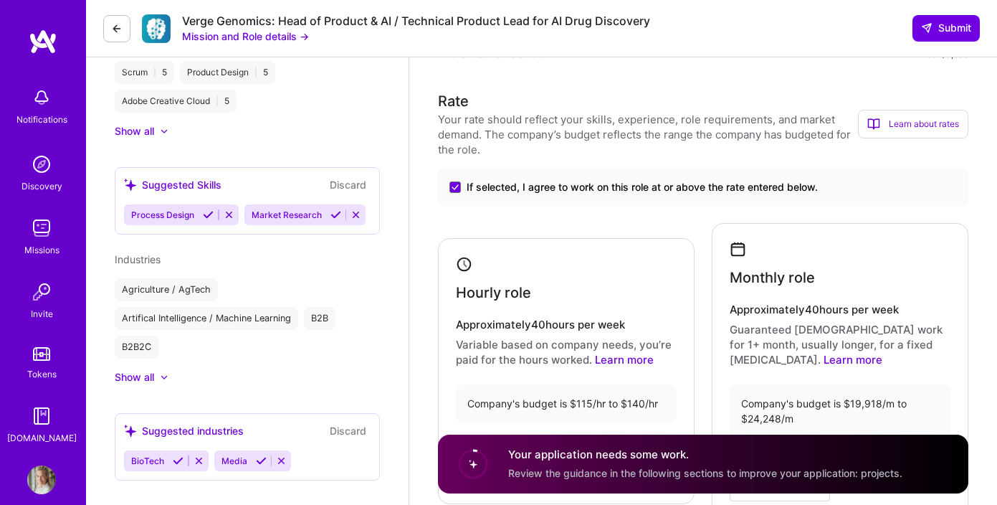
click at [333, 211] on icon at bounding box center [335, 214] width 11 height 11
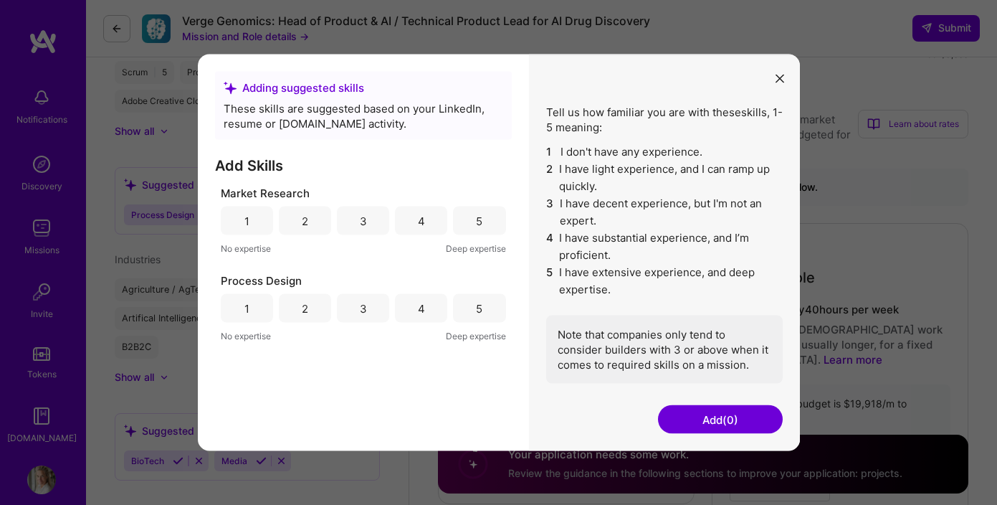
click at [419, 221] on div "4" at bounding box center [421, 220] width 7 height 15
click at [688, 415] on button "Add (1)" at bounding box center [720, 419] width 125 height 29
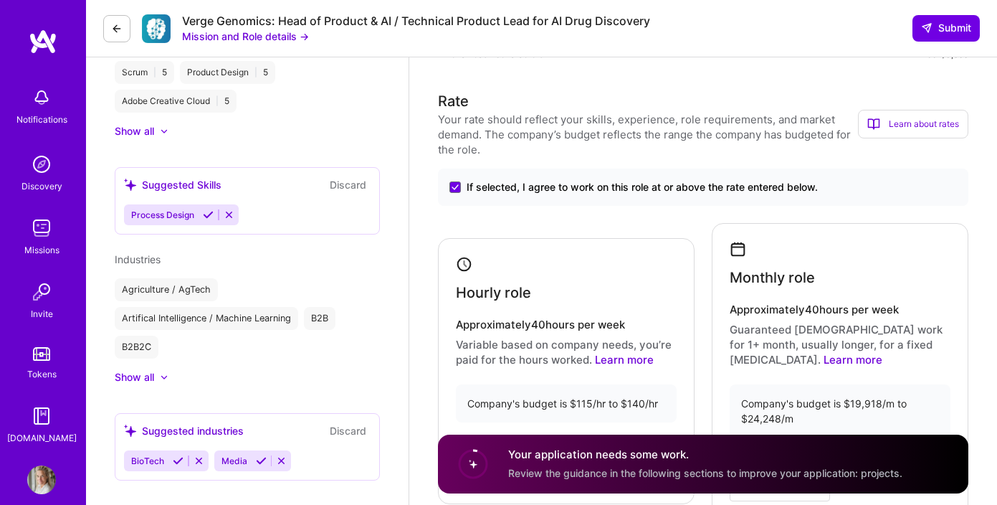
click at [227, 213] on icon at bounding box center [229, 214] width 11 height 11
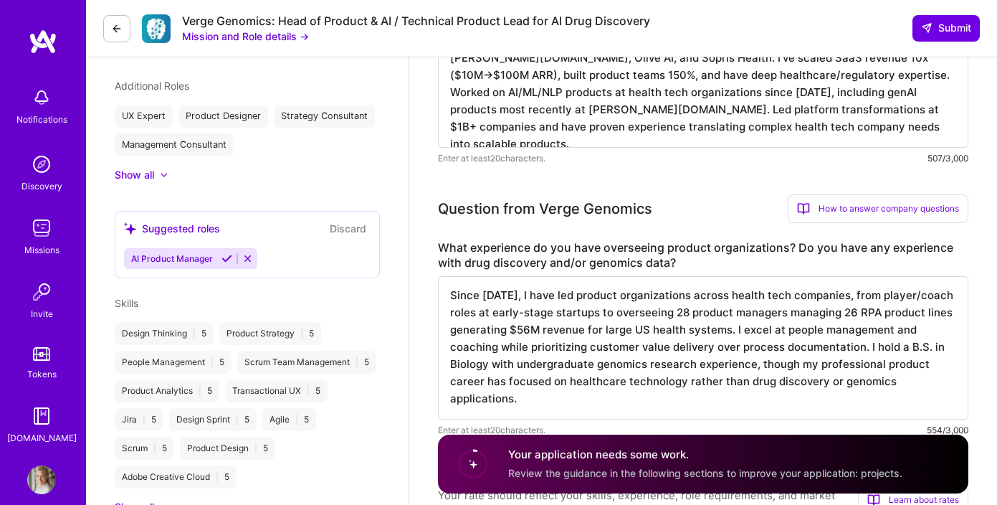
scroll to position [399, 0]
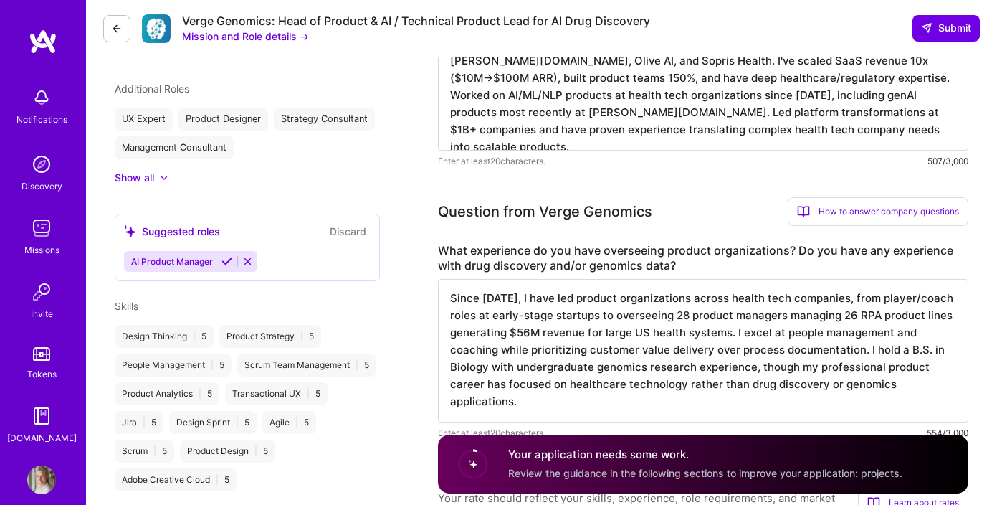
click at [164, 179] on icon at bounding box center [164, 178] width 7 height 4
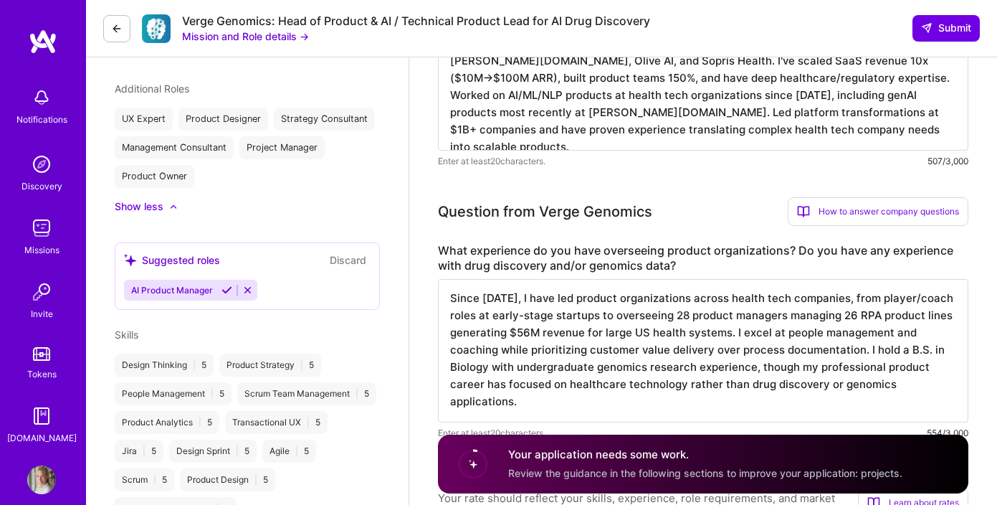
scroll to position [394, 0]
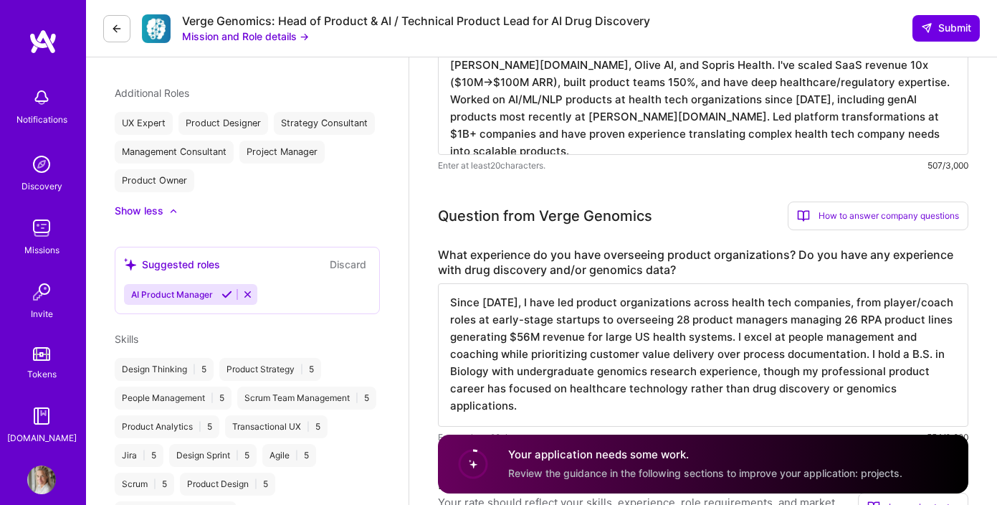
click at [227, 295] on icon at bounding box center [226, 294] width 11 height 11
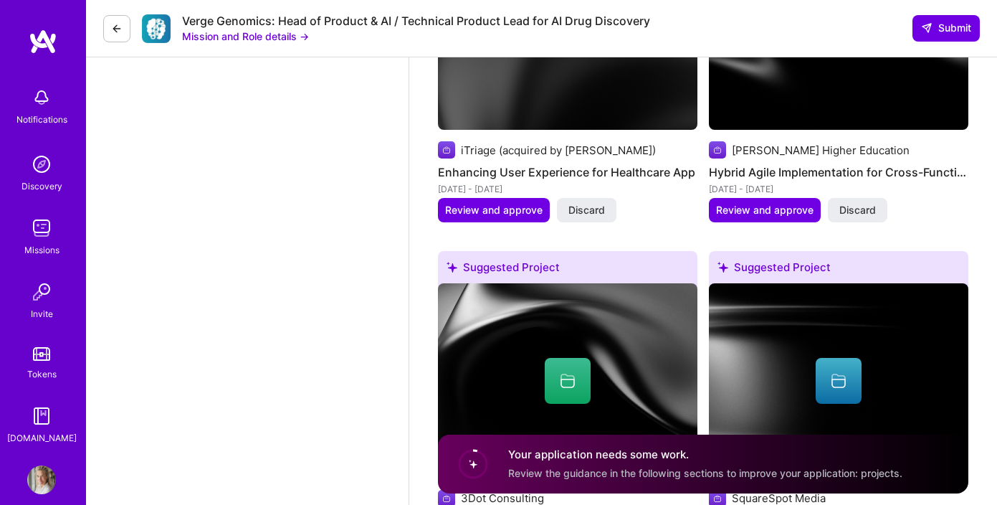
scroll to position [1884, 0]
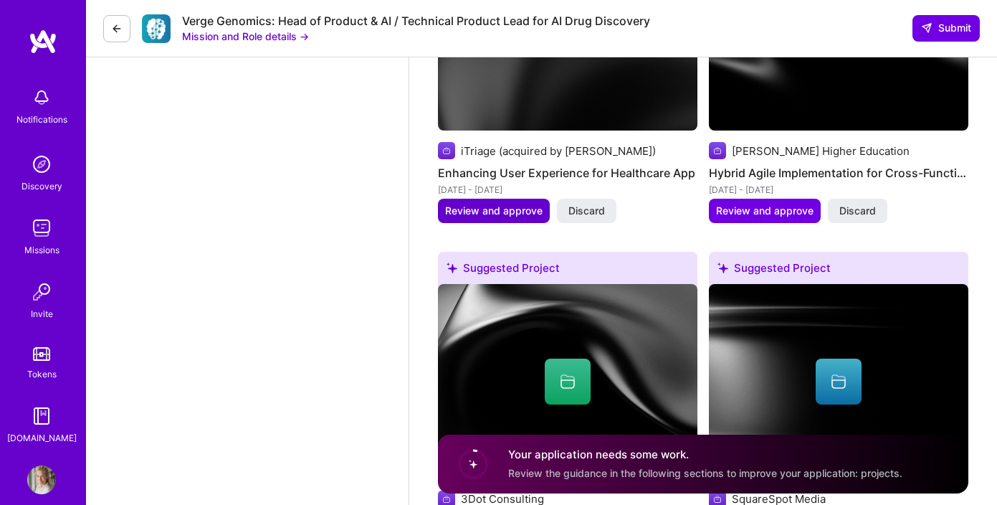
click at [493, 214] on span "Review and approve" at bounding box center [493, 211] width 97 height 14
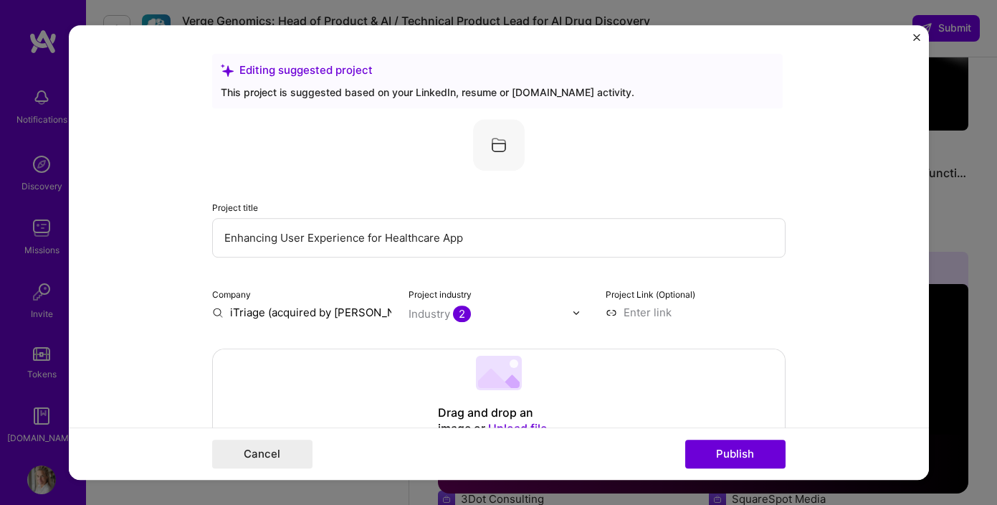
click at [315, 240] on input "Enhancing User Experience for Healthcare App" at bounding box center [498, 237] width 573 height 39
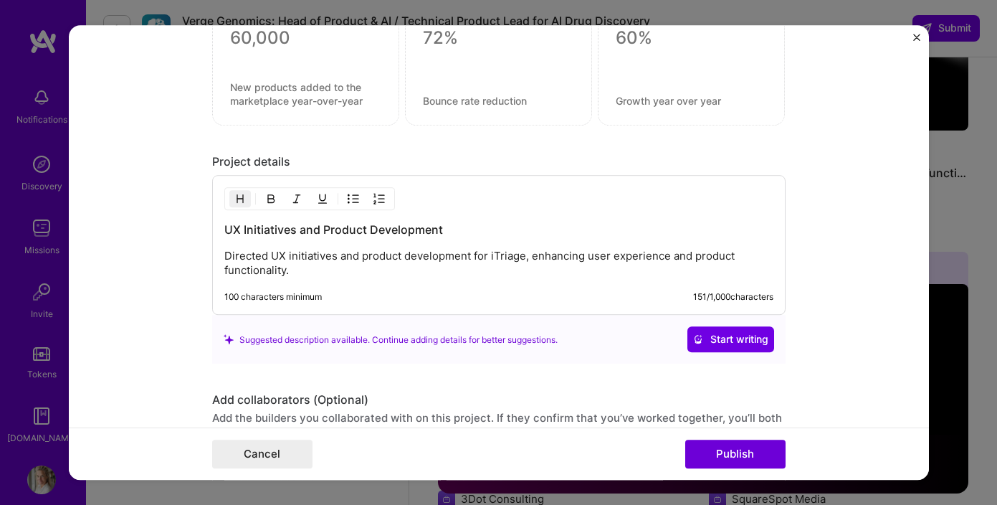
scroll to position [1225, 0]
click at [303, 277] on p "Directed UX initiatives and product development for iTriage, enhancing user exp…" at bounding box center [498, 262] width 549 height 29
drag, startPoint x: 292, startPoint y: 270, endPoint x: 340, endPoint y: 275, distance: 49.0
click at [341, 275] on p "Directed UX initiatives and product development for iTriage, enhancing user exp…" at bounding box center [498, 262] width 549 height 29
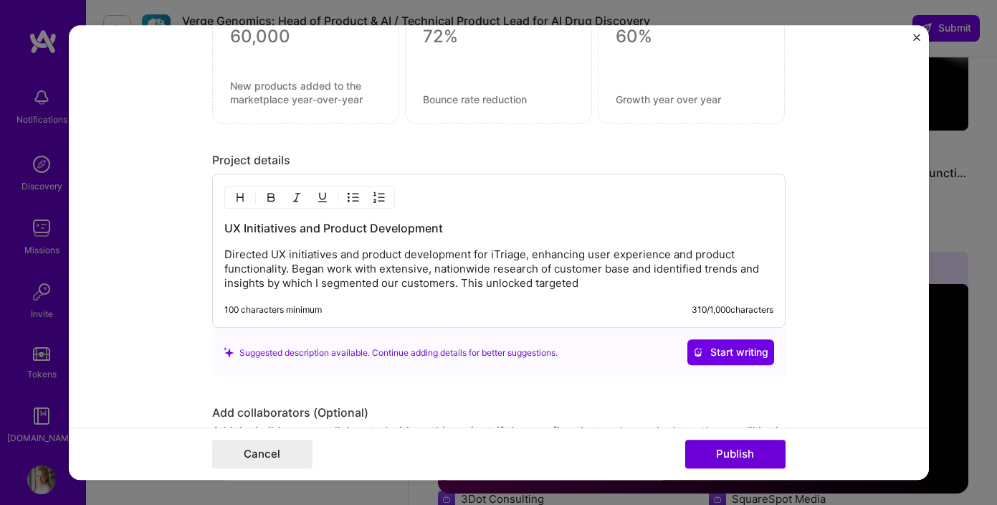
click at [535, 282] on p "Directed UX initiatives and product development for iTriage, enhancing user exp…" at bounding box center [498, 269] width 549 height 43
drag, startPoint x: 583, startPoint y: 285, endPoint x: 485, endPoint y: 284, distance: 98.2
click at [485, 284] on p "Directed UX initiatives and product development for iTriage, enhancing user exp…" at bounding box center [498, 269] width 549 height 43
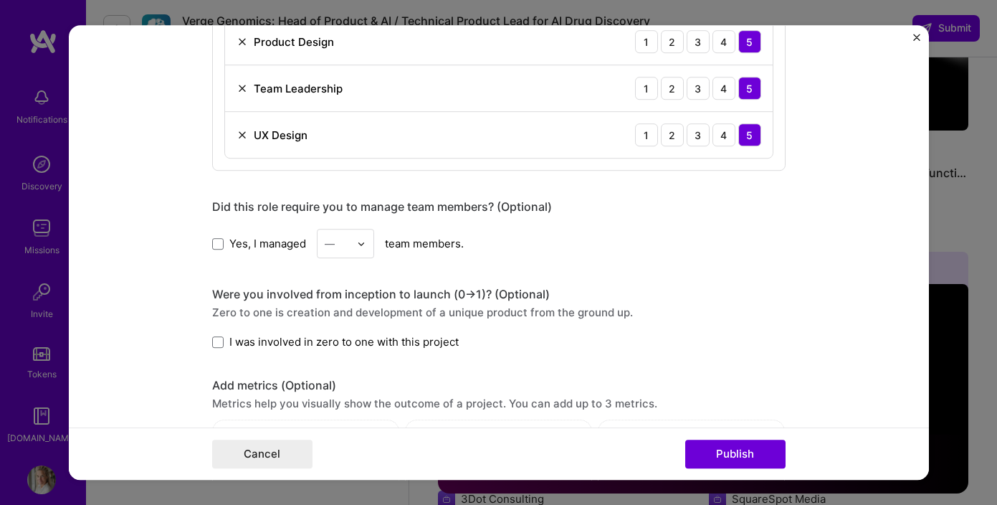
scroll to position [816, 0]
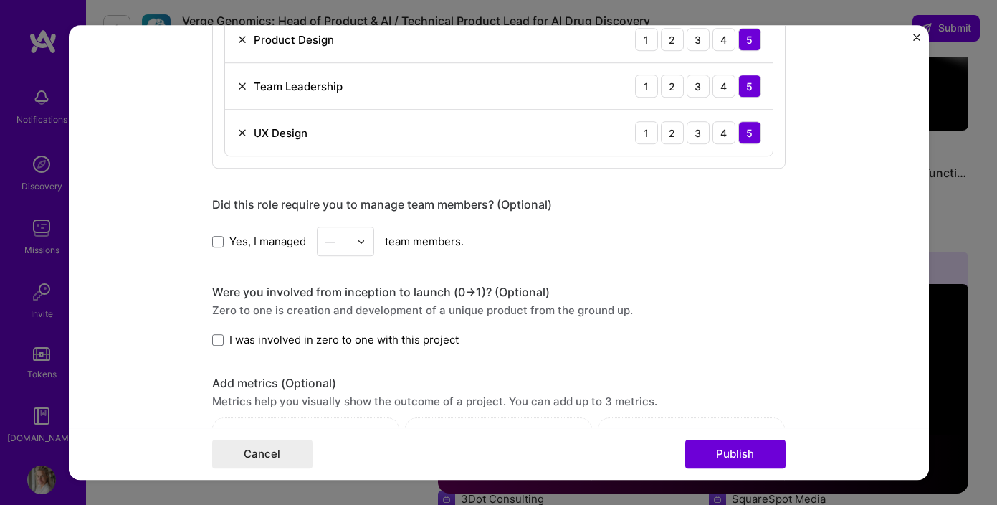
click at [224, 238] on label "Yes, I managed" at bounding box center [259, 241] width 94 height 15
click at [0, 0] on input "Yes, I managed" at bounding box center [0, 0] width 0 height 0
click at [358, 244] on img at bounding box center [361, 241] width 9 height 9
click at [340, 354] on div "4" at bounding box center [345, 359] width 49 height 27
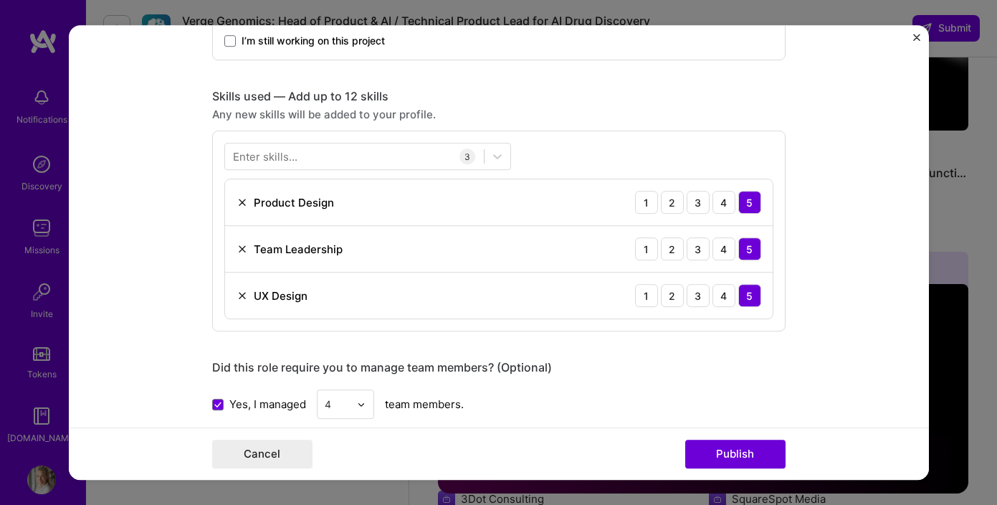
scroll to position [658, 0]
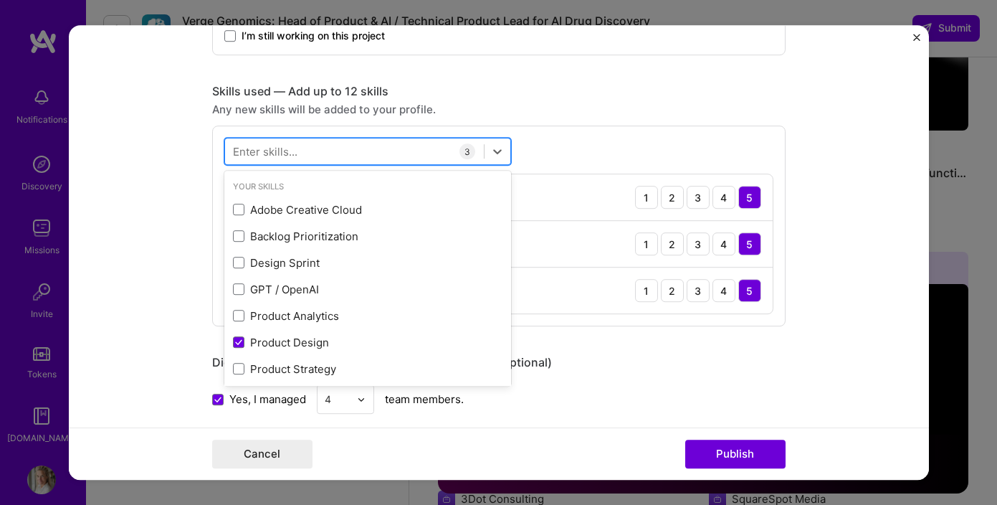
click at [324, 157] on div at bounding box center [354, 152] width 259 height 24
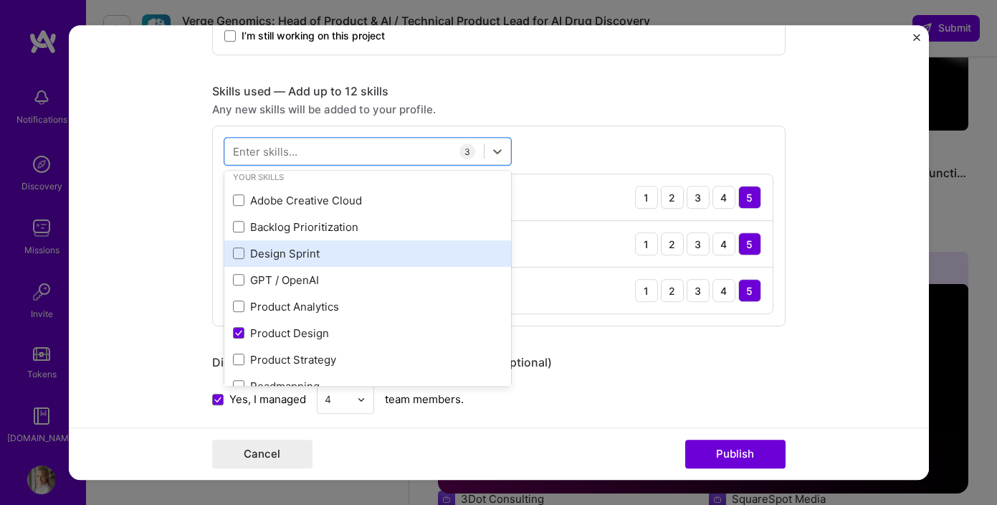
scroll to position [10, 0]
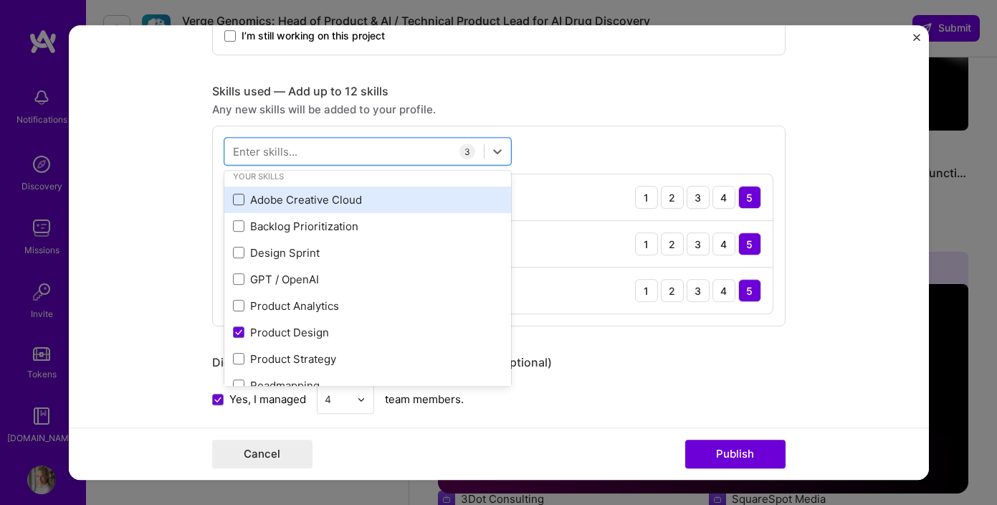
click at [240, 199] on span at bounding box center [238, 199] width 11 height 11
click at [0, 0] on input "checkbox" at bounding box center [0, 0] width 0 height 0
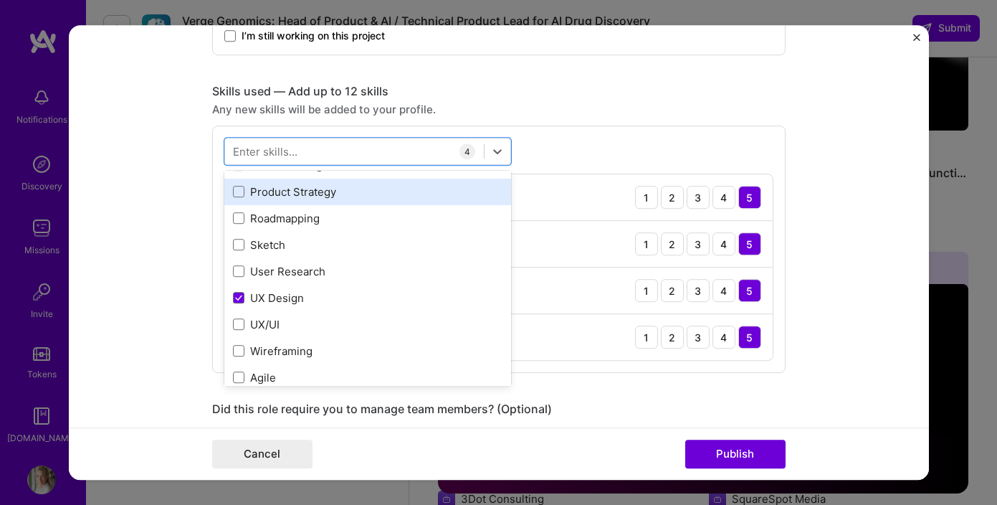
scroll to position [183, 0]
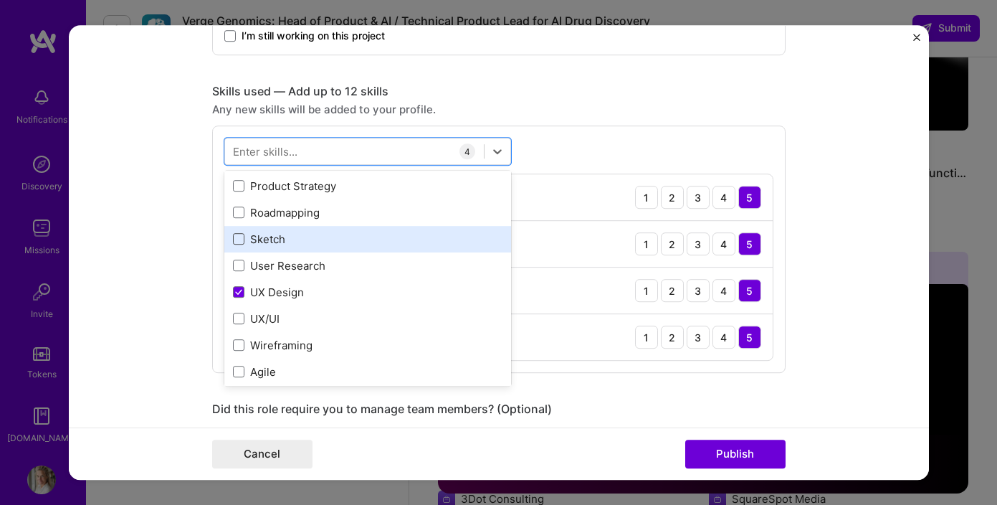
click at [240, 243] on span at bounding box center [238, 239] width 11 height 11
click at [0, 0] on input "checkbox" at bounding box center [0, 0] width 0 height 0
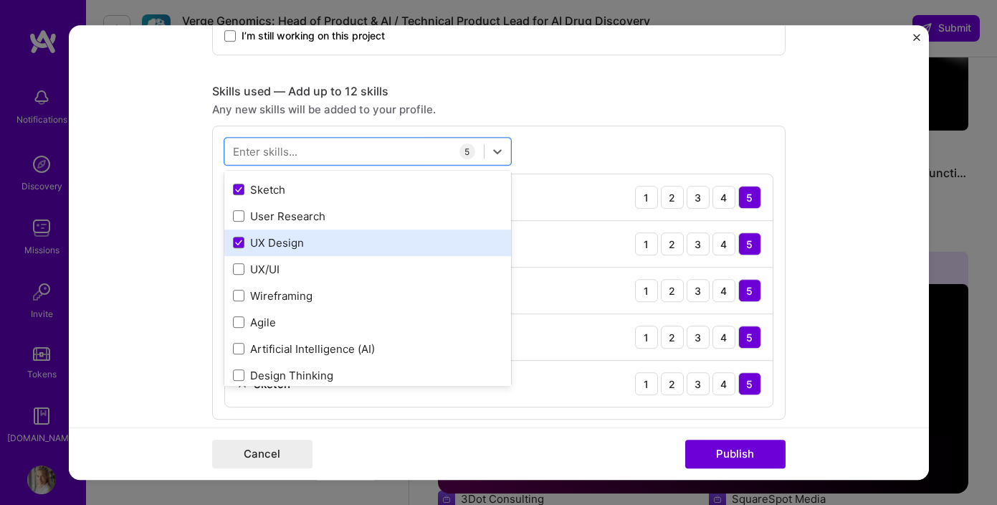
scroll to position [239, 0]
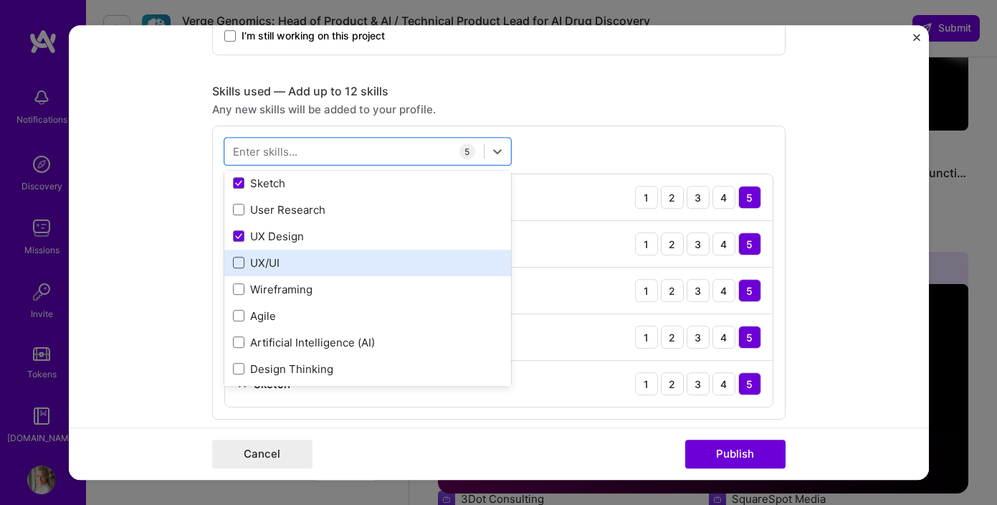
click at [240, 264] on span at bounding box center [238, 262] width 11 height 11
click at [0, 0] on input "checkbox" at bounding box center [0, 0] width 0 height 0
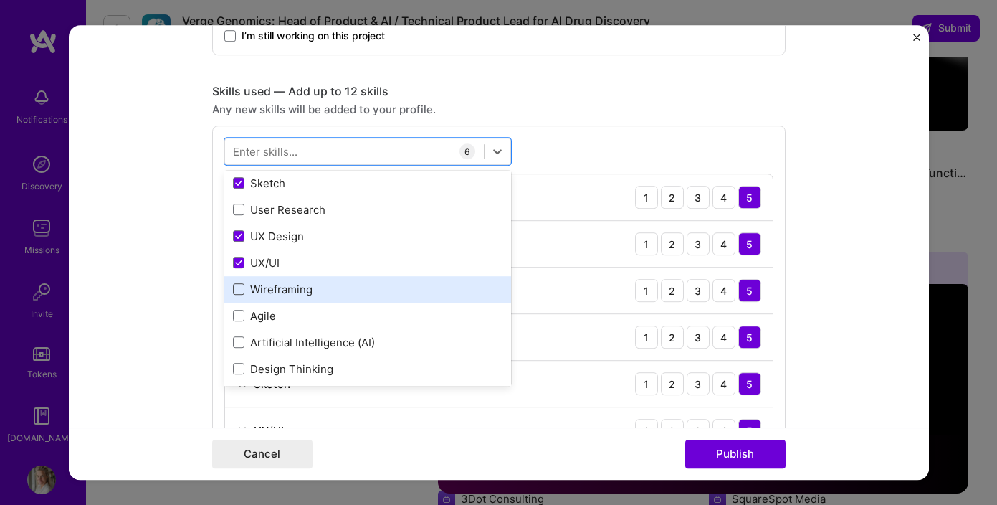
click at [237, 295] on span at bounding box center [238, 289] width 11 height 11
click at [0, 0] on input "checkbox" at bounding box center [0, 0] width 0 height 0
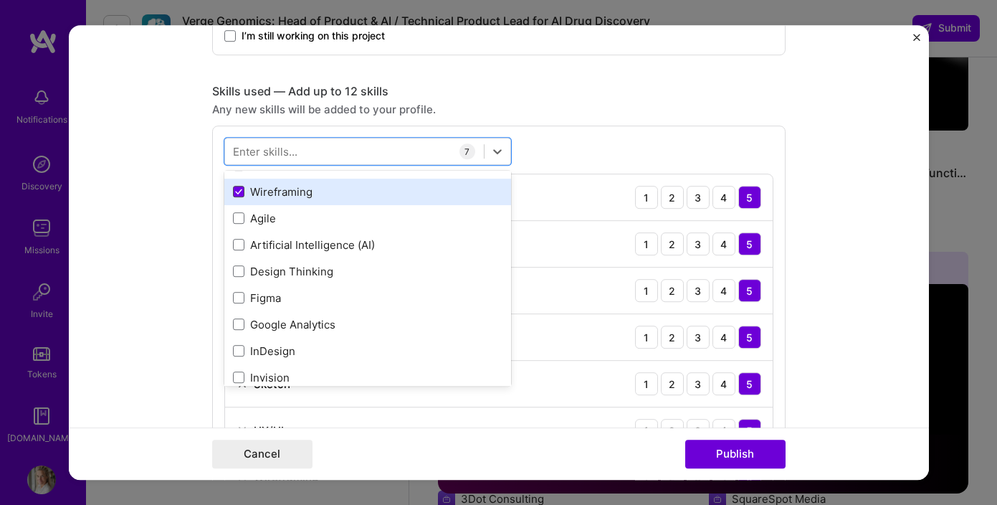
scroll to position [338, 0]
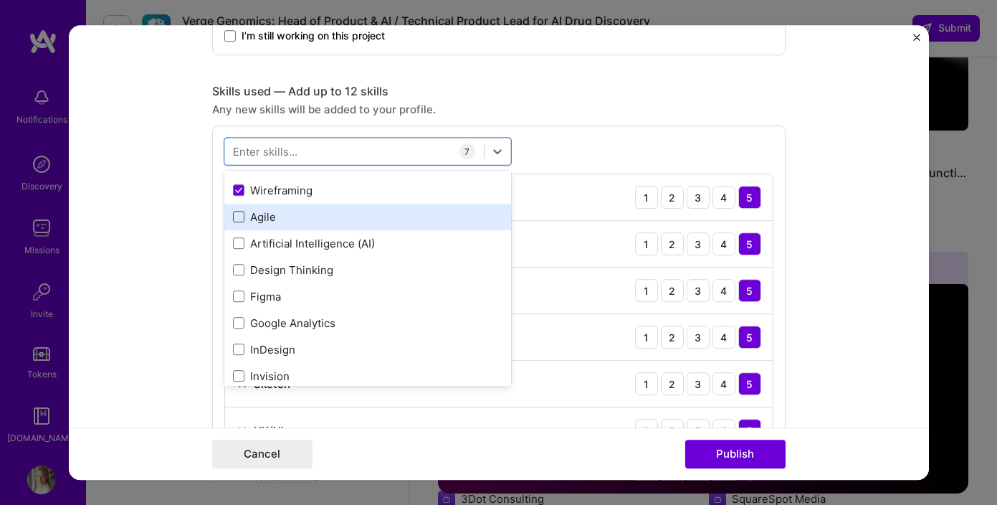
click at [239, 221] on span at bounding box center [238, 216] width 11 height 11
click at [0, 0] on input "checkbox" at bounding box center [0, 0] width 0 height 0
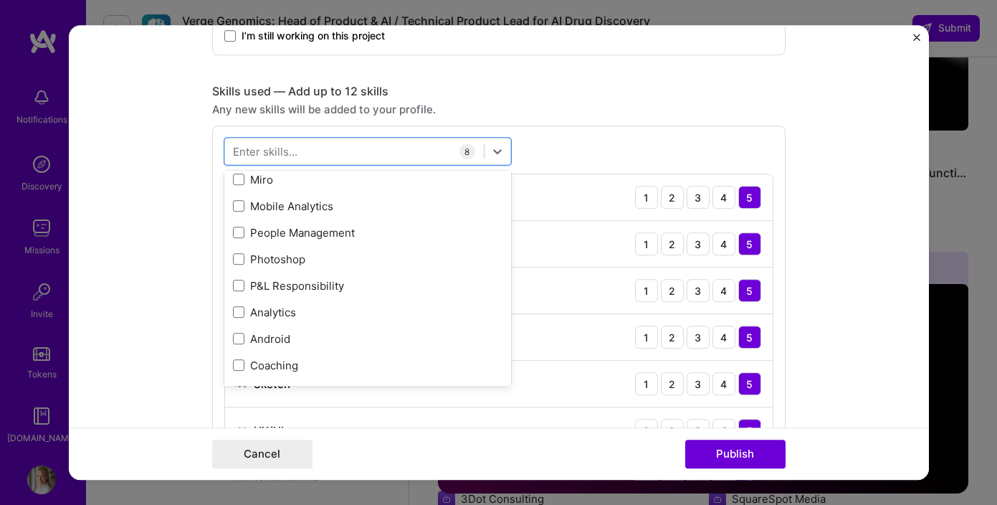
scroll to position [642, 0]
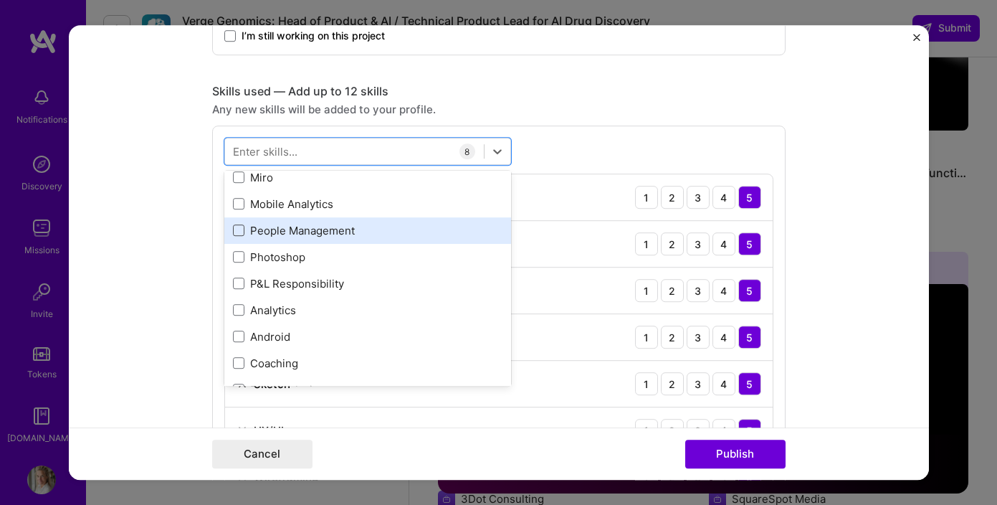
click at [242, 230] on span at bounding box center [238, 230] width 11 height 11
click at [0, 0] on input "checkbox" at bounding box center [0, 0] width 0 height 0
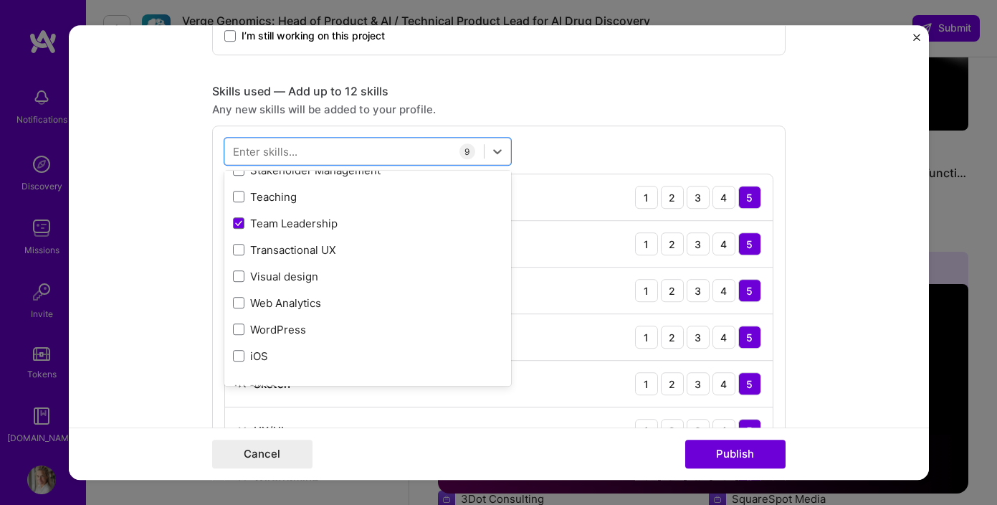
scroll to position [1077, 0]
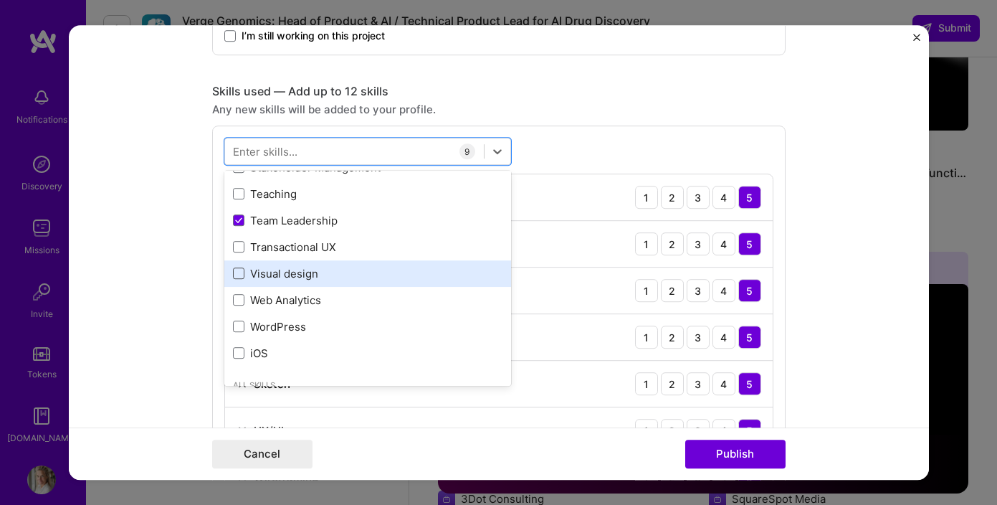
click at [239, 270] on span at bounding box center [238, 273] width 11 height 11
click at [0, 0] on input "checkbox" at bounding box center [0, 0] width 0 height 0
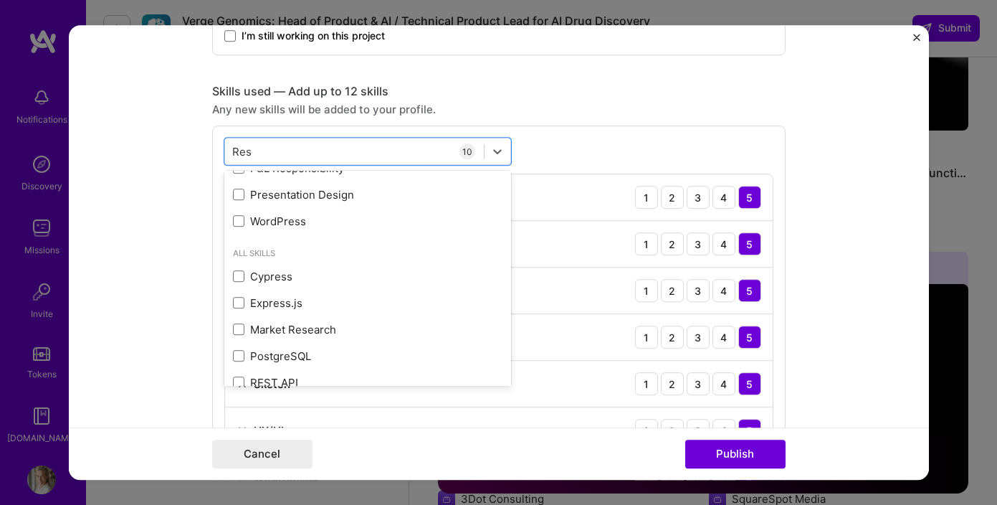
scroll to position [0, 0]
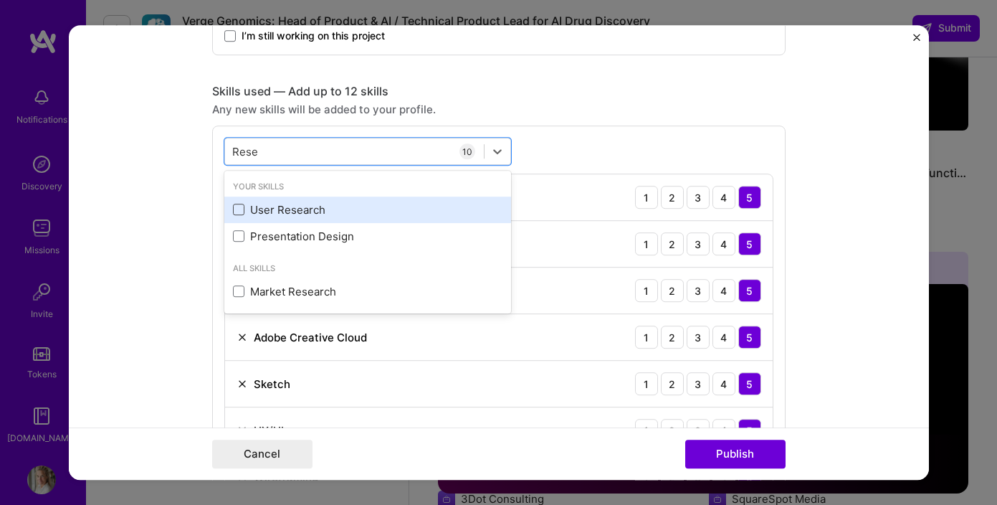
click at [239, 209] on span at bounding box center [238, 209] width 11 height 11
click at [0, 0] on input "checkbox" at bounding box center [0, 0] width 0 height 0
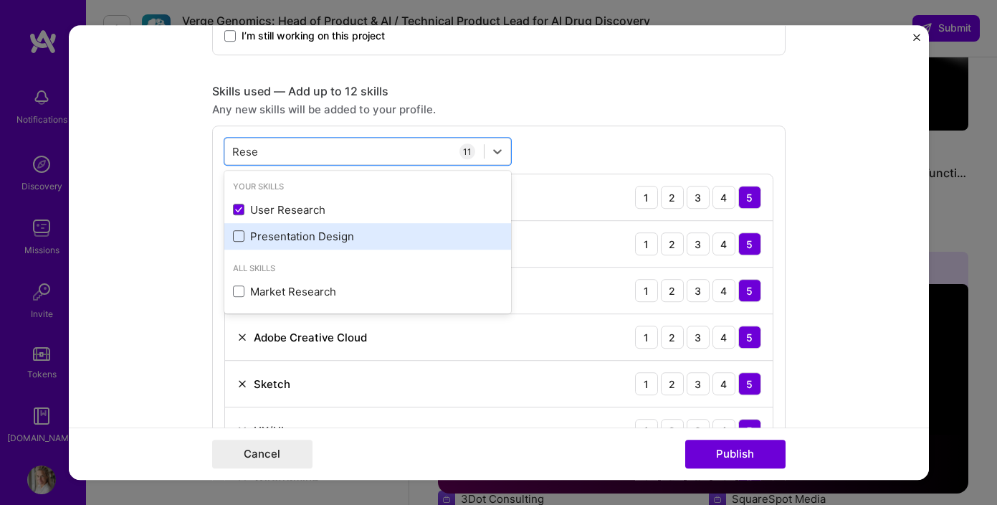
click at [236, 235] on span at bounding box center [238, 236] width 11 height 11
click at [0, 0] on input "checkbox" at bounding box center [0, 0] width 0 height 0
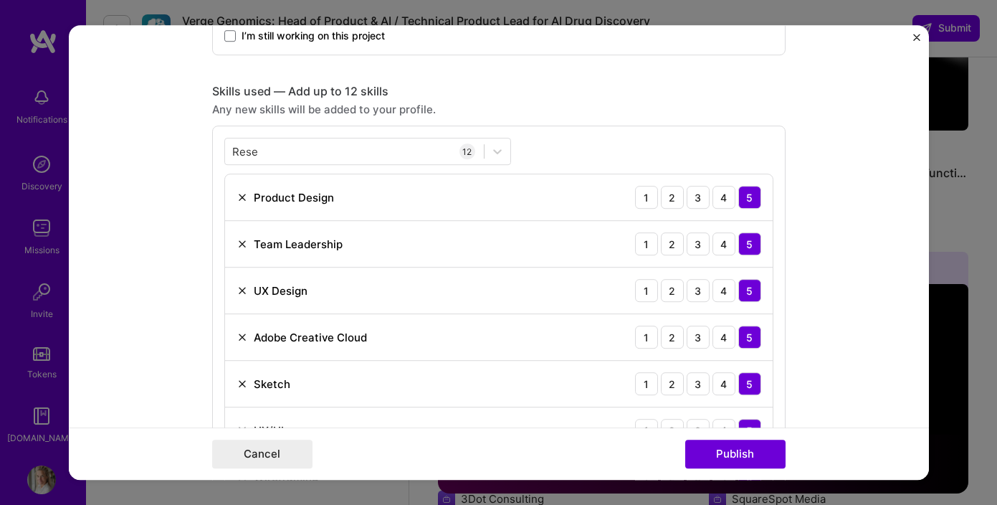
click at [187, 224] on form "Editing suggested project This project is suggested based on your LinkedIn, res…" at bounding box center [499, 252] width 860 height 454
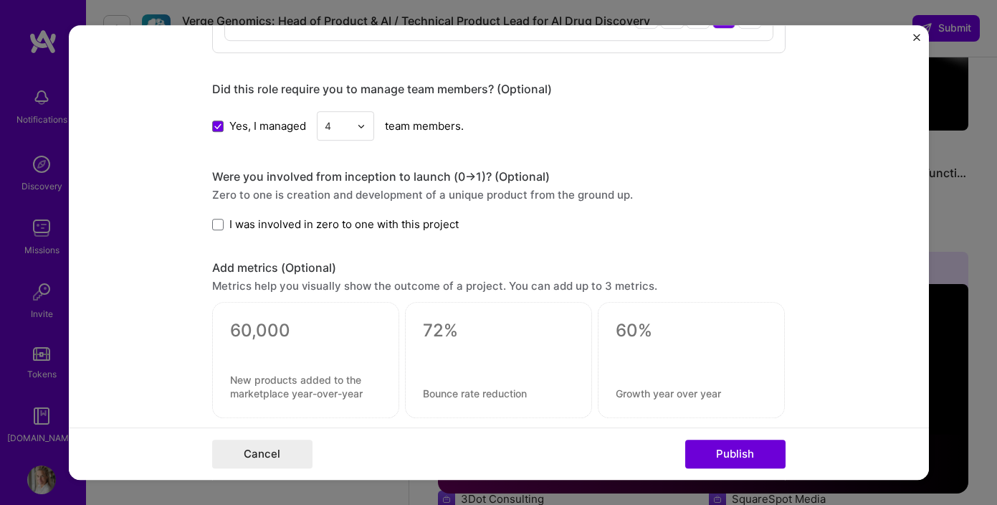
scroll to position [1351, 0]
click at [220, 224] on span at bounding box center [217, 223] width 11 height 11
click at [0, 0] on input "I was involved in zero to one with this project" at bounding box center [0, 0] width 0 height 0
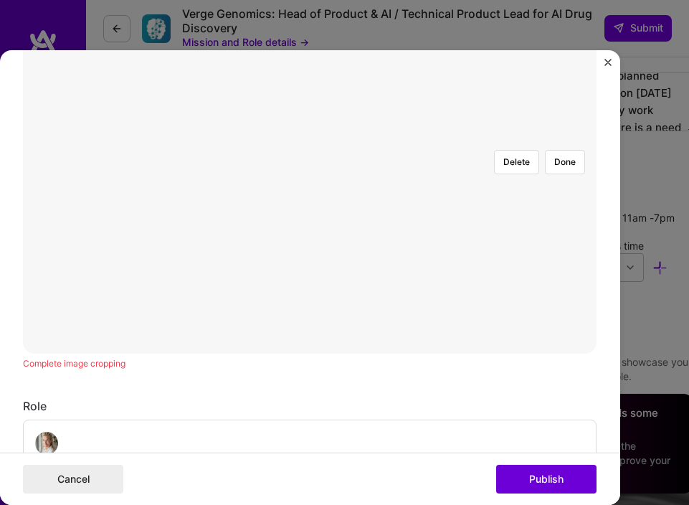
scroll to position [431, 0]
click at [310, 267] on div at bounding box center [503, 384] width 387 height 291
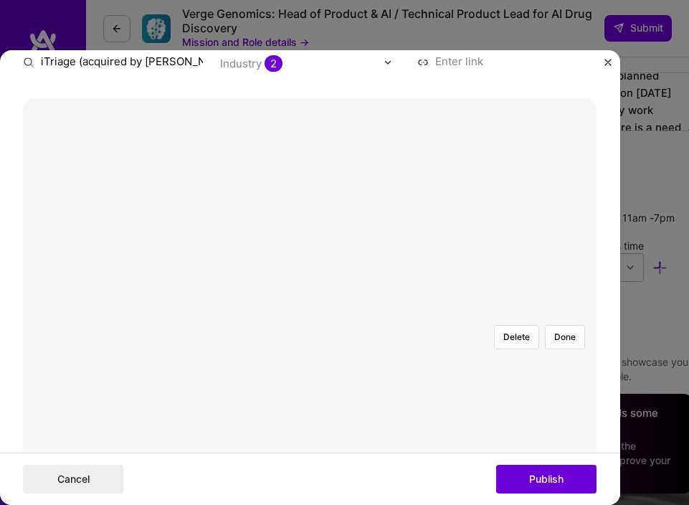
scroll to position [273, 0]
click at [310, 324] on div at bounding box center [503, 469] width 387 height 291
click at [568, 322] on button "Done" at bounding box center [565, 334] width 40 height 24
click at [394, 390] on div at bounding box center [517, 465] width 414 height 311
click at [567, 322] on button "Done" at bounding box center [565, 334] width 40 height 24
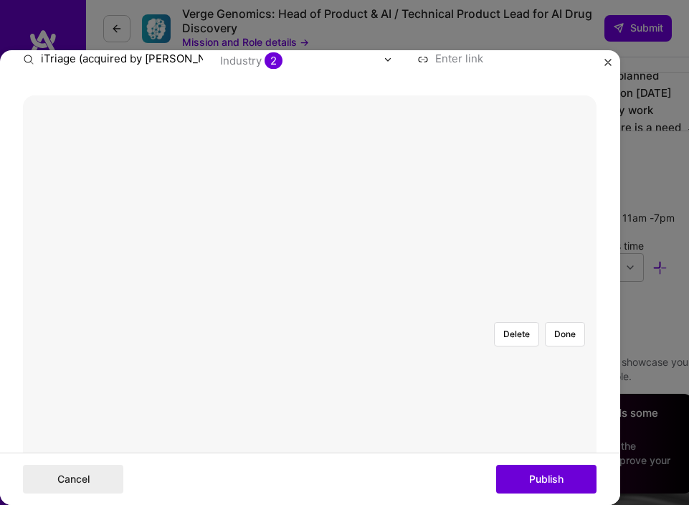
click at [373, 310] on div at bounding box center [587, 471] width 429 height 323
click at [566, 322] on button "Done" at bounding box center [565, 334] width 40 height 24
click at [563, 322] on button "Done" at bounding box center [565, 334] width 40 height 24
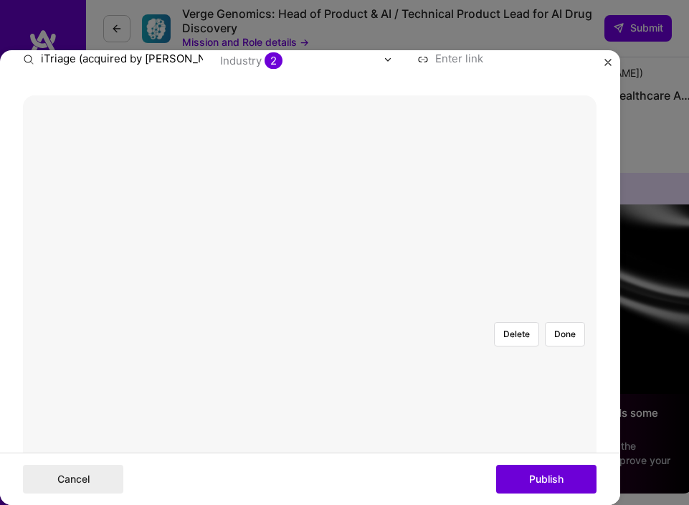
scroll to position [2556, 0]
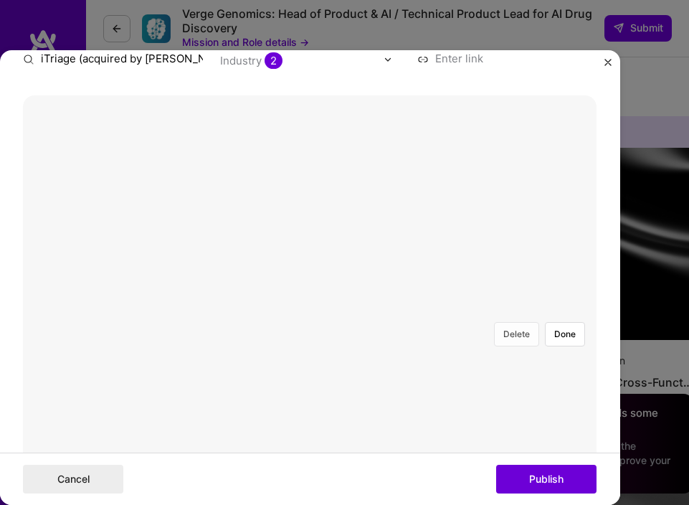
type input "Res"
click at [510, 322] on button "Delete" at bounding box center [516, 334] width 45 height 24
click at [323, 349] on div at bounding box center [536, 470] width 427 height 321
click at [310, 370] on div at bounding box center [523, 470] width 427 height 321
click at [565, 322] on button "Done" at bounding box center [565, 334] width 40 height 24
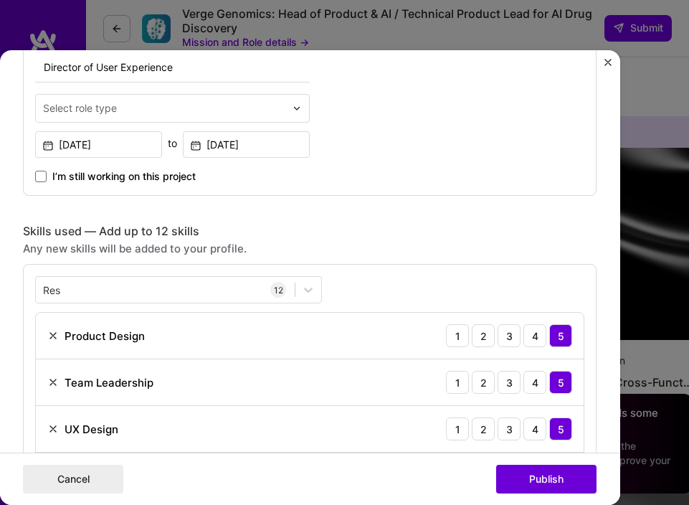
scroll to position [803, 0]
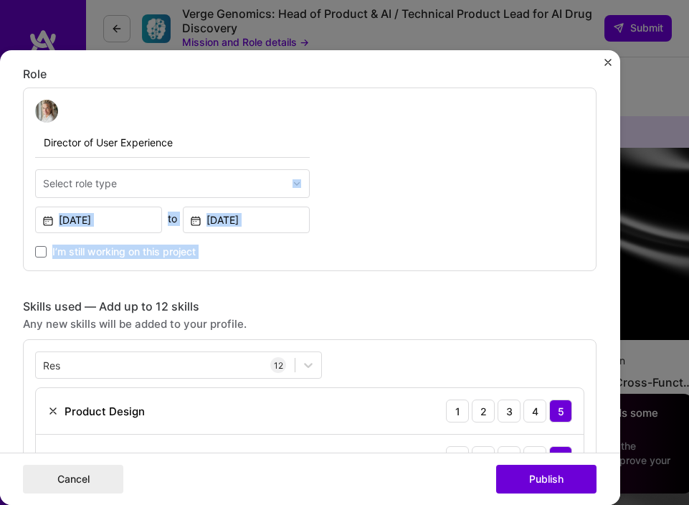
drag, startPoint x: 249, startPoint y: 279, endPoint x: 200, endPoint y: 178, distance: 111.6
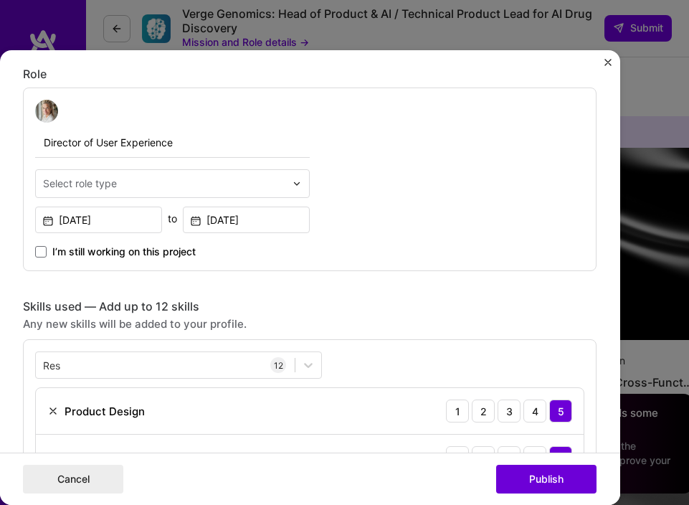
click at [200, 178] on input "text" at bounding box center [164, 183] width 242 height 14
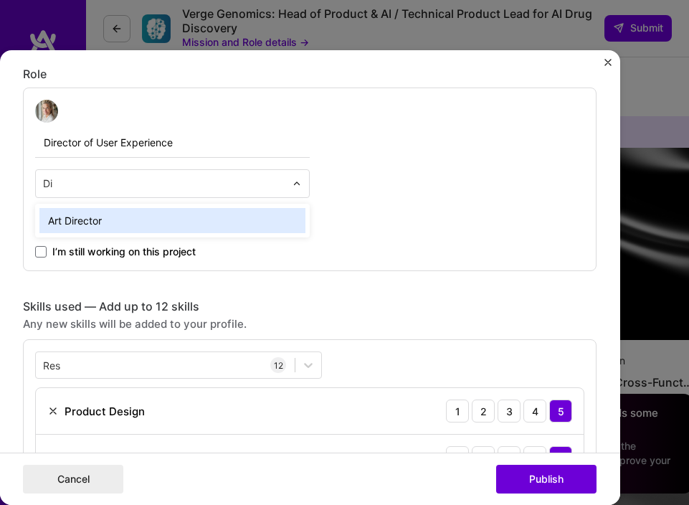
type input "D"
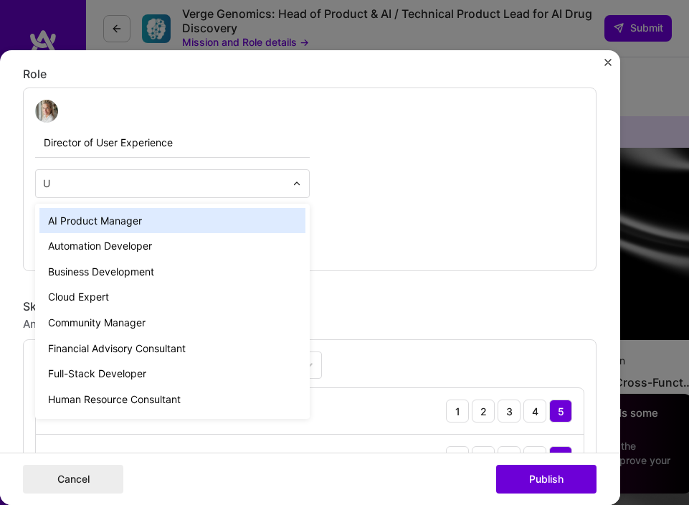
type input "UX"
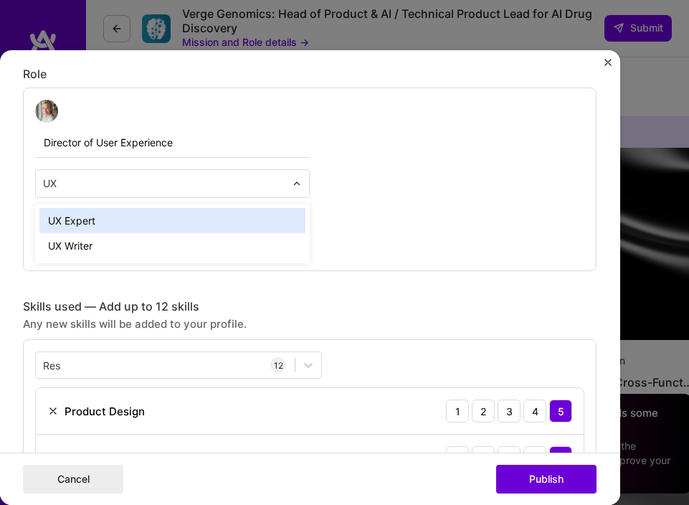
click at [155, 216] on div "UX Expert" at bounding box center [172, 221] width 266 height 26
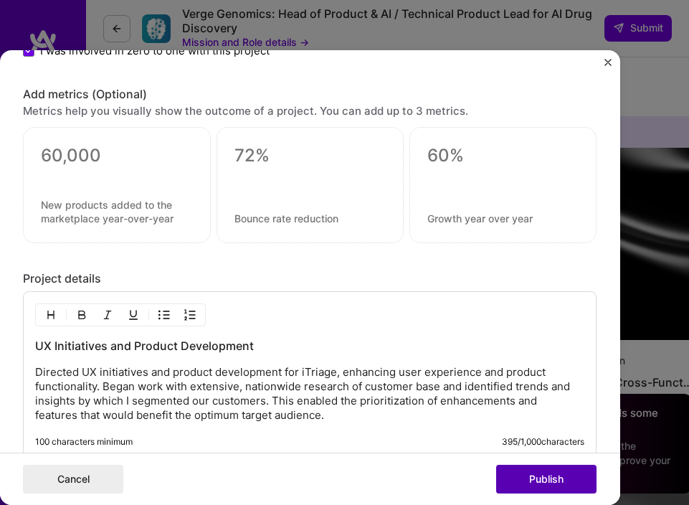
click at [535, 481] on button "Publish" at bounding box center [546, 479] width 100 height 29
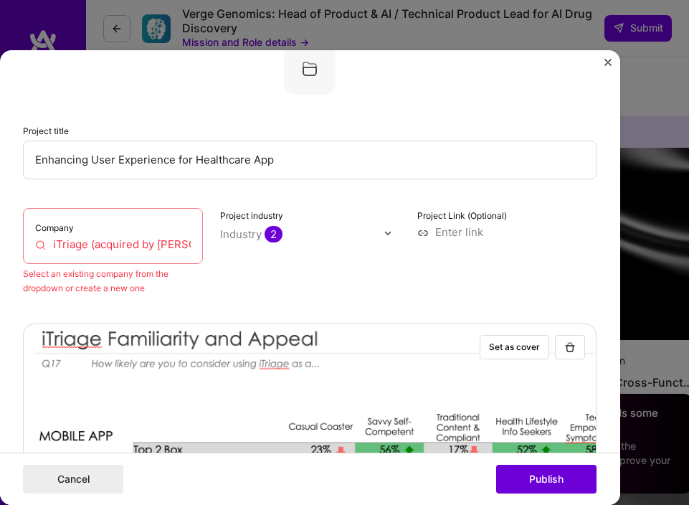
scroll to position [92, 0]
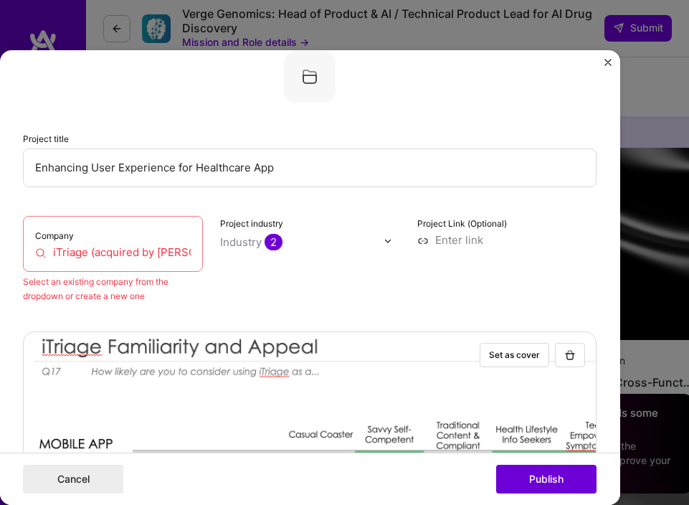
click at [164, 256] on input "iTriage (acquired by [PERSON_NAME])" at bounding box center [113, 252] width 156 height 14
drag, startPoint x: 56, startPoint y: 252, endPoint x: 170, endPoint y: 259, distance: 114.2
click at [168, 258] on input "iTriage (acquired by [PERSON_NAME])" at bounding box center [113, 252] width 156 height 14
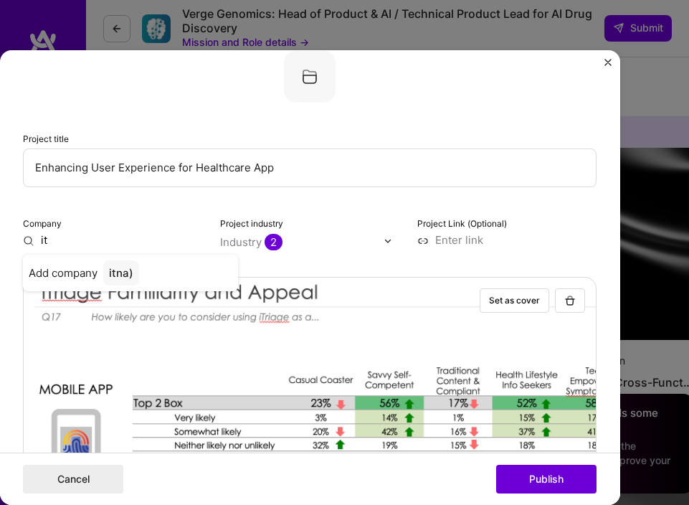
type input "i"
type input "="
type input "iTriage"
click at [82, 274] on span "Add company" at bounding box center [63, 273] width 69 height 14
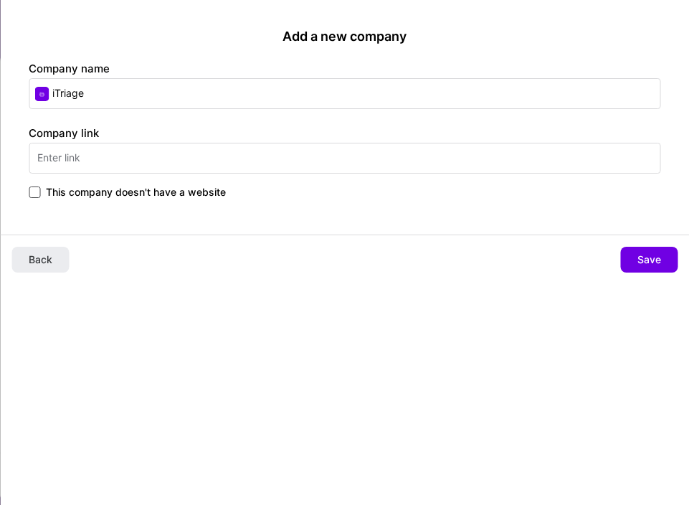
click at [34, 192] on span at bounding box center [34, 191] width 11 height 11
click at [0, 0] on input "This company doesn't have a website" at bounding box center [0, 0] width 0 height 0
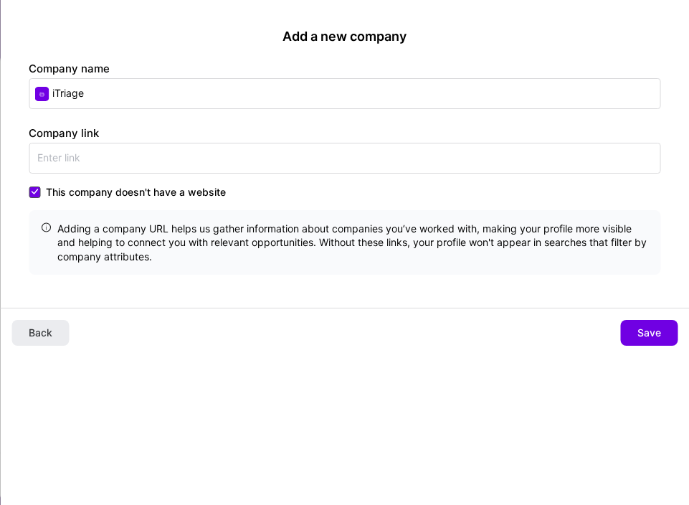
click at [32, 189] on icon at bounding box center [34, 192] width 7 height 6
click at [0, 0] on input "This company doesn't have a website" at bounding box center [0, 0] width 0 height 0
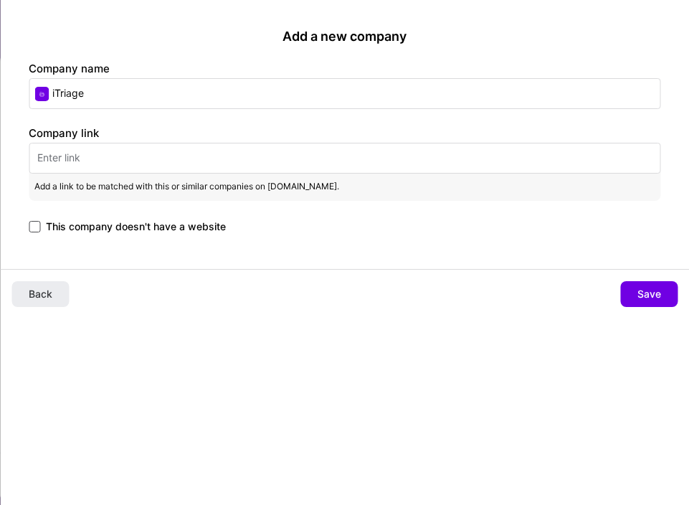
click at [58, 150] on input "text" at bounding box center [345, 158] width 632 height 31
paste input "[URL][DOMAIN_NAME]"
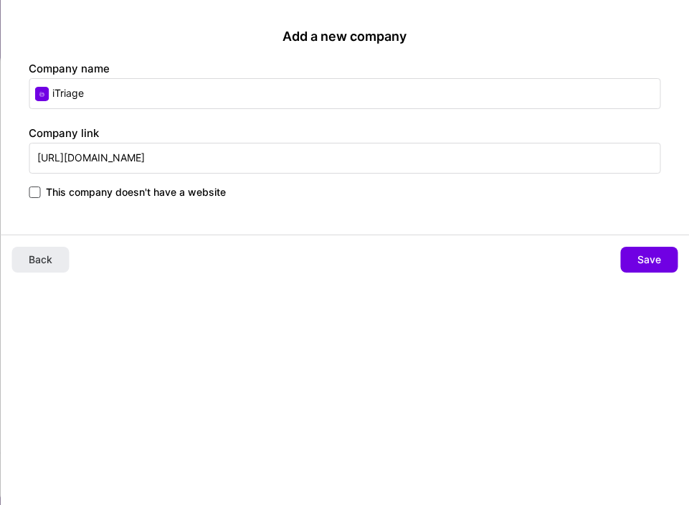
type input "[URL][DOMAIN_NAME]"
click at [516, 292] on div "Add a new company Company name iTriage Company link [URL][DOMAIN_NAME] This com…" at bounding box center [344, 252] width 689 height 505
click at [644, 259] on span "Save" at bounding box center [649, 259] width 24 height 14
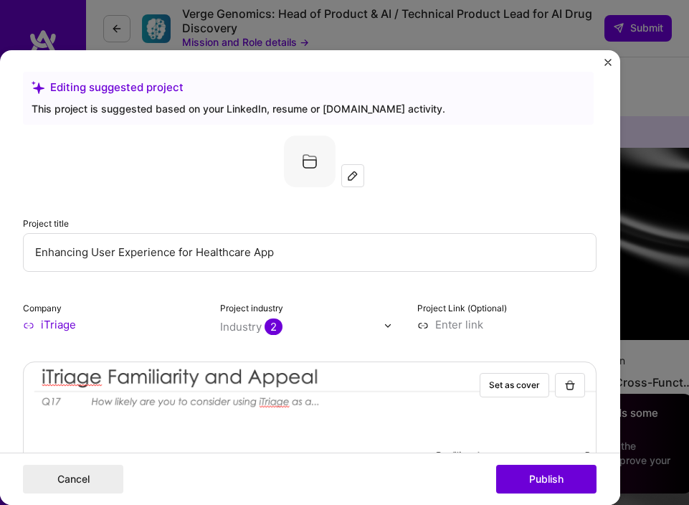
scroll to position [6, 0]
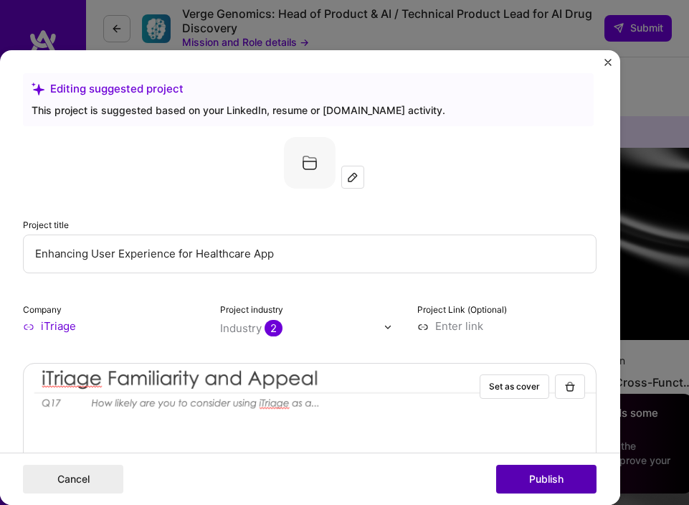
click at [540, 480] on button "Publish" at bounding box center [546, 479] width 100 height 29
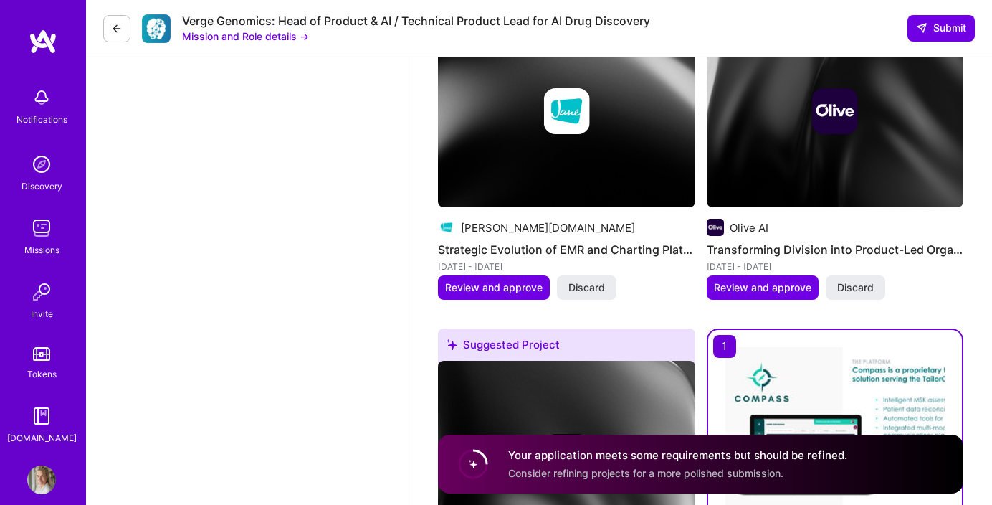
scroll to position [2841, 0]
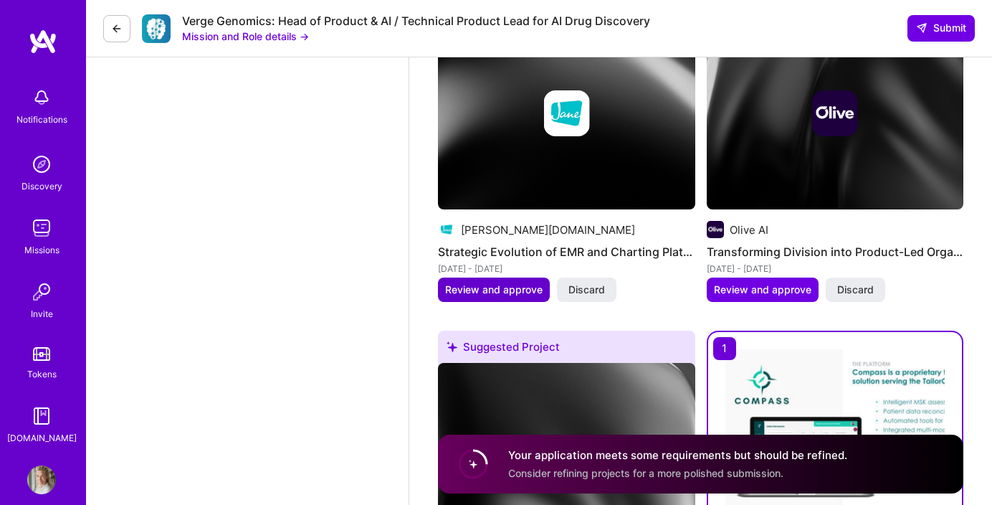
click at [472, 292] on span "Review and approve" at bounding box center [493, 289] width 97 height 14
